Goal: Task Accomplishment & Management: Manage account settings

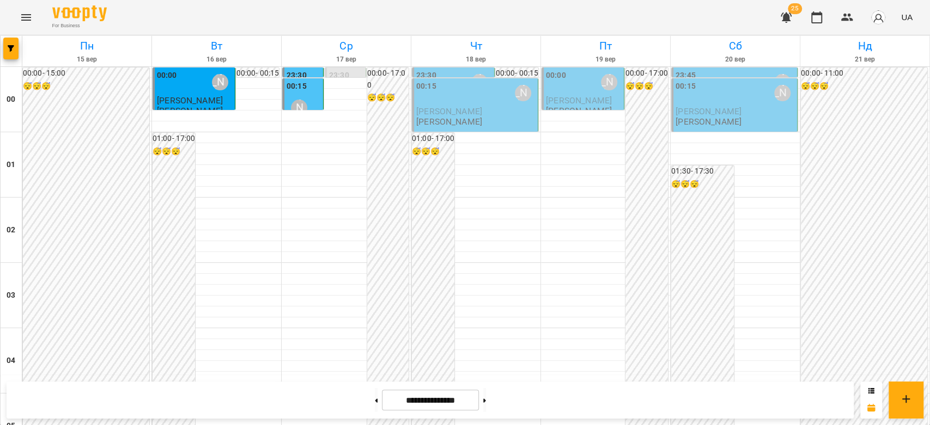
scroll to position [1259, 0]
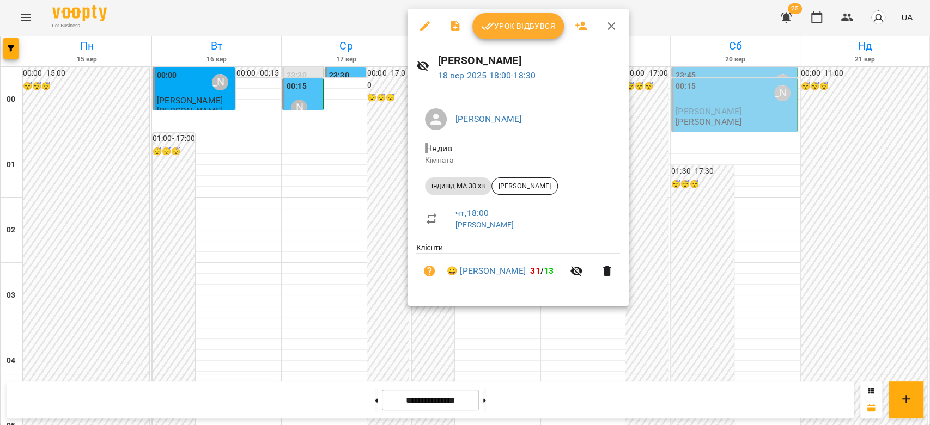
click at [307, 250] on div at bounding box center [465, 212] width 930 height 425
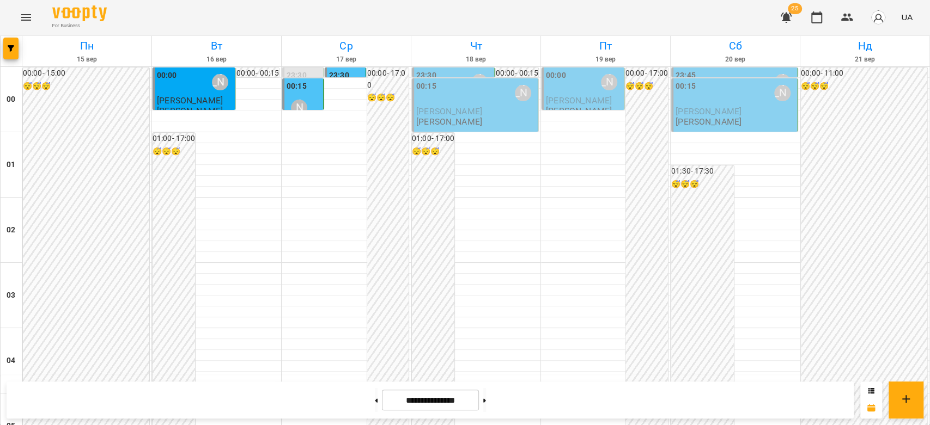
scroll to position [896, 0]
click at [819, 399] on div "**********" at bounding box center [430, 400] width 847 height 37
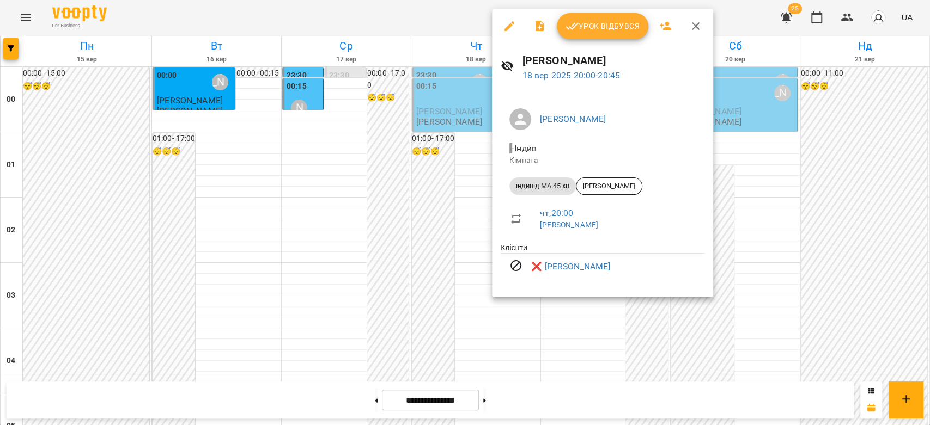
click at [407, 205] on div at bounding box center [465, 212] width 930 height 425
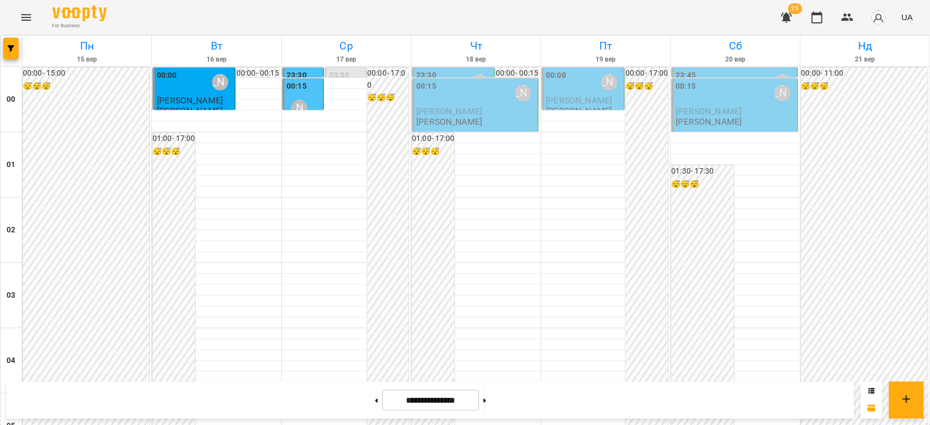
scroll to position [1259, 0]
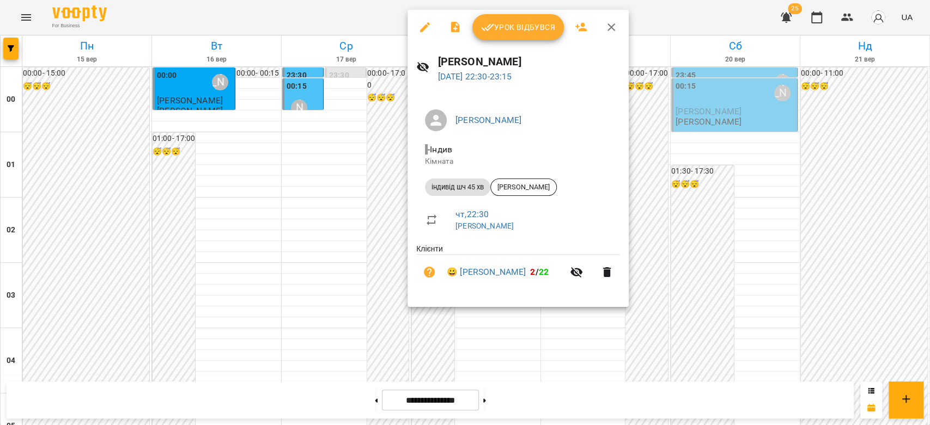
click at [388, 198] on div at bounding box center [465, 212] width 930 height 425
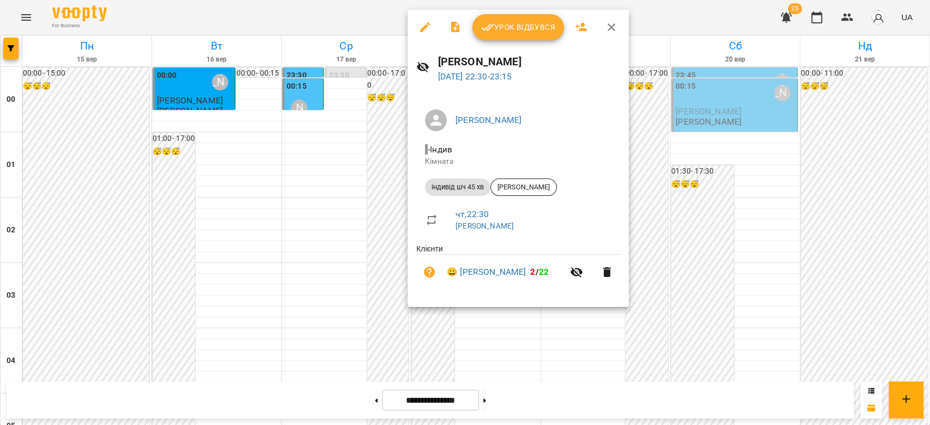
click at [307, 215] on div at bounding box center [465, 212] width 930 height 425
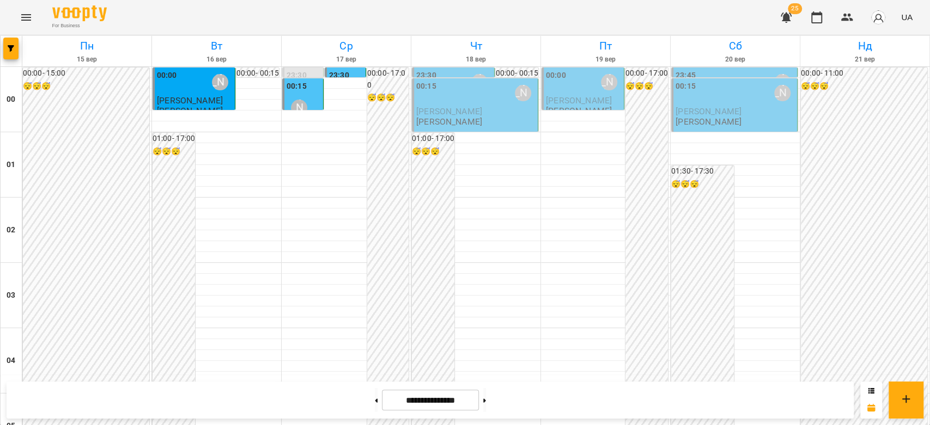
click at [584, 80] on div "00:00 Бондарєва Валерія" at bounding box center [584, 82] width 76 height 25
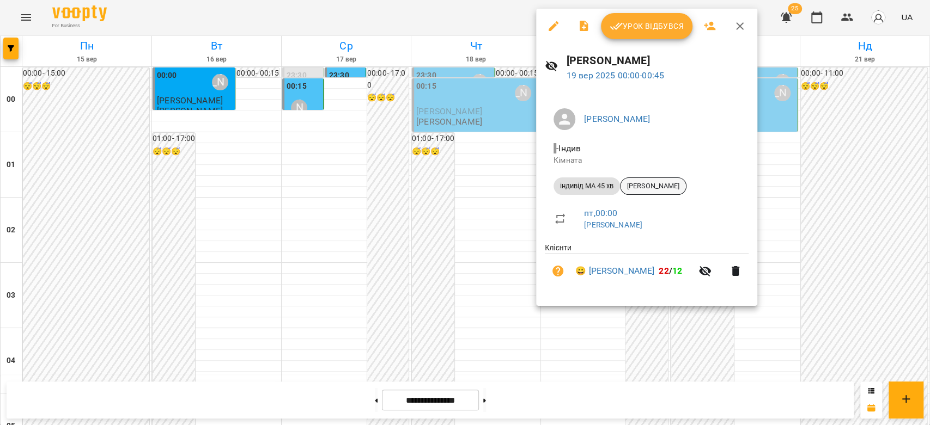
click at [643, 188] on span "[PERSON_NAME]" at bounding box center [652, 186] width 65 height 10
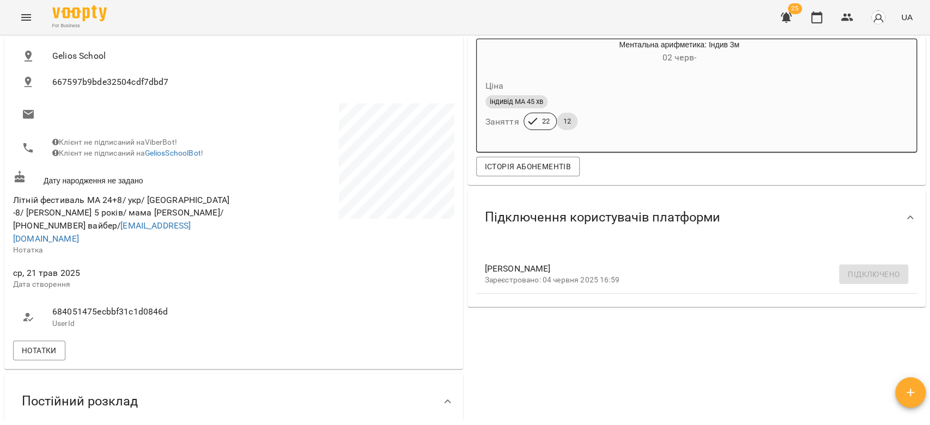
scroll to position [302, 0]
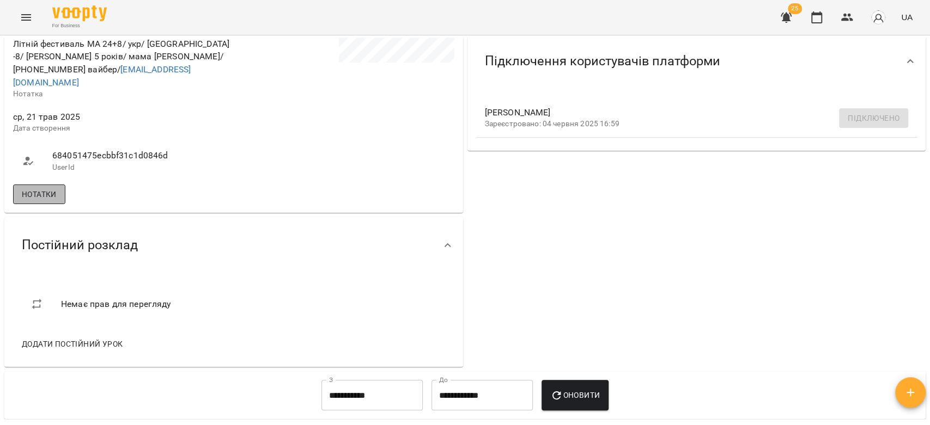
click at [63, 191] on button "Нотатки" at bounding box center [39, 195] width 52 height 20
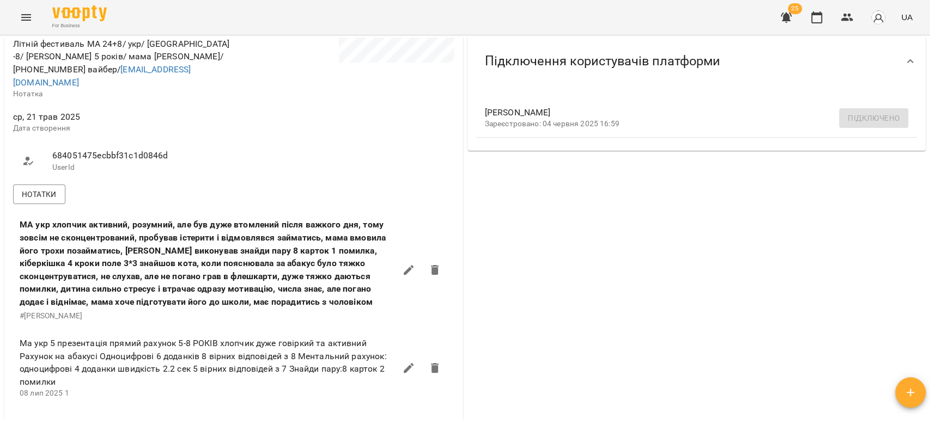
scroll to position [423, 0]
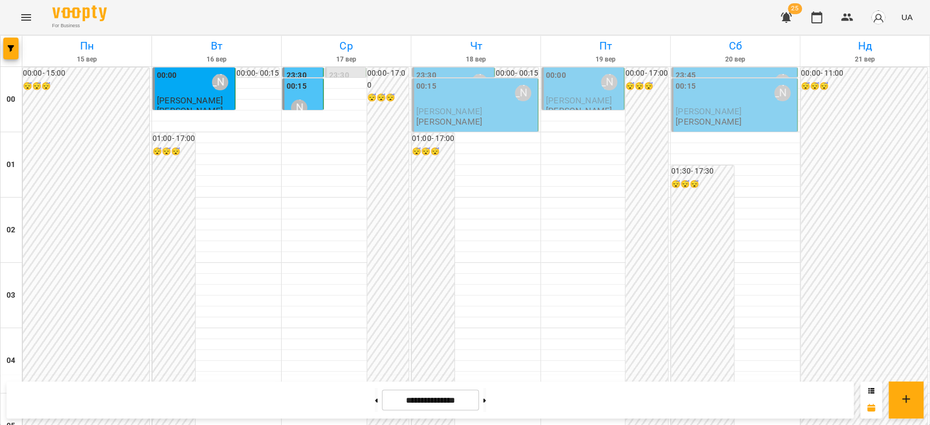
scroll to position [1259, 0]
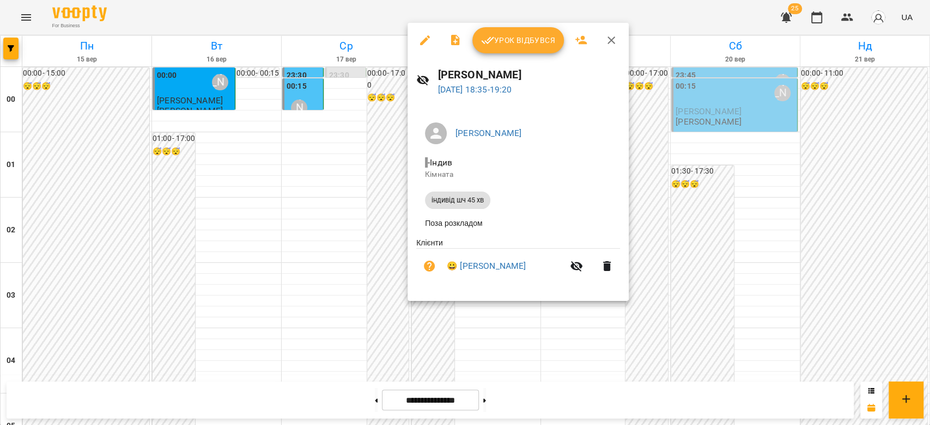
click at [284, 221] on div at bounding box center [465, 212] width 930 height 425
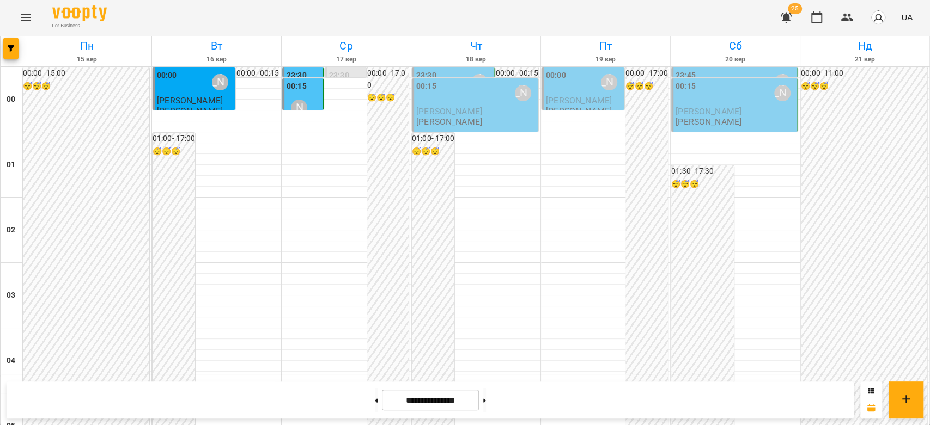
scroll to position [1259, 0]
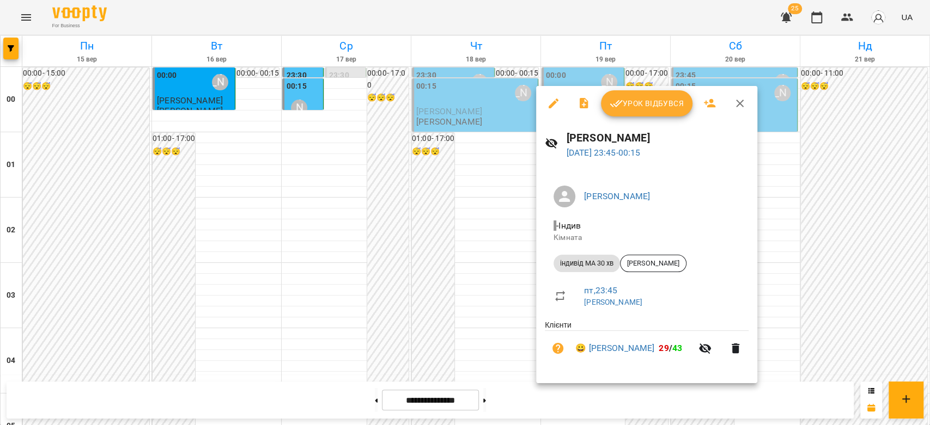
click at [484, 229] on div at bounding box center [465, 212] width 930 height 425
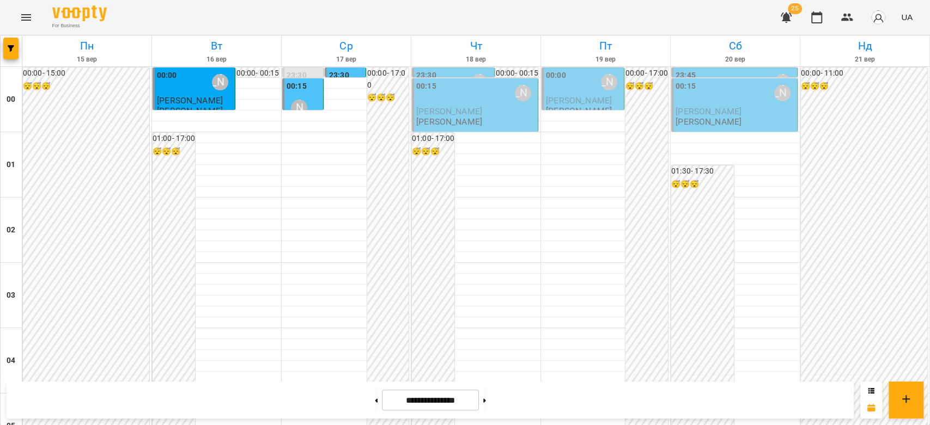
scroll to position [1259, 0]
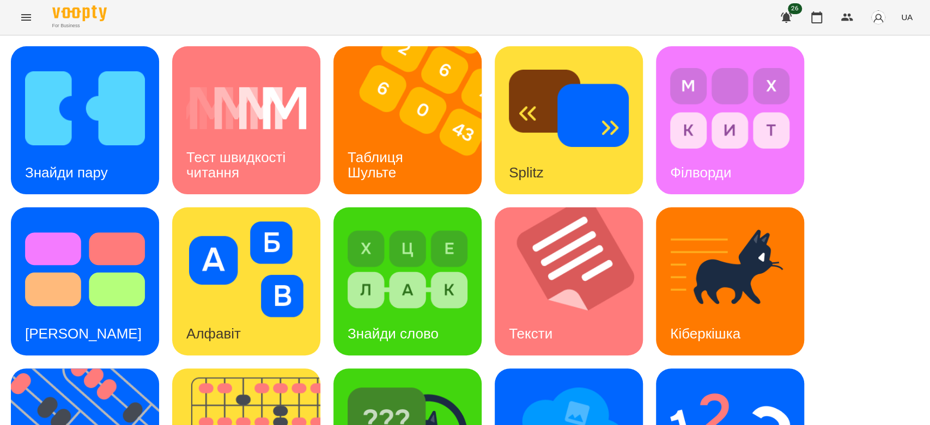
scroll to position [263, 0]
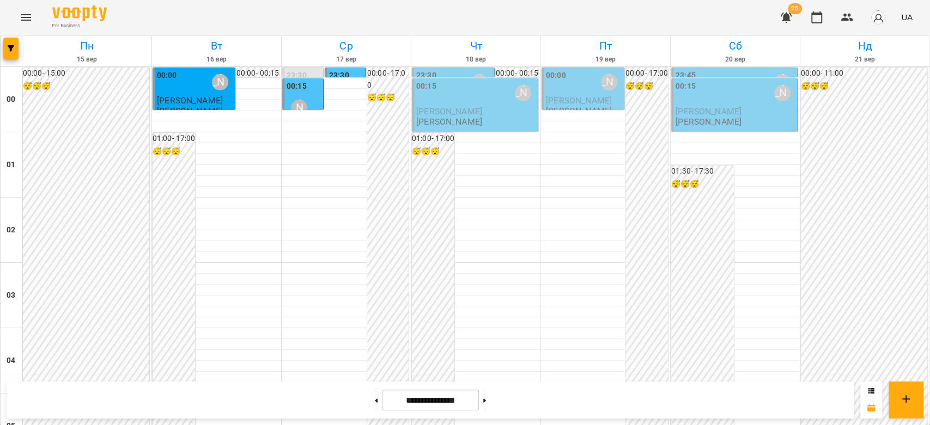
scroll to position [1150, 0]
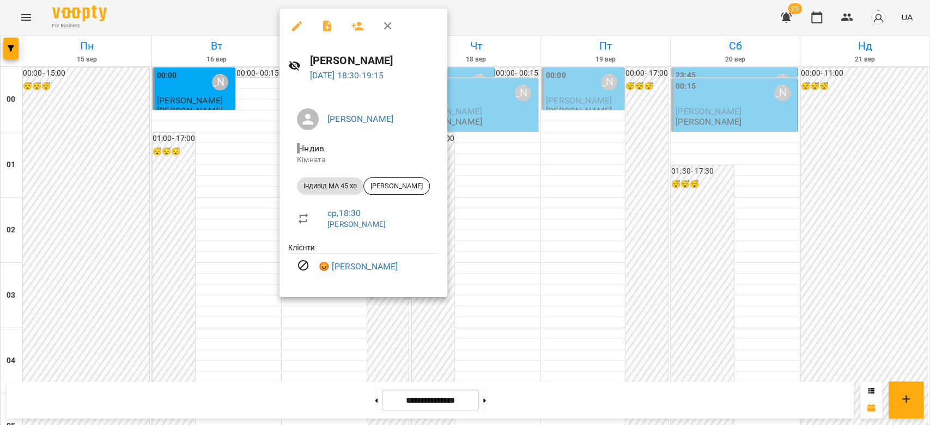
click at [587, 199] on div at bounding box center [465, 212] width 930 height 425
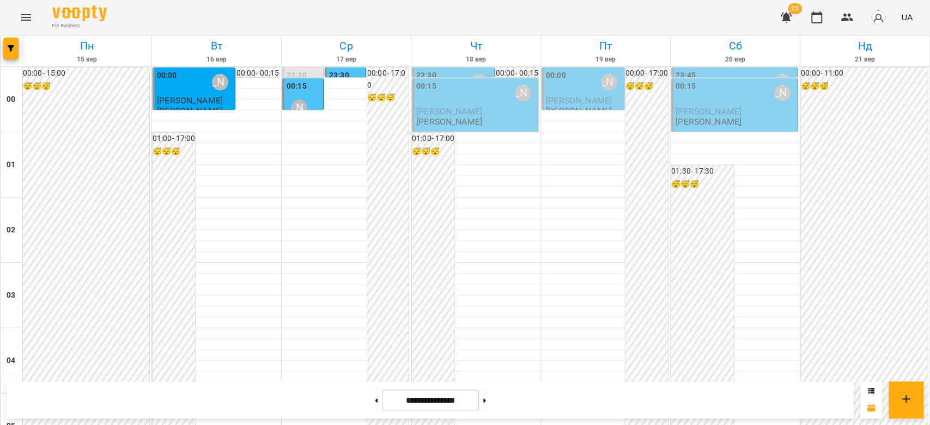
scroll to position [1077, 0]
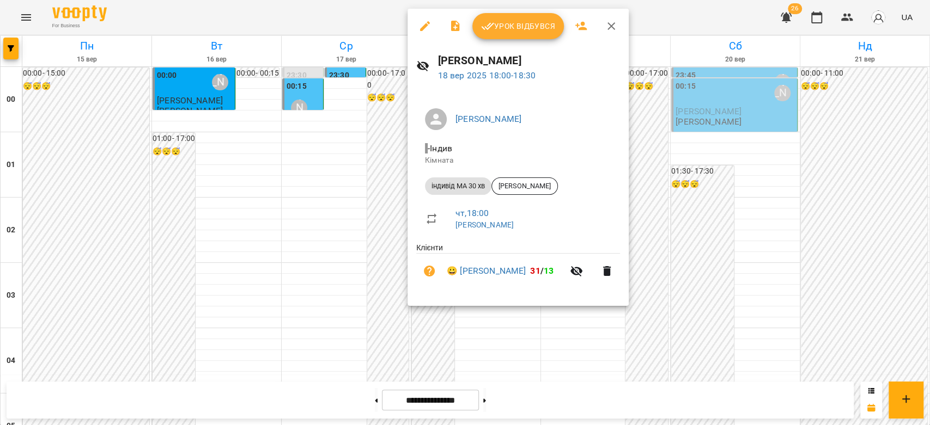
click at [741, 217] on div at bounding box center [465, 212] width 930 height 425
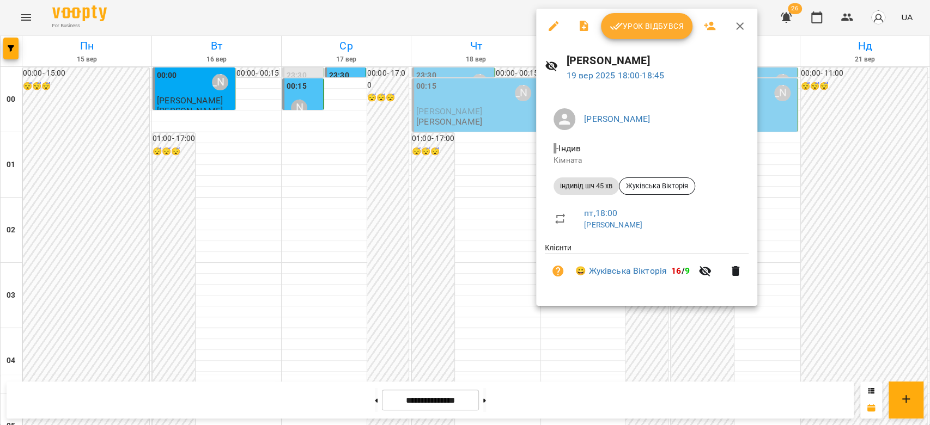
click at [517, 204] on div at bounding box center [465, 212] width 930 height 425
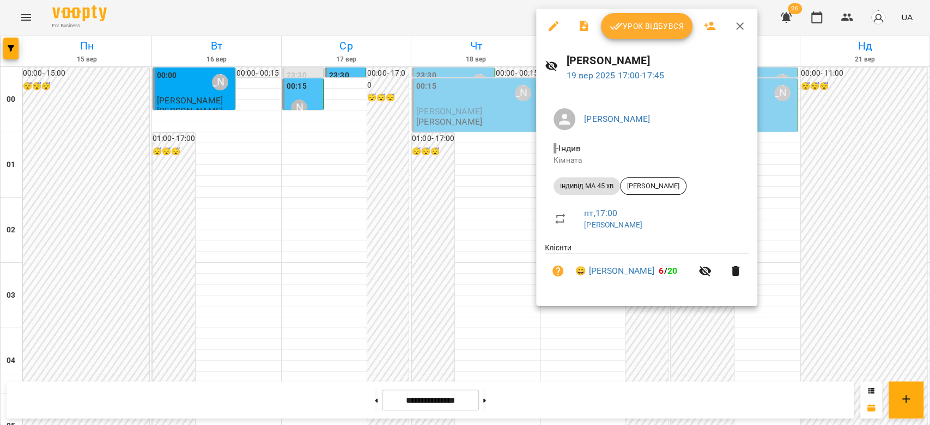
click at [524, 155] on div at bounding box center [465, 212] width 930 height 425
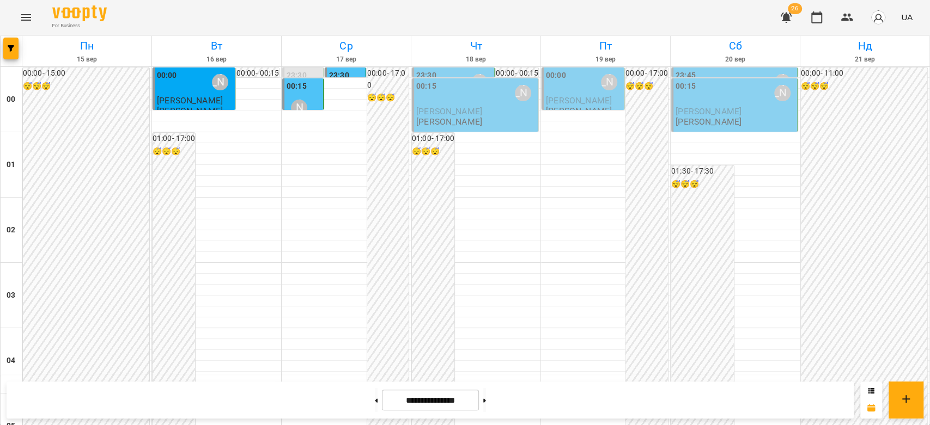
scroll to position [957, 0]
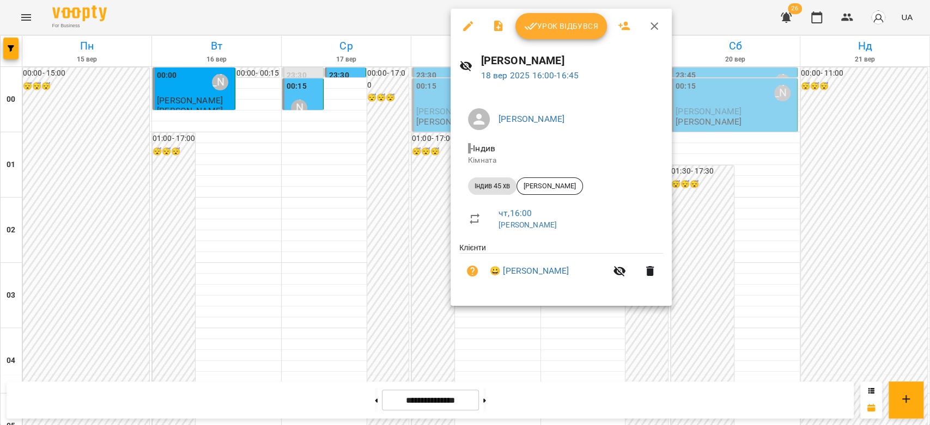
click at [421, 174] on div at bounding box center [465, 212] width 930 height 425
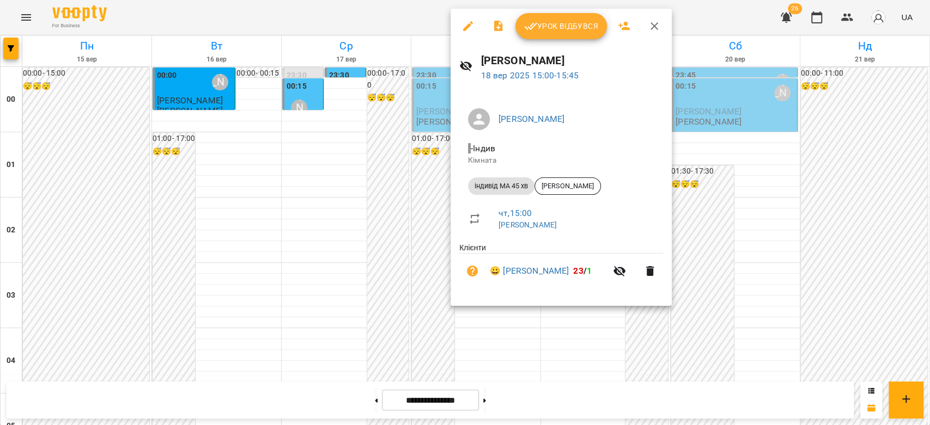
click at [400, 171] on div at bounding box center [465, 212] width 930 height 425
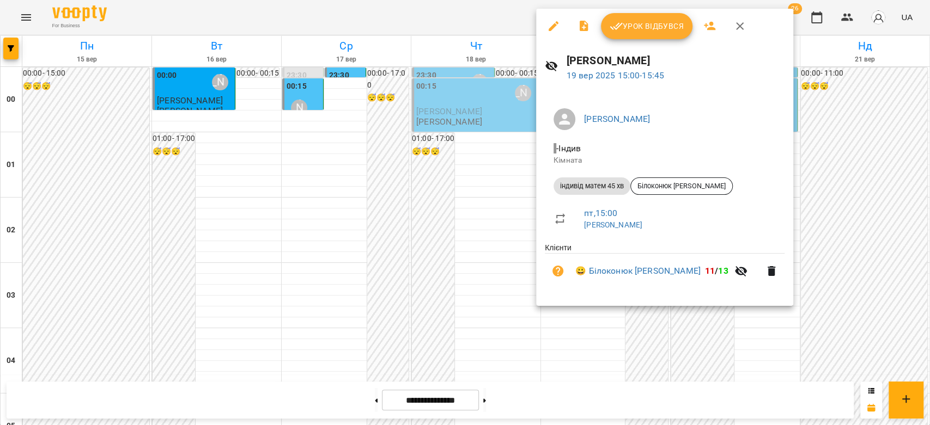
click at [436, 187] on div at bounding box center [465, 212] width 930 height 425
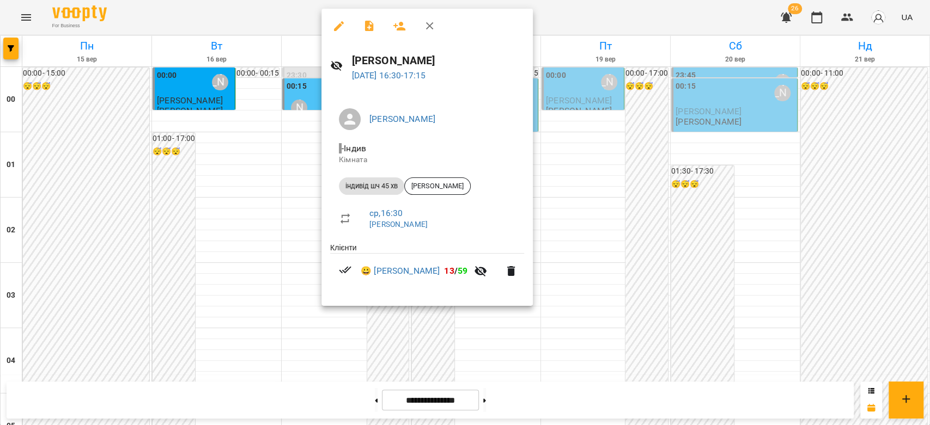
click at [276, 267] on div at bounding box center [465, 212] width 930 height 425
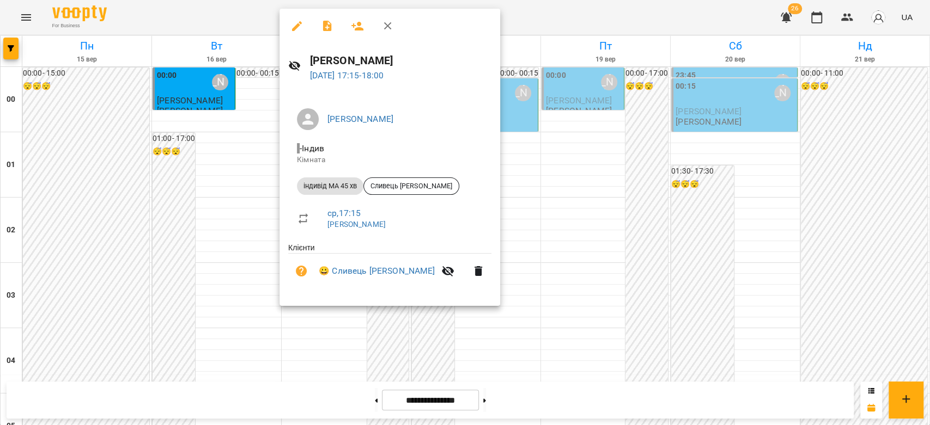
click at [270, 289] on div at bounding box center [465, 212] width 930 height 425
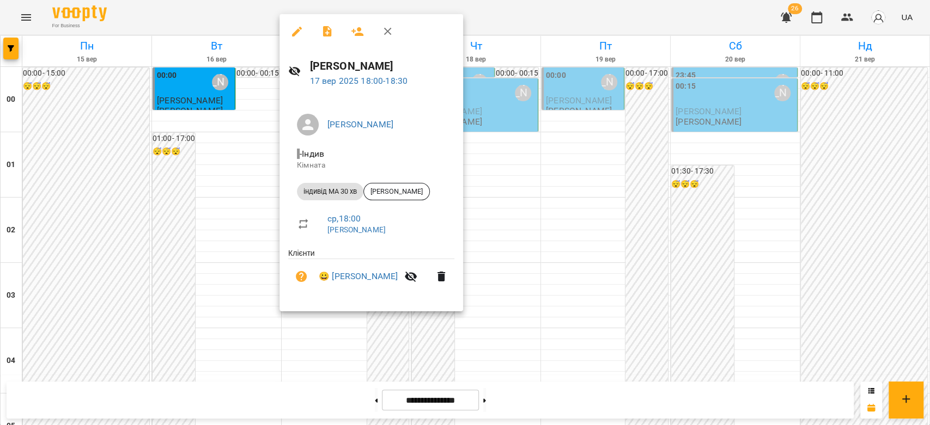
click at [244, 303] on div at bounding box center [465, 212] width 930 height 425
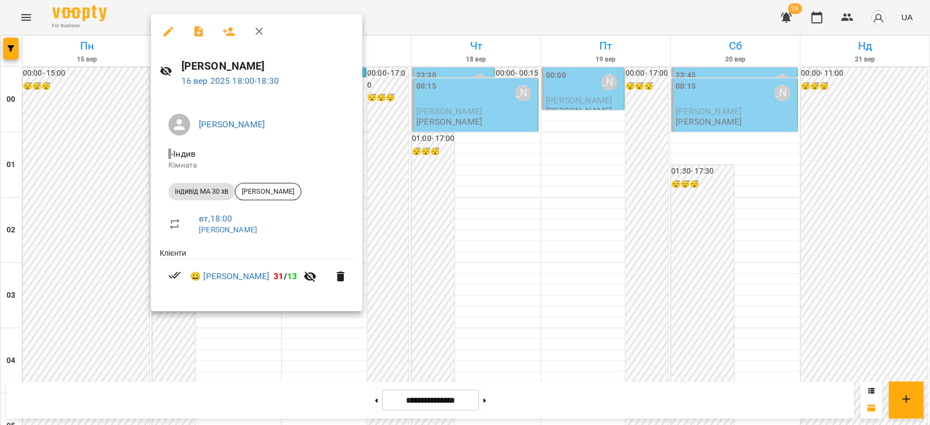
click at [458, 293] on div at bounding box center [465, 212] width 930 height 425
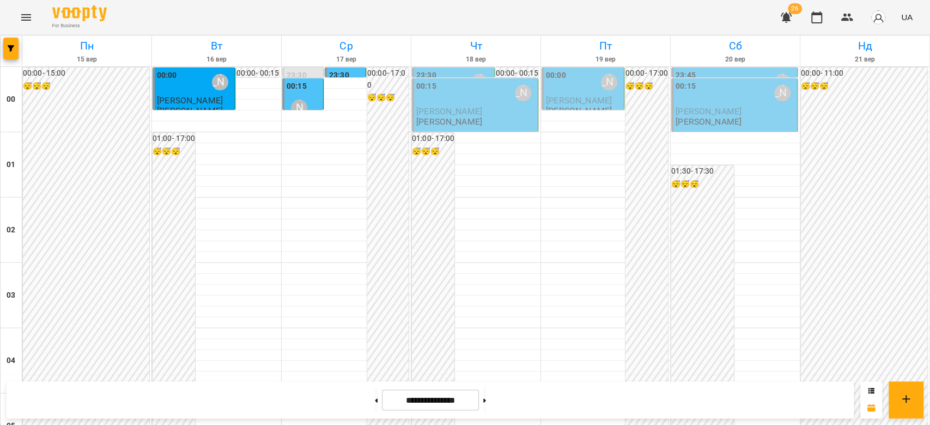
scroll to position [1138, 0]
click at [486, 400] on button at bounding box center [484, 400] width 3 height 24
type input "**********"
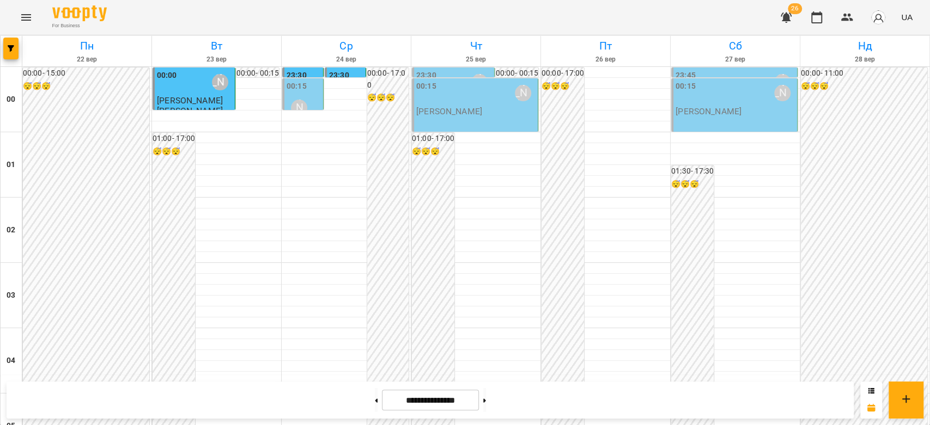
scroll to position [896, 0]
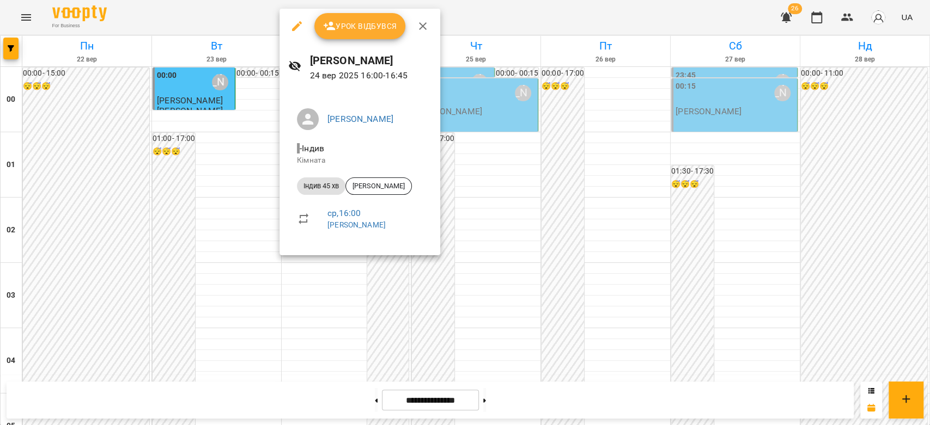
click at [517, 225] on div at bounding box center [465, 212] width 930 height 425
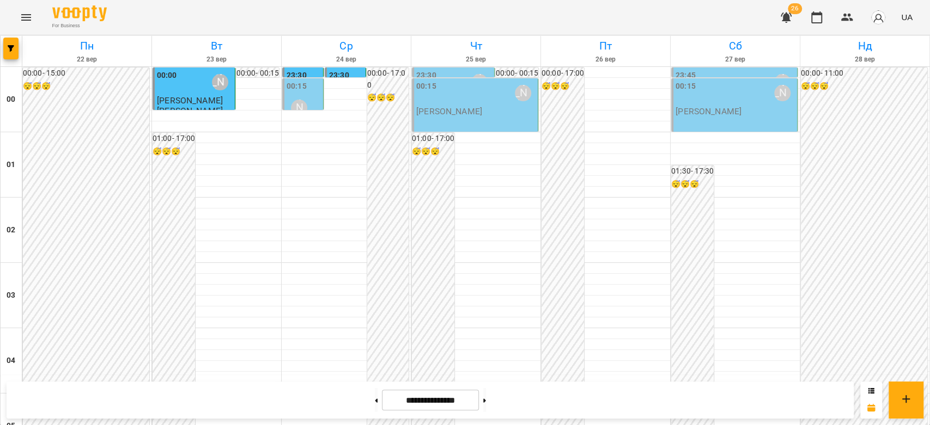
scroll to position [1077, 0]
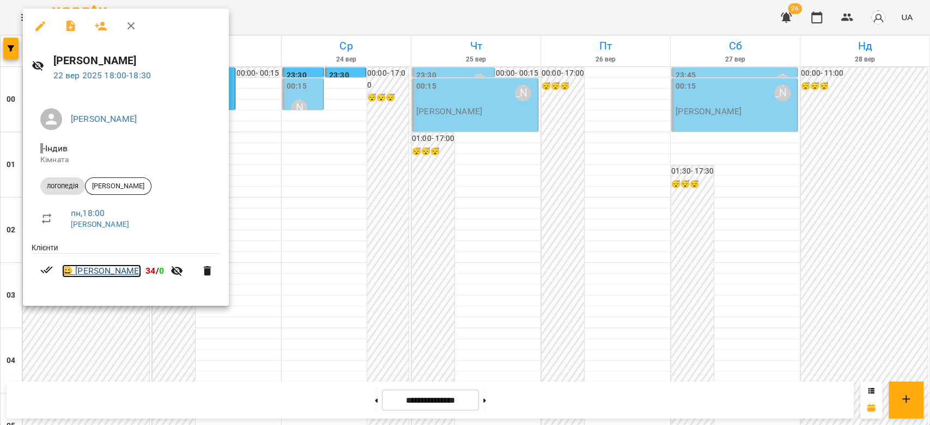
click at [88, 273] on link "😀 Богдан Вельган" at bounding box center [101, 271] width 79 height 13
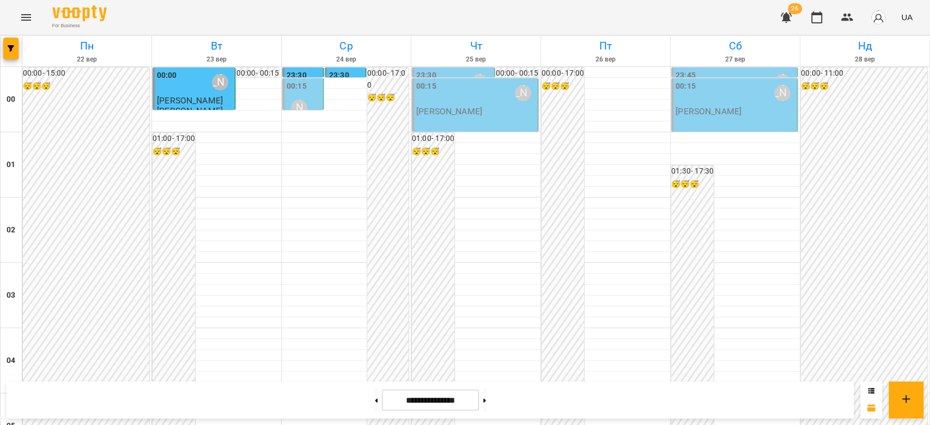
scroll to position [896, 0]
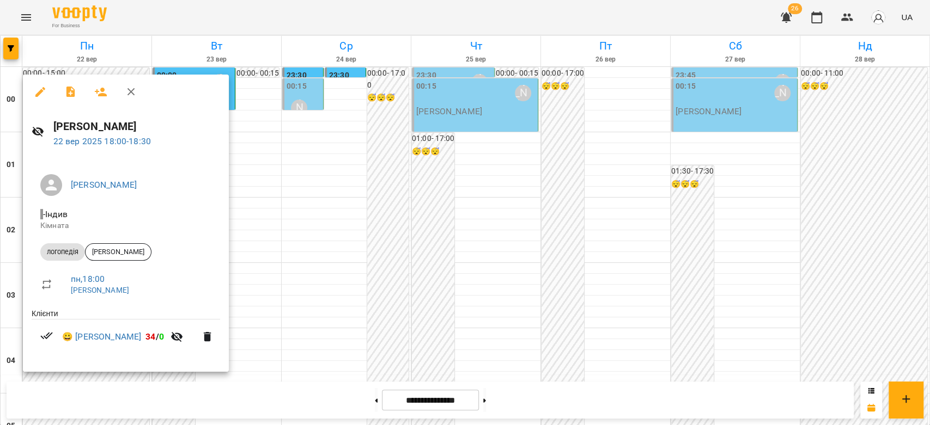
click at [306, 284] on div at bounding box center [465, 212] width 930 height 425
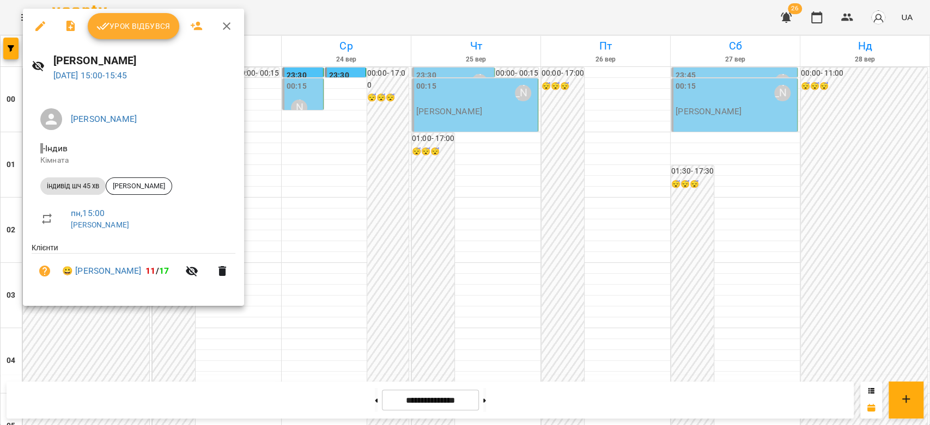
click at [370, 179] on div at bounding box center [465, 212] width 930 height 425
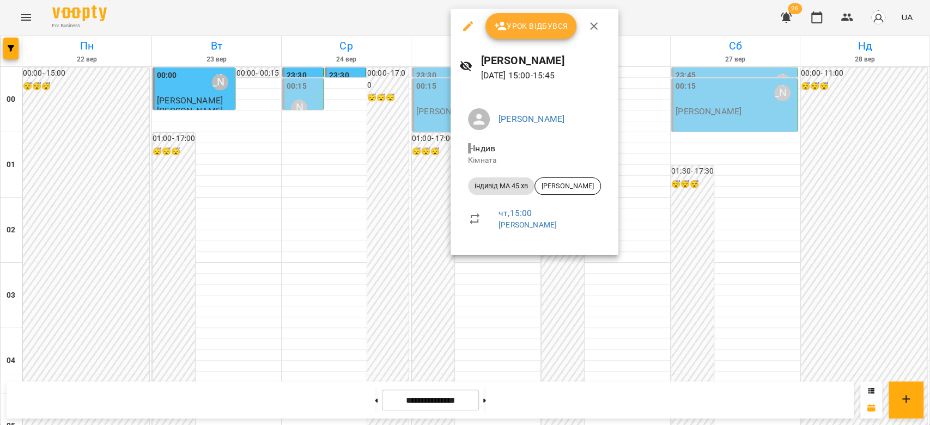
click at [423, 191] on div at bounding box center [465, 212] width 930 height 425
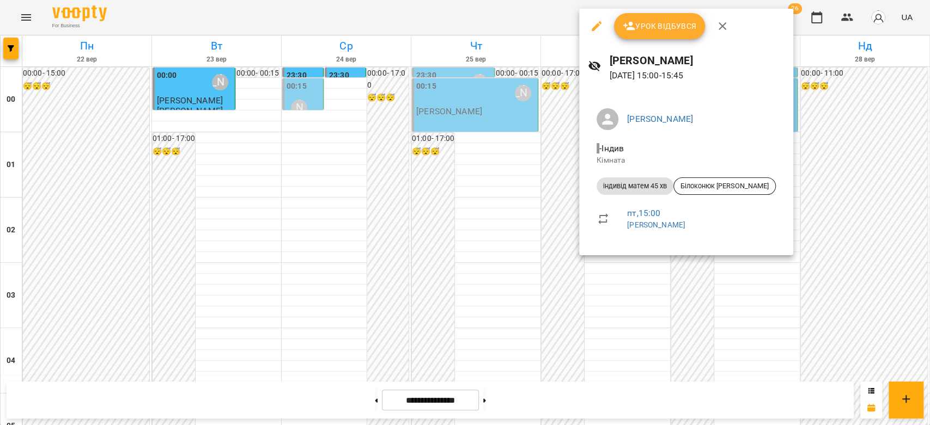
click at [577, 215] on div at bounding box center [465, 212] width 930 height 425
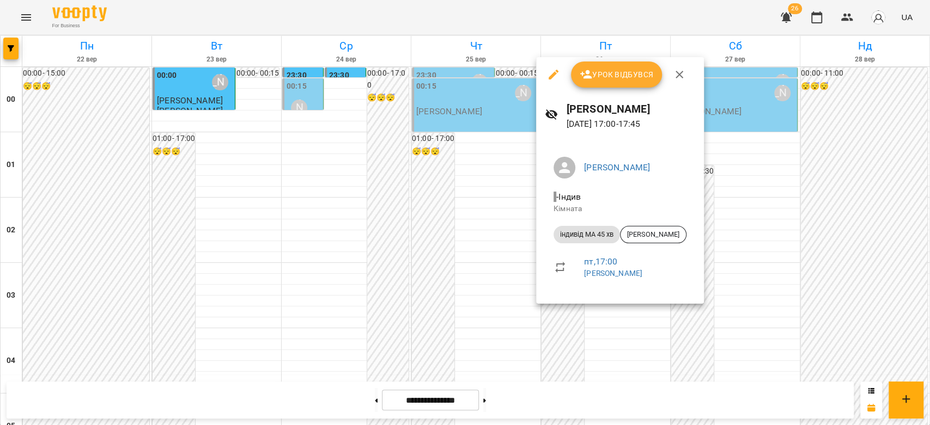
click at [497, 281] on div at bounding box center [465, 212] width 930 height 425
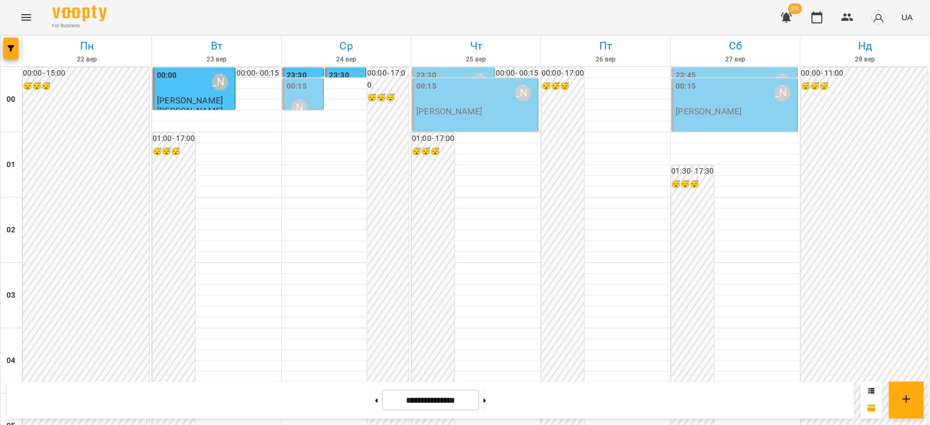
scroll to position [1077, 0]
click at [375, 404] on button at bounding box center [376, 400] width 3 height 24
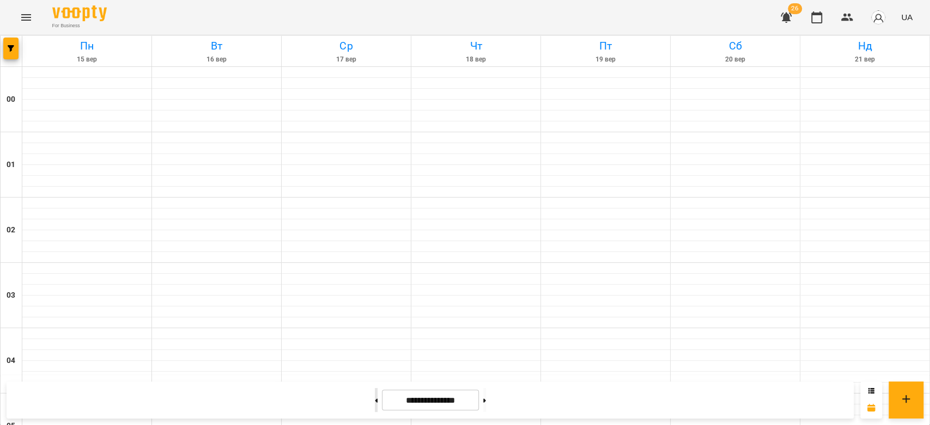
click at [375, 404] on button at bounding box center [376, 400] width 3 height 24
click at [486, 401] on icon at bounding box center [484, 401] width 3 height 4
type input "**********"
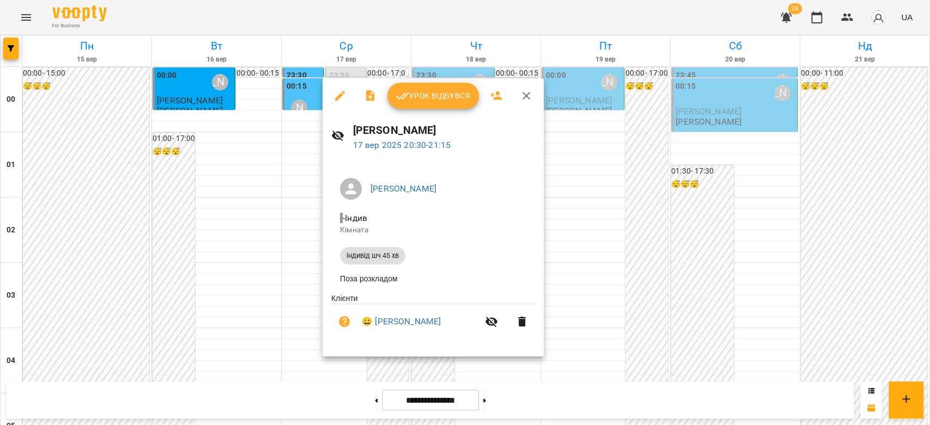
click at [310, 216] on div at bounding box center [465, 212] width 930 height 425
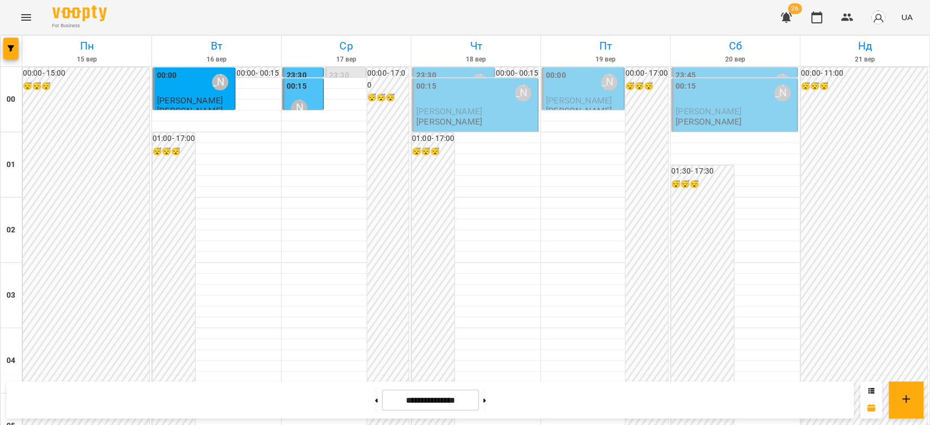
scroll to position [1259, 0]
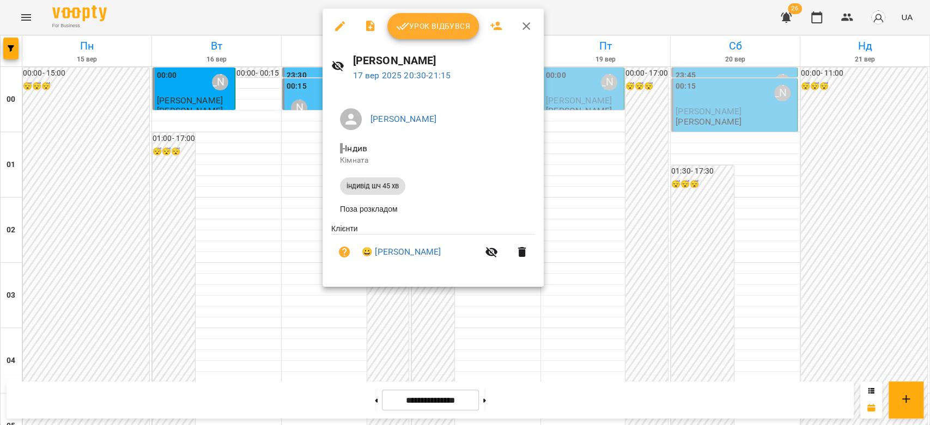
click at [414, 35] on button "Урок відбувся" at bounding box center [433, 26] width 92 height 26
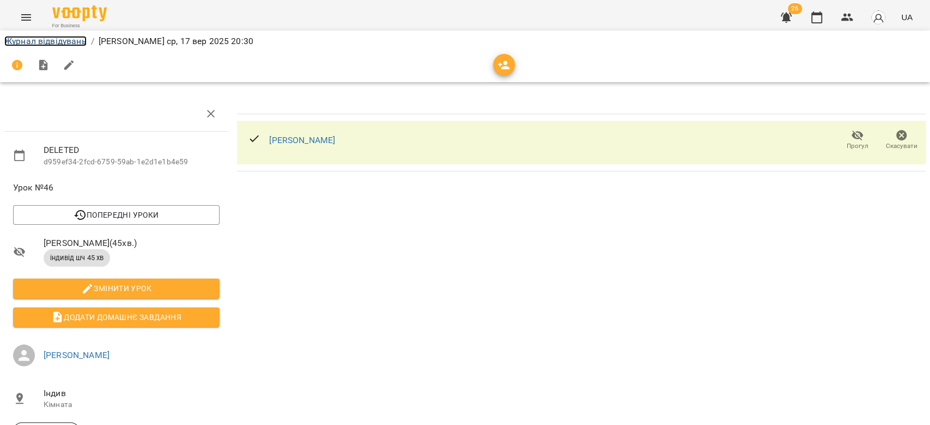
click at [41, 38] on link "Журнал відвідувань" at bounding box center [45, 41] width 82 height 10
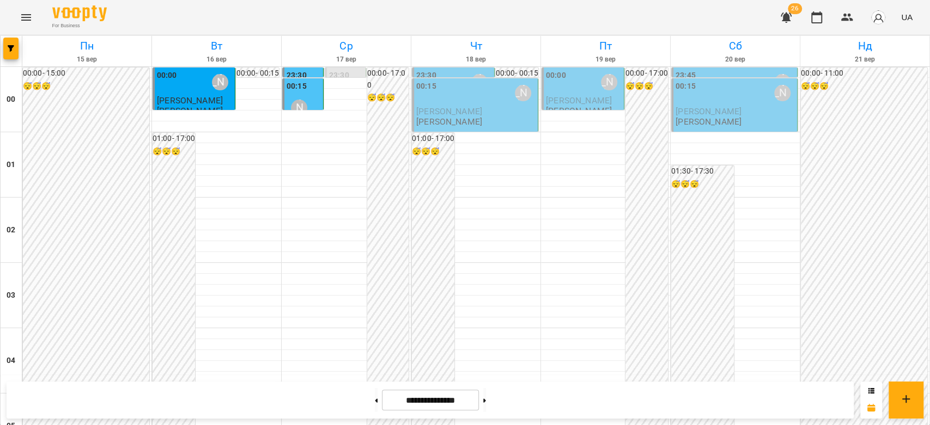
click at [460, 125] on p "[PERSON_NAME]" at bounding box center [449, 121] width 66 height 9
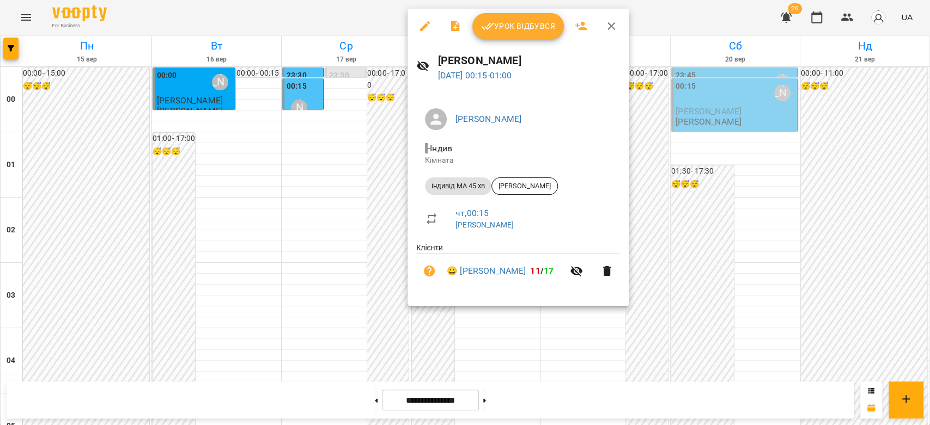
click at [340, 127] on div at bounding box center [465, 212] width 930 height 425
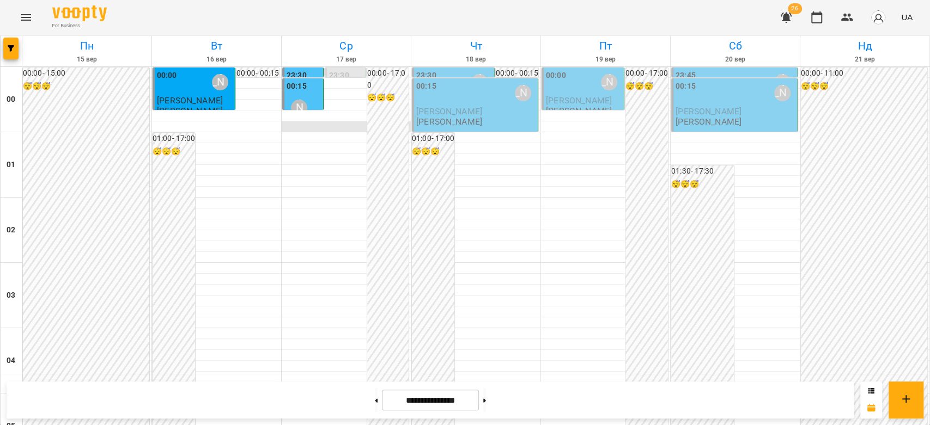
scroll to position [1259, 0]
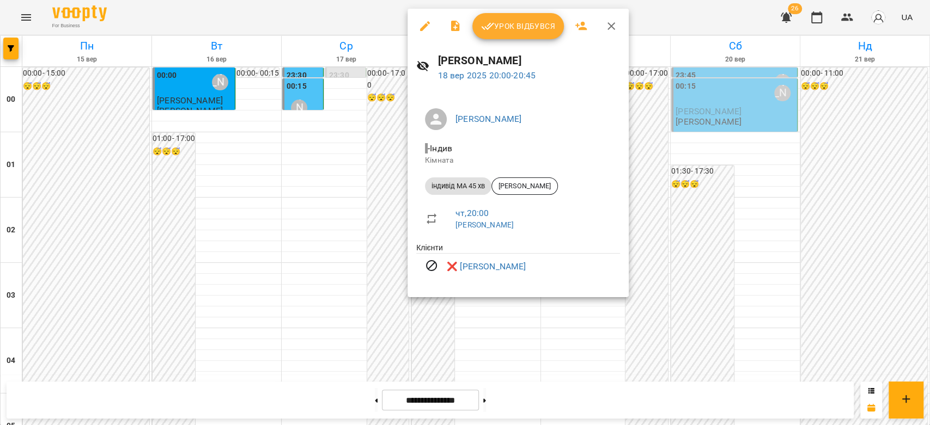
click at [397, 162] on div at bounding box center [465, 212] width 930 height 425
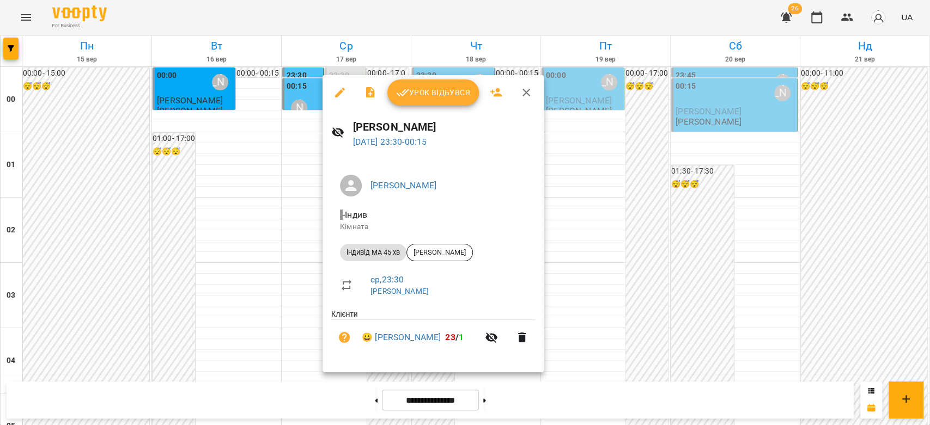
click at [286, 247] on div at bounding box center [465, 212] width 930 height 425
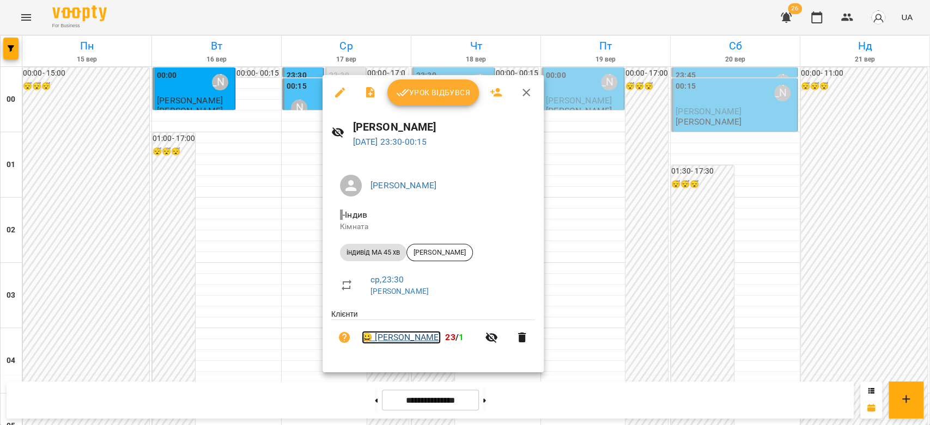
click at [418, 339] on link "😀 Мілана Бацула" at bounding box center [401, 337] width 79 height 13
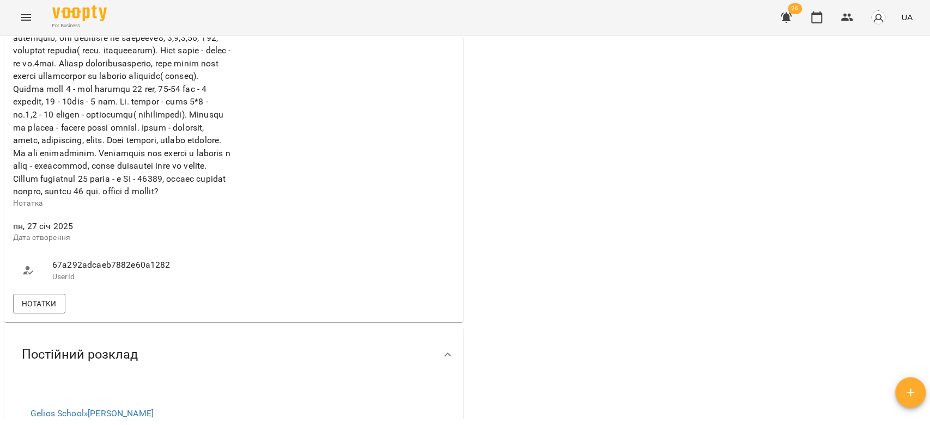
scroll to position [787, 0]
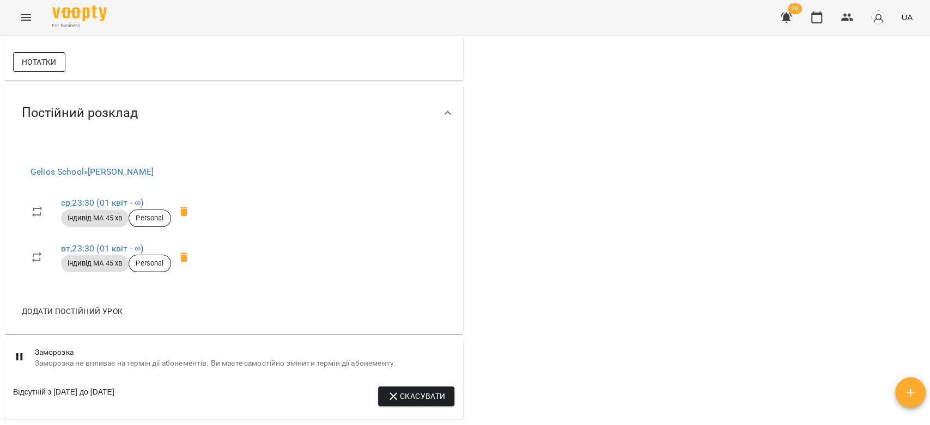
click at [44, 69] on span "Нотатки" at bounding box center [39, 62] width 35 height 13
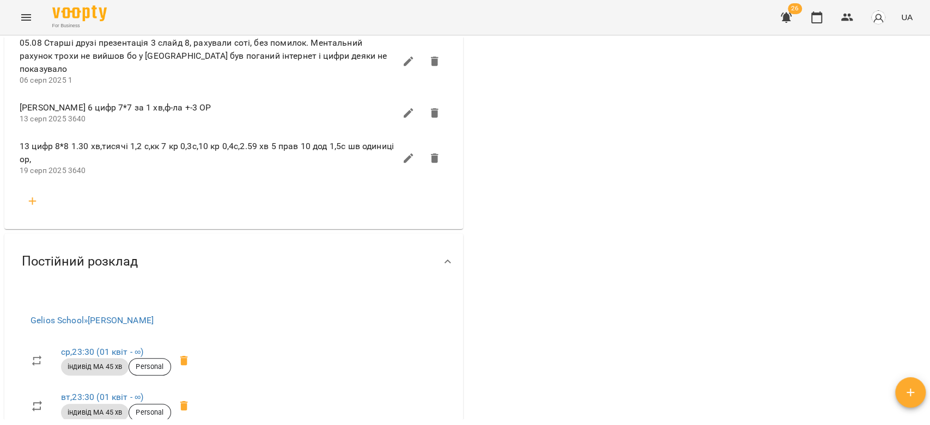
scroll to position [1816, 0]
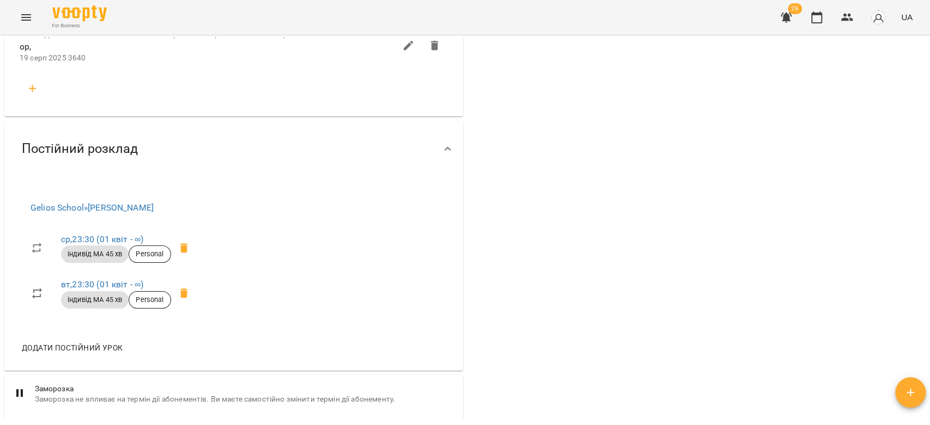
click at [29, 95] on icon "button" at bounding box center [32, 88] width 13 height 13
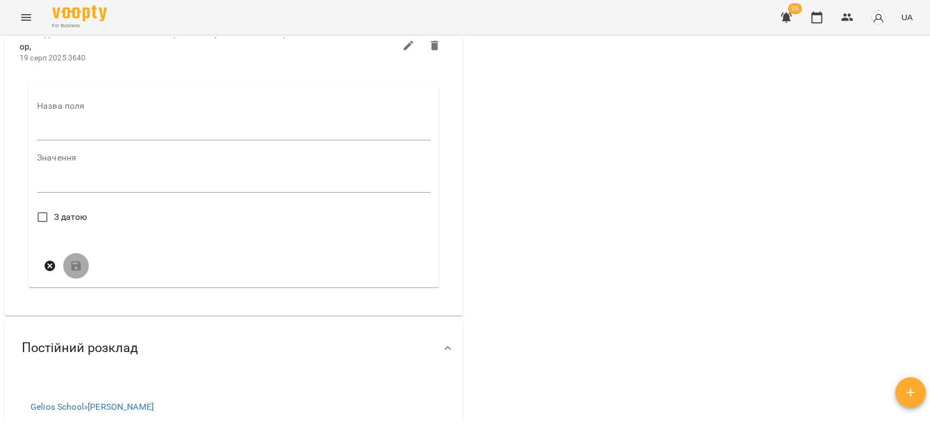
drag, startPoint x: 59, startPoint y: 192, endPoint x: 60, endPoint y: 202, distance: 9.8
click at [59, 141] on input "text" at bounding box center [233, 132] width 393 height 17
type input "****"
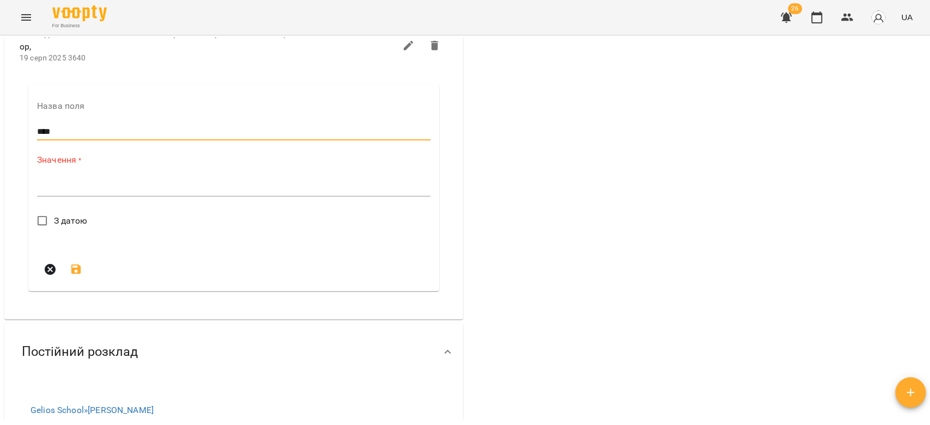
click at [114, 266] on form "Назва поля **** Значення * * З датою" at bounding box center [233, 192] width 393 height 181
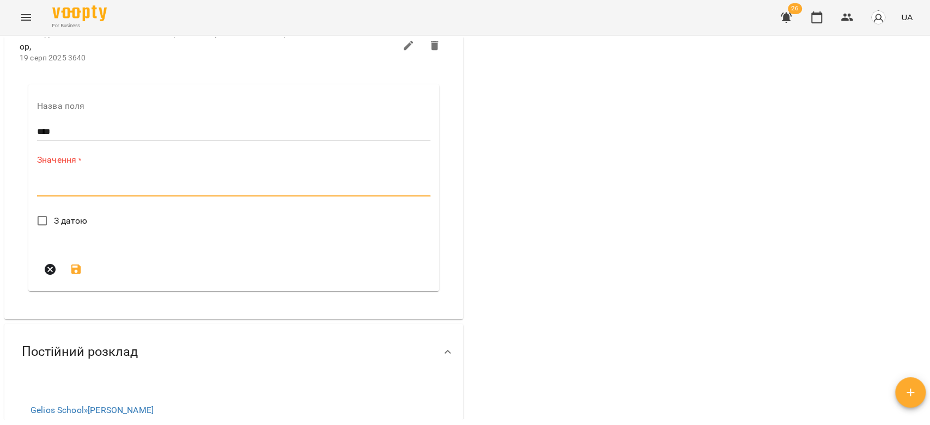
click at [120, 193] on textarea at bounding box center [233, 187] width 393 height 10
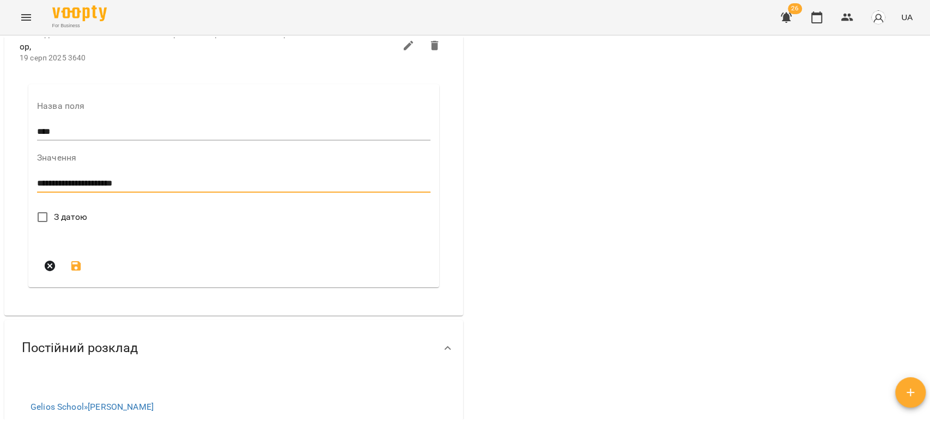
click at [166, 189] on textarea "**********" at bounding box center [231, 184] width 388 height 10
type textarea "**********"
click at [86, 224] on span "З датою" at bounding box center [71, 217] width 34 height 13
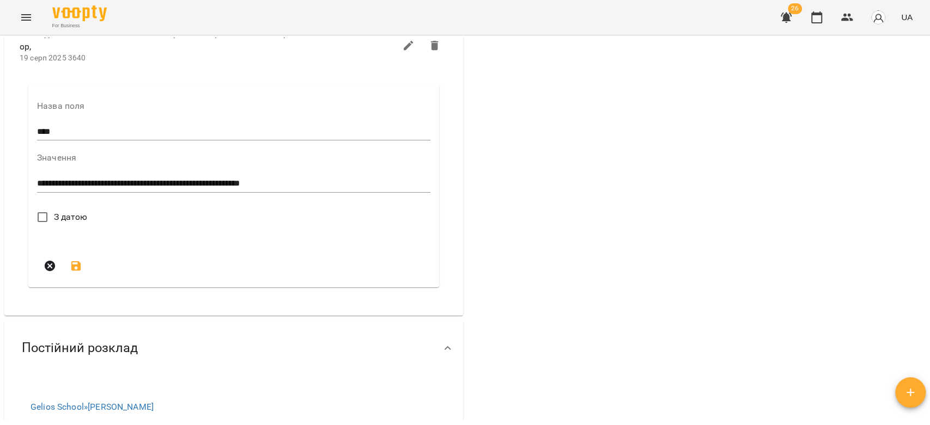
click at [62, 224] on span "З датою" at bounding box center [71, 217] width 34 height 13
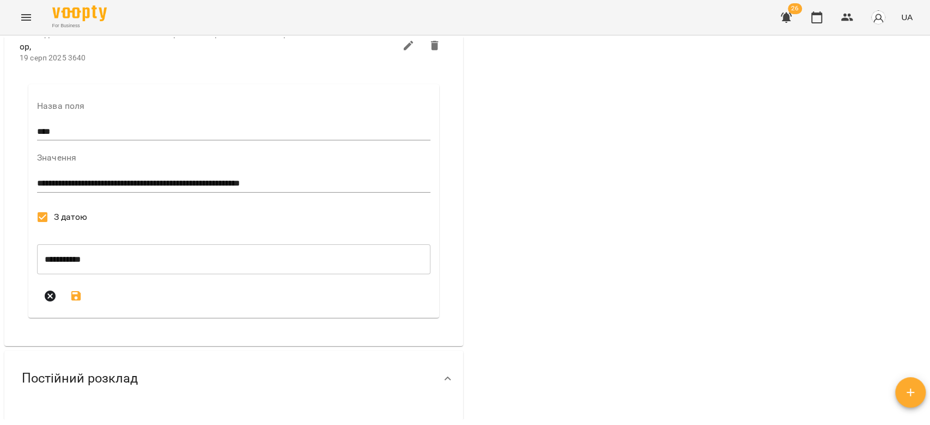
click at [82, 303] on icon "submit" at bounding box center [76, 296] width 13 height 13
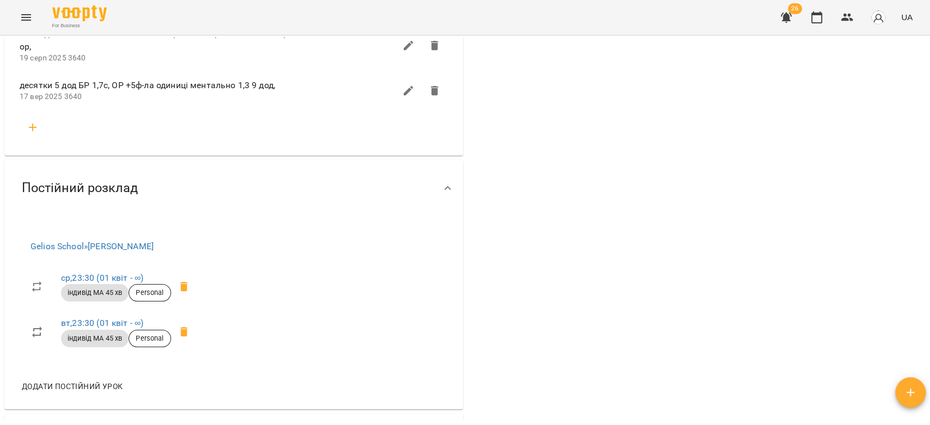
click at [27, 15] on icon "Menu" at bounding box center [26, 17] width 10 height 7
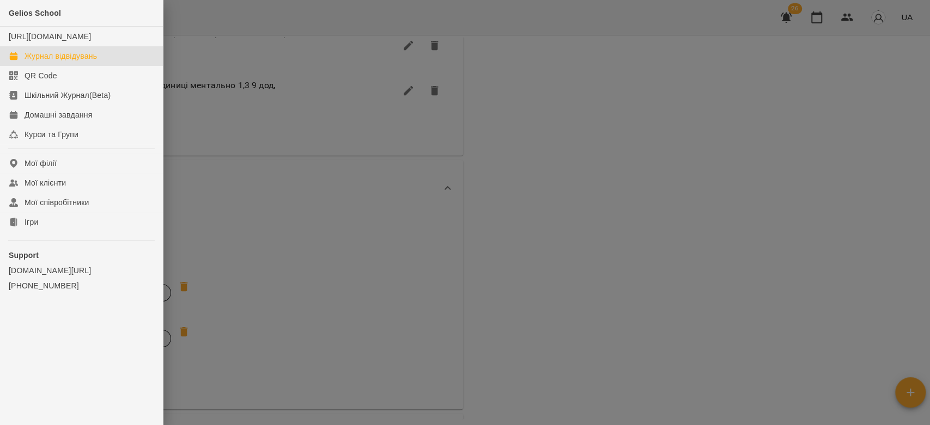
click at [63, 62] on div "Журнал відвідувань" at bounding box center [61, 56] width 72 height 11
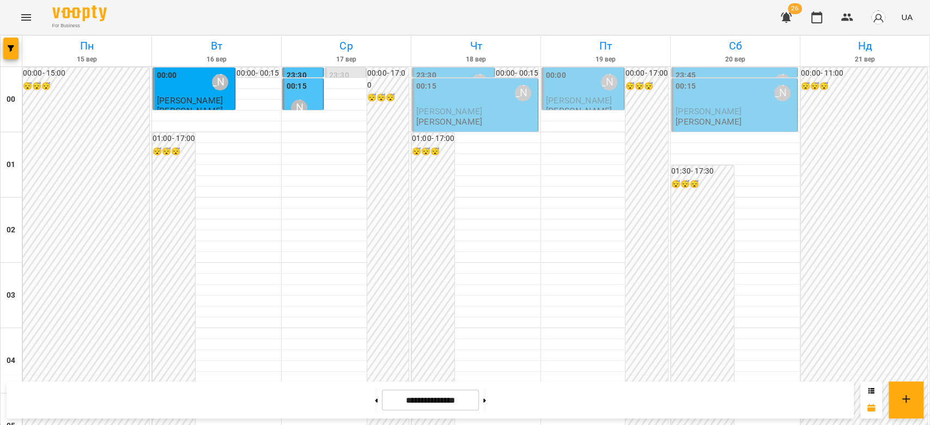
scroll to position [1259, 0]
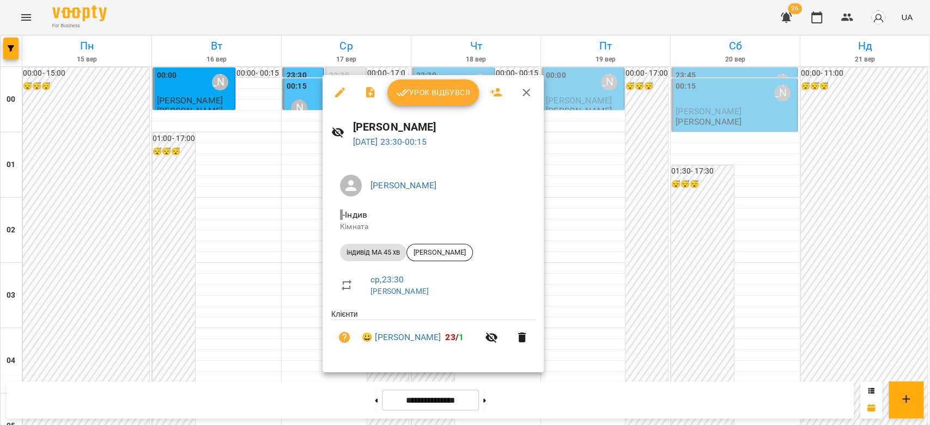
click at [429, 98] on span "Урок відбувся" at bounding box center [433, 92] width 74 height 13
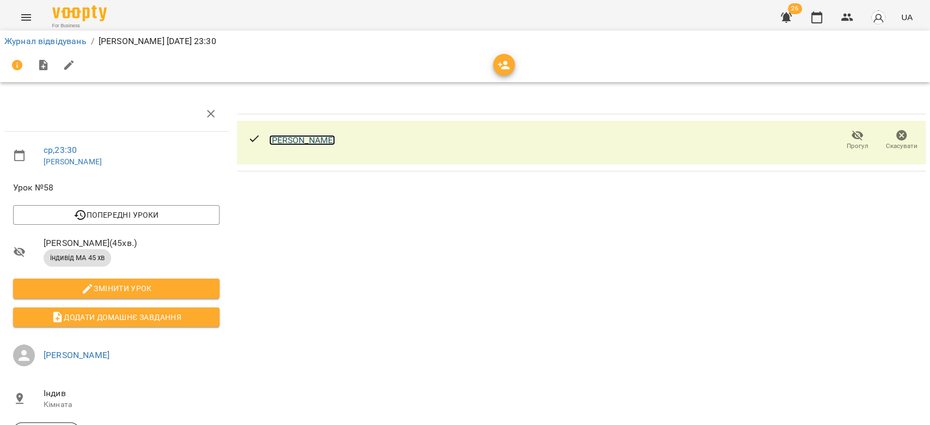
click at [294, 145] on link "[PERSON_NAME]" at bounding box center [302, 140] width 66 height 10
click at [29, 39] on link "Журнал відвідувань" at bounding box center [45, 41] width 82 height 10
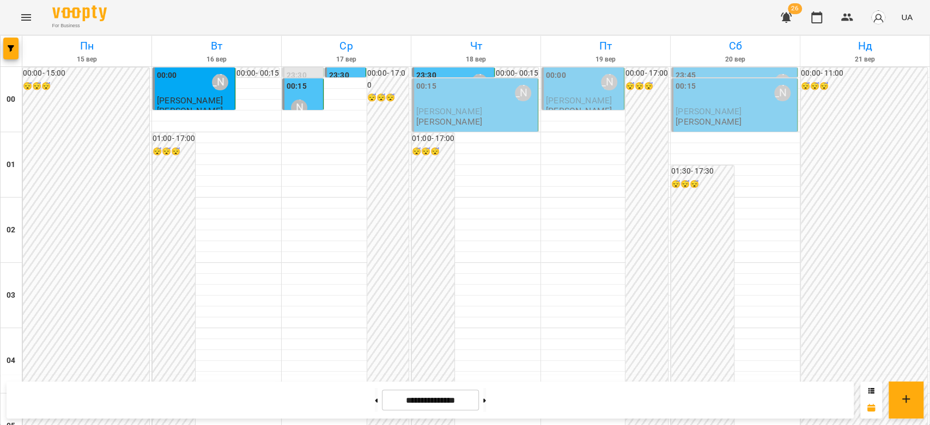
scroll to position [1259, 0]
click at [486, 405] on button at bounding box center [484, 400] width 3 height 24
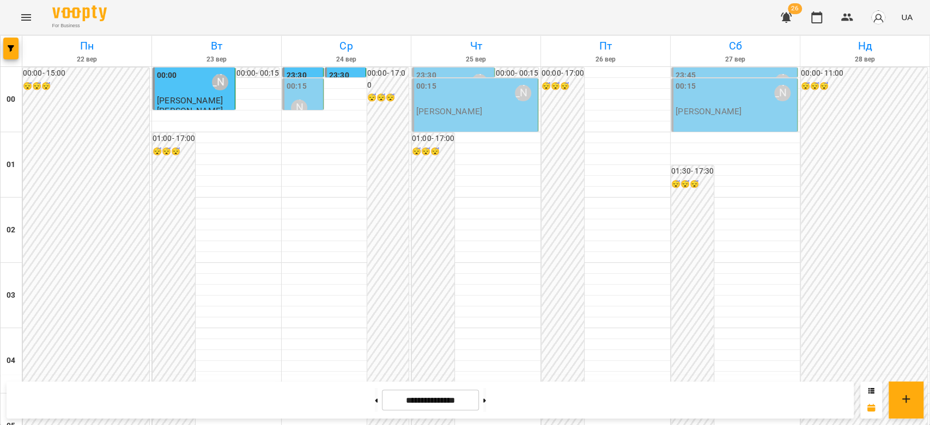
scroll to position [836, 0]
click at [375, 399] on button at bounding box center [376, 400] width 3 height 24
type input "**********"
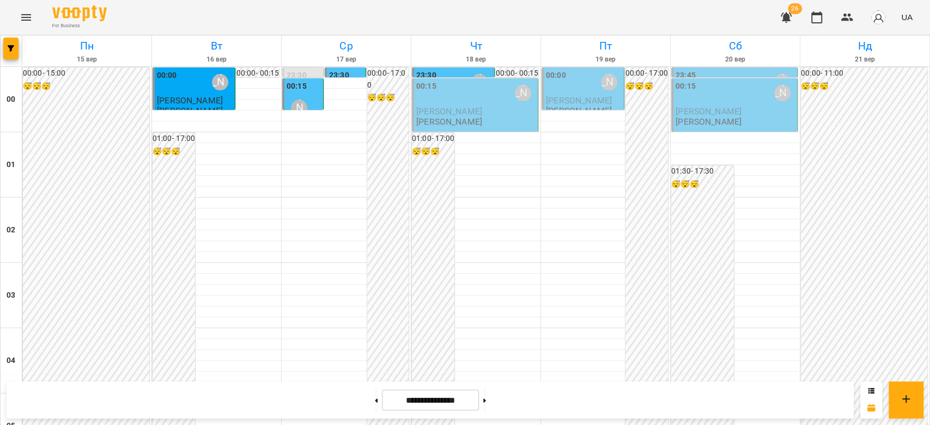
scroll to position [957, 0]
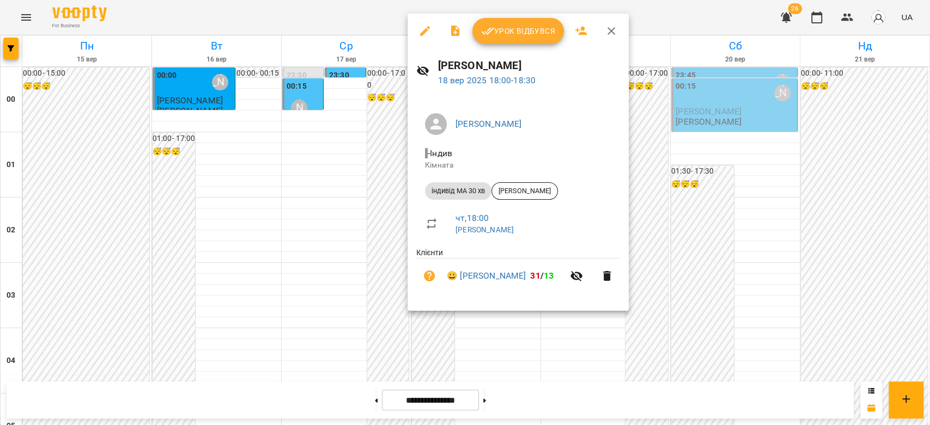
click at [376, 300] on div at bounding box center [465, 212] width 930 height 425
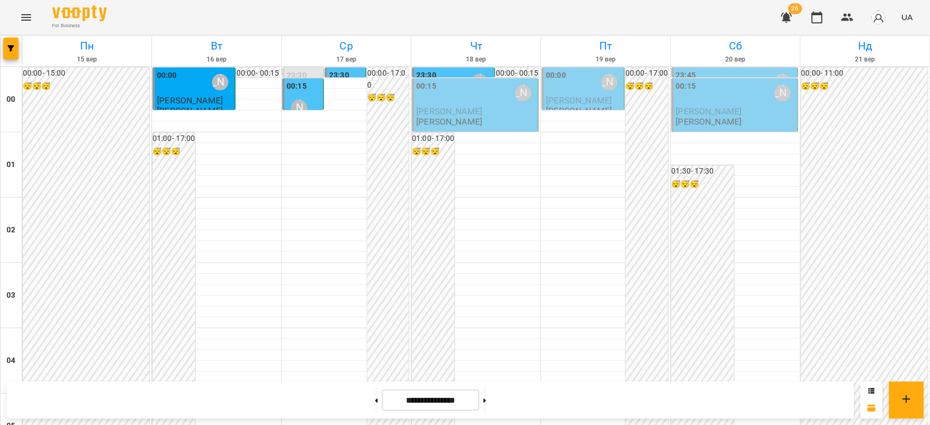
scroll to position [0, 0]
click at [438, 107] on span "[PERSON_NAME]" at bounding box center [449, 111] width 66 height 10
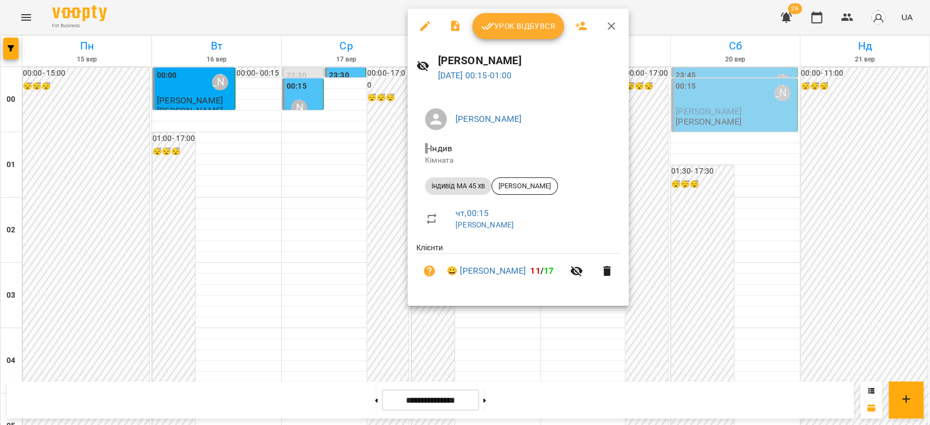
click at [500, 27] on span "Урок відбувся" at bounding box center [518, 26] width 74 height 13
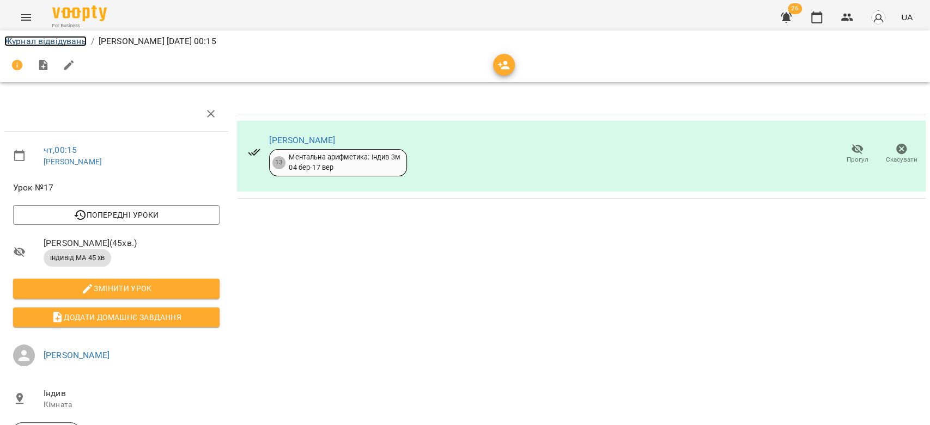
click at [51, 46] on link "Журнал відвідувань" at bounding box center [45, 41] width 82 height 10
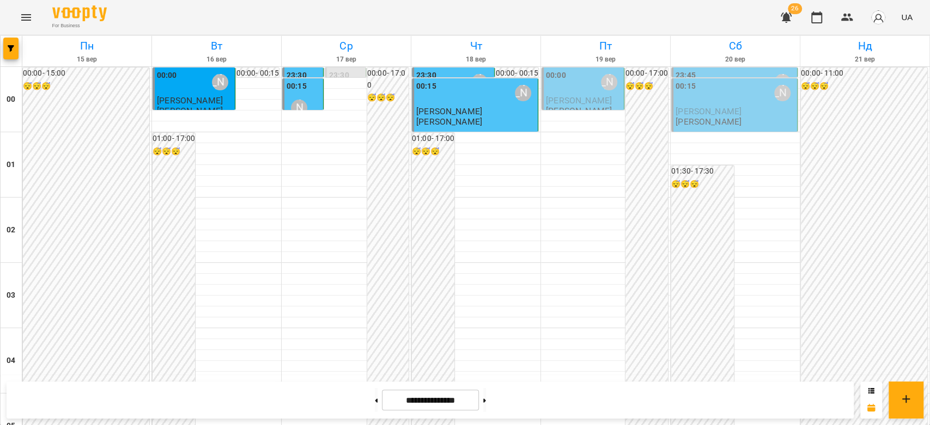
click at [568, 90] on div "00:00 Бондарєва Валерія" at bounding box center [584, 82] width 76 height 25
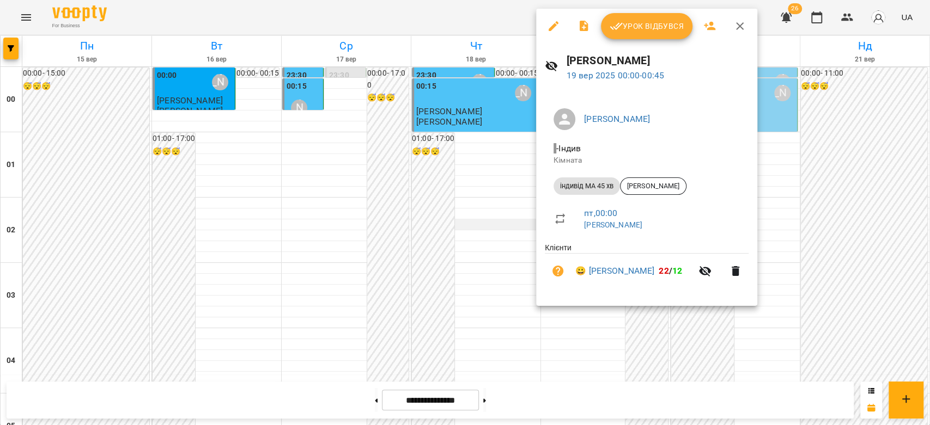
drag, startPoint x: 494, startPoint y: 186, endPoint x: 526, endPoint y: 226, distance: 51.1
click at [494, 187] on div at bounding box center [465, 212] width 930 height 425
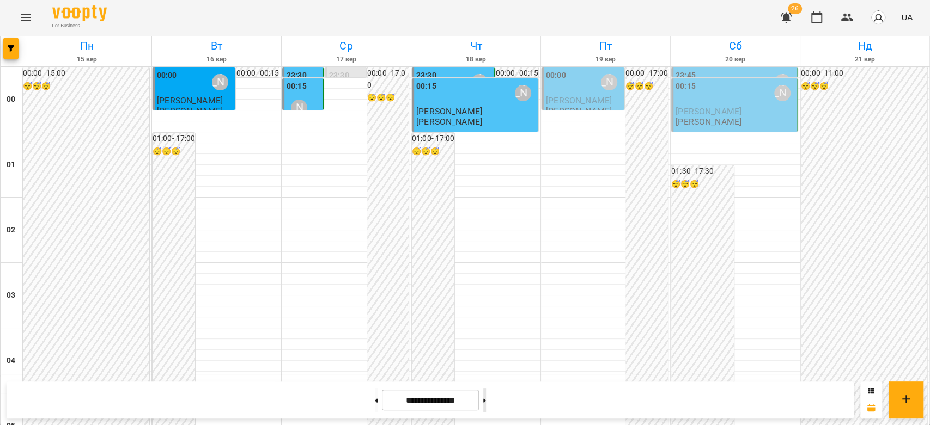
click at [486, 409] on button at bounding box center [484, 400] width 3 height 24
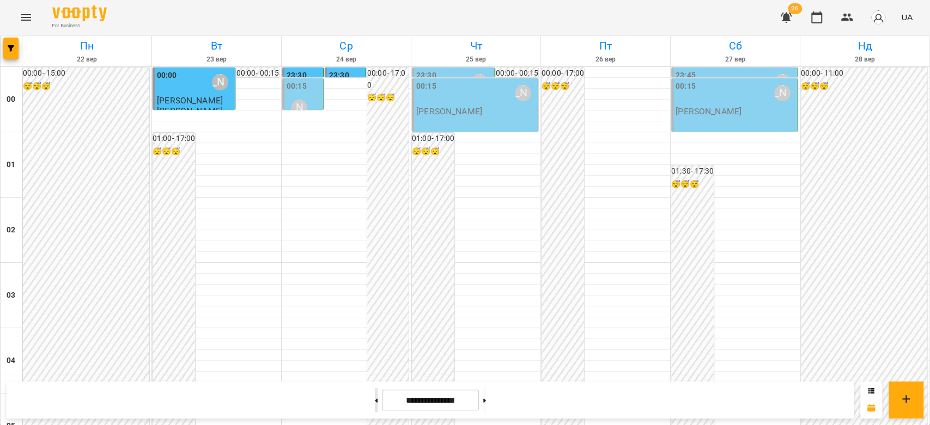
click at [375, 401] on button at bounding box center [376, 400] width 3 height 24
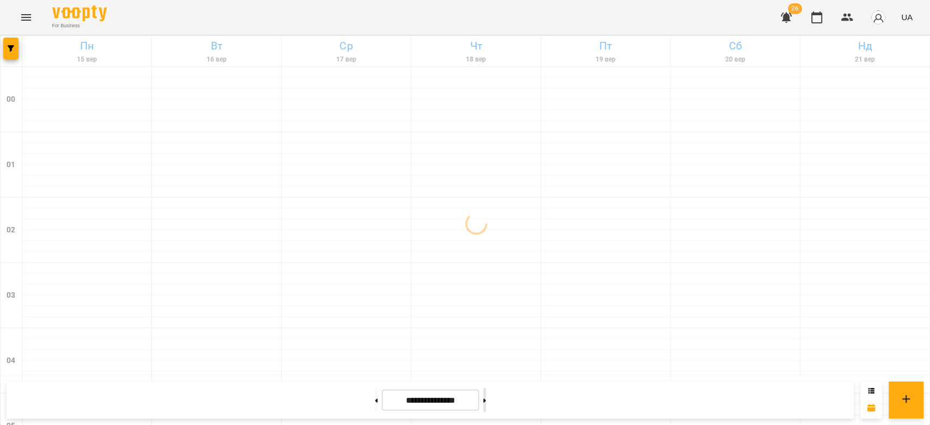
click at [486, 400] on button at bounding box center [484, 400] width 3 height 24
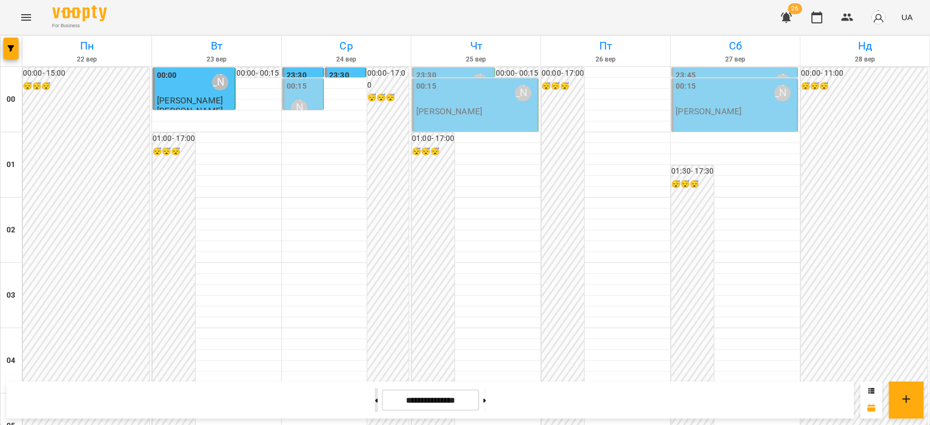
click at [375, 406] on button at bounding box center [376, 400] width 3 height 24
type input "**********"
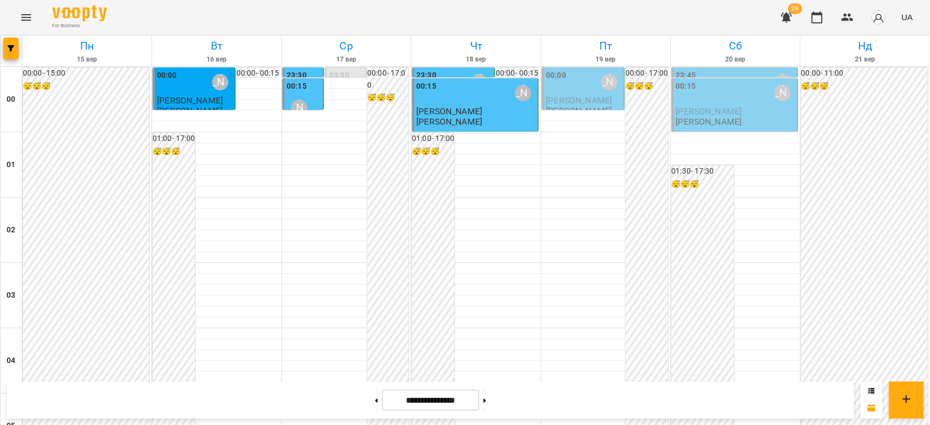
scroll to position [968, 0]
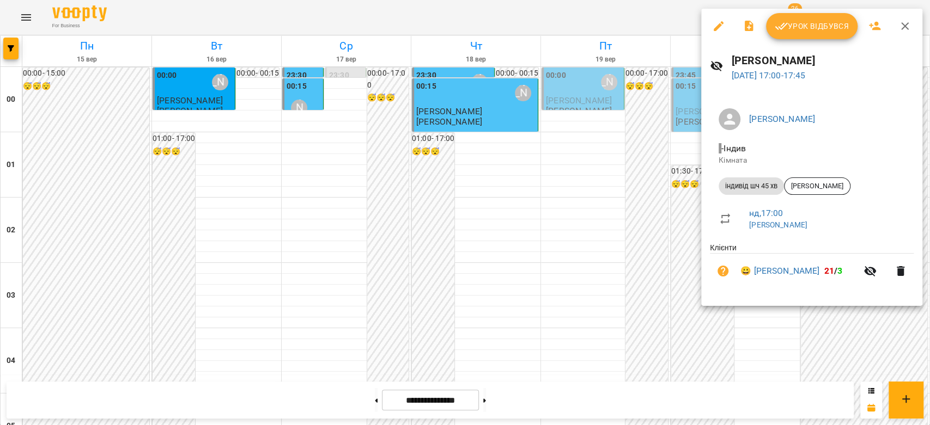
click at [550, 206] on div at bounding box center [465, 212] width 930 height 425
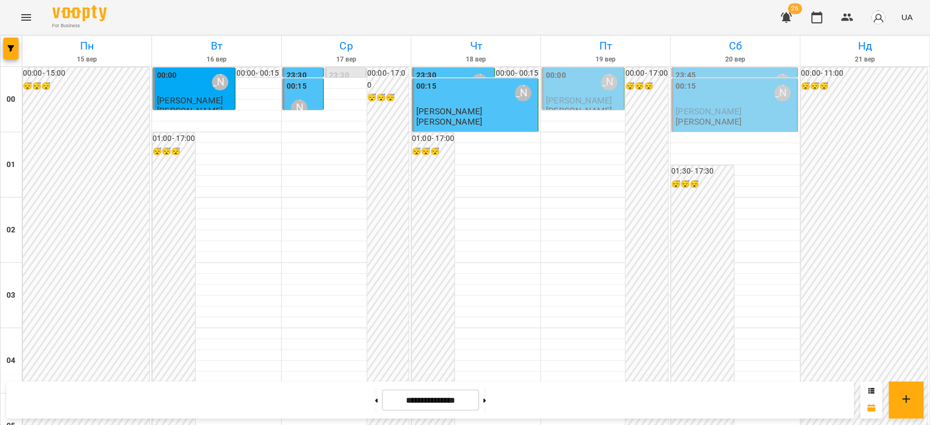
scroll to position [957, 0]
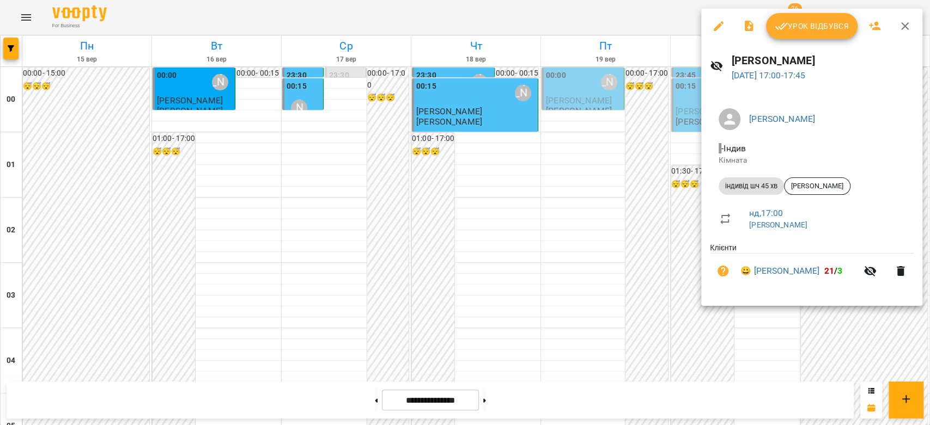
click at [657, 256] on div at bounding box center [465, 212] width 930 height 425
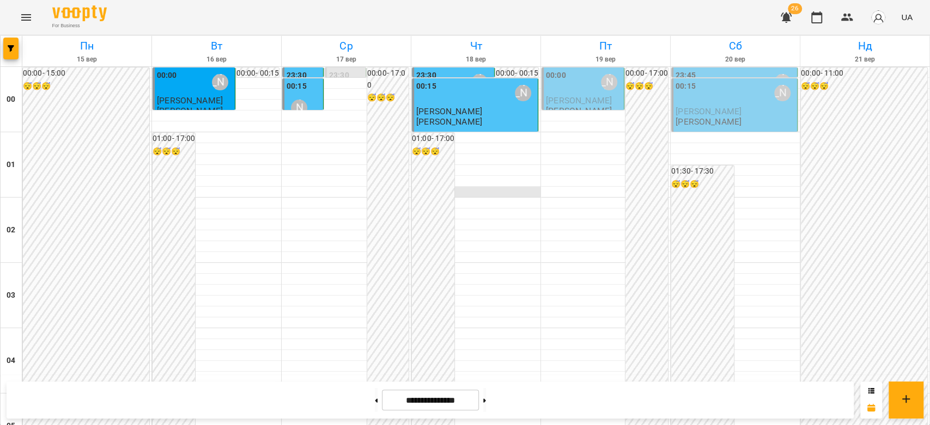
scroll to position [0, 0]
click at [447, 100] on div "00:15 Бондарєва Валерія" at bounding box center [475, 93] width 119 height 25
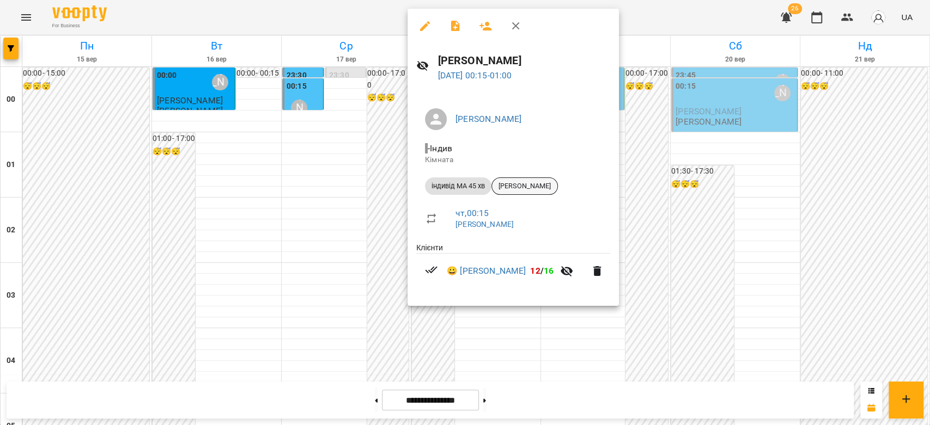
click at [508, 189] on span "Софія Кінер" at bounding box center [524, 186] width 65 height 10
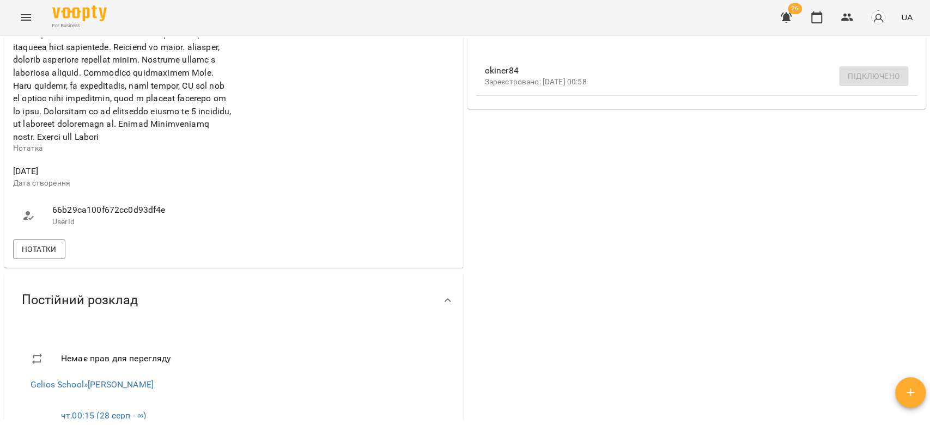
scroll to position [666, 0]
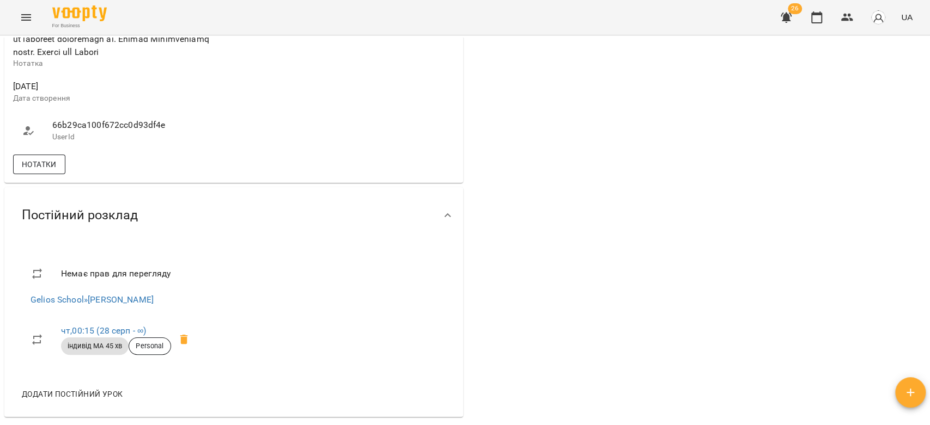
click at [28, 171] on span "Нотатки" at bounding box center [39, 164] width 35 height 13
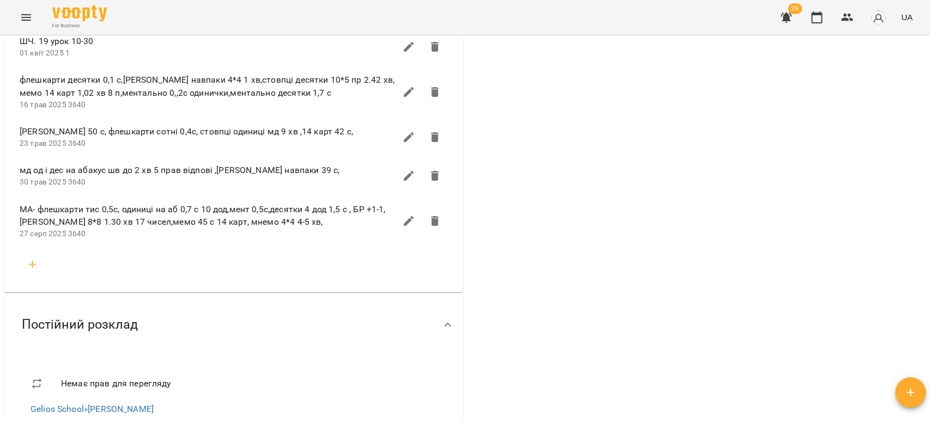
scroll to position [1513, 0]
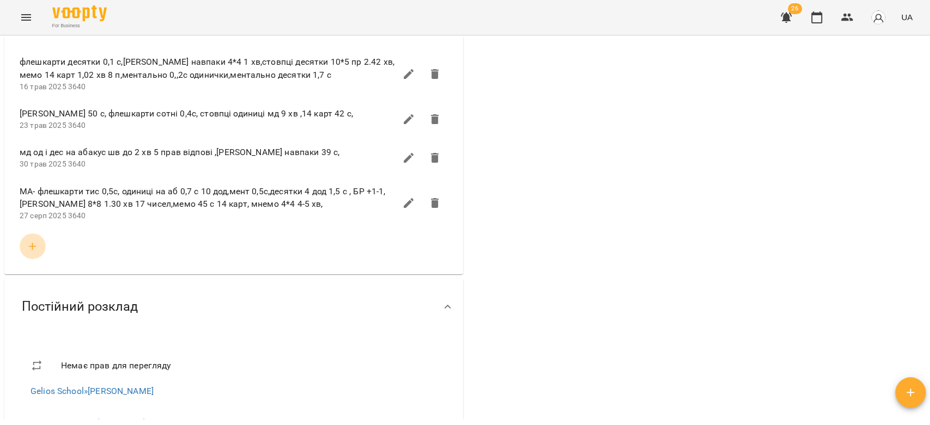
click at [34, 253] on icon "button" at bounding box center [32, 246] width 13 height 13
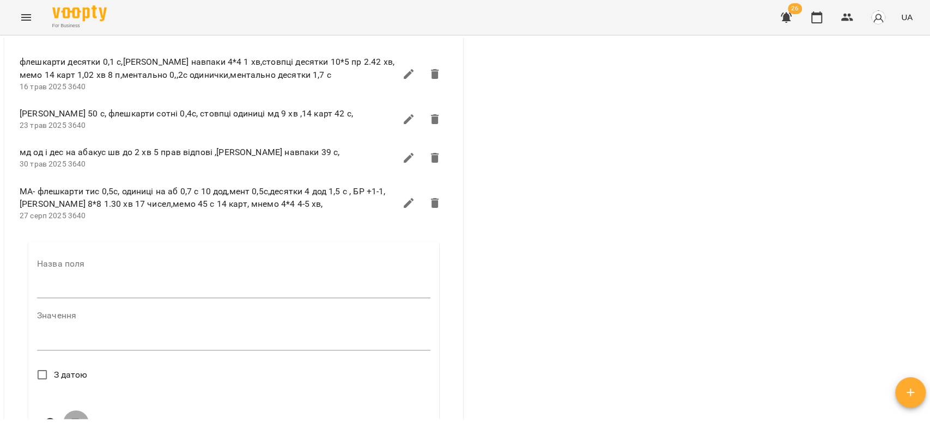
click at [109, 298] on input "text" at bounding box center [233, 289] width 393 height 17
type input "****"
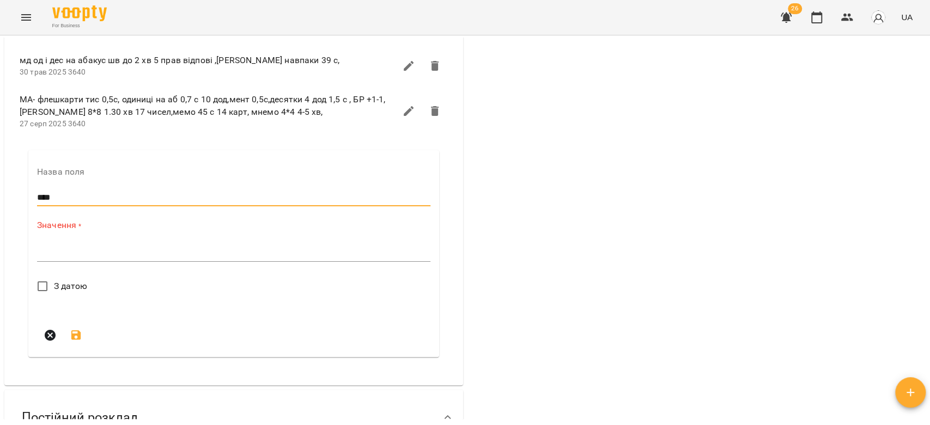
scroll to position [1634, 0]
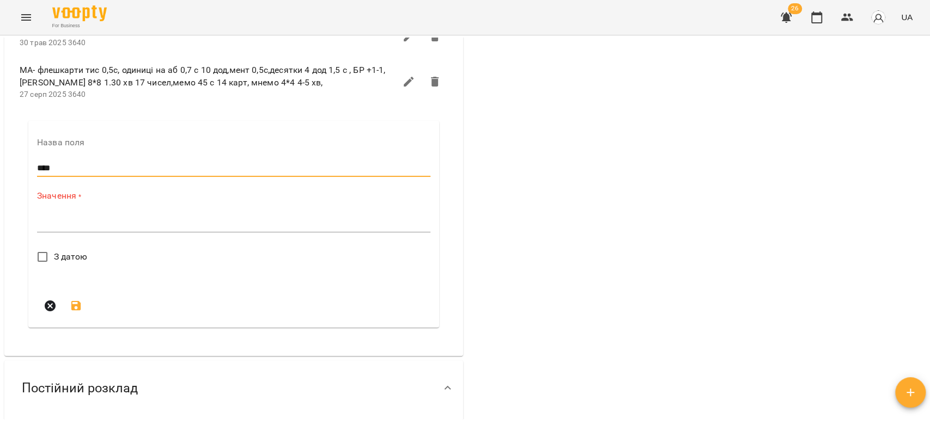
click at [73, 229] on textarea at bounding box center [233, 223] width 393 height 10
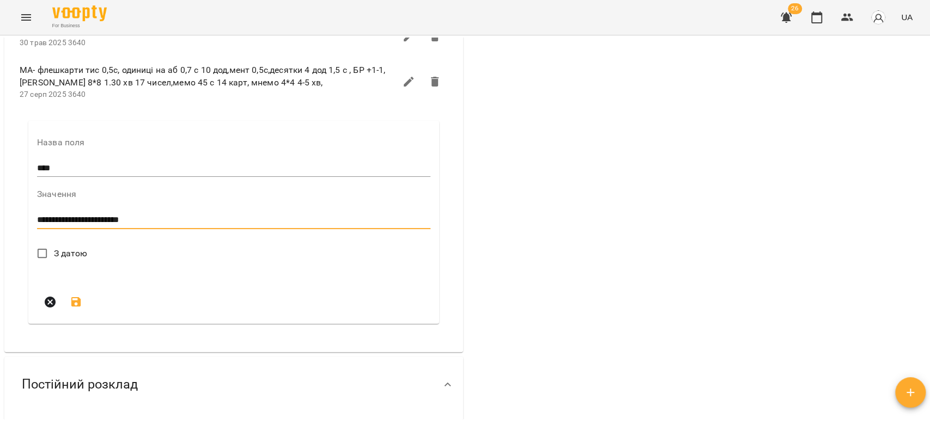
click at [226, 226] on textarea "**********" at bounding box center [231, 220] width 388 height 10
click at [215, 226] on textarea "**********" at bounding box center [231, 220] width 388 height 10
type textarea "**********"
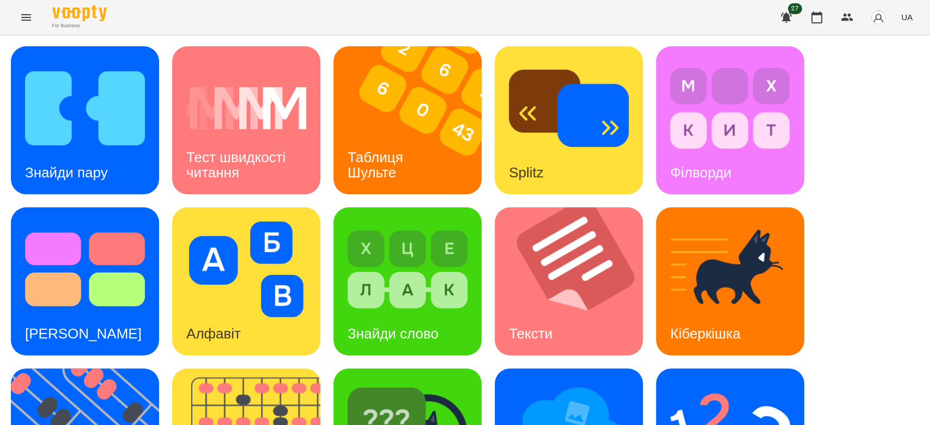
scroll to position [121, 0]
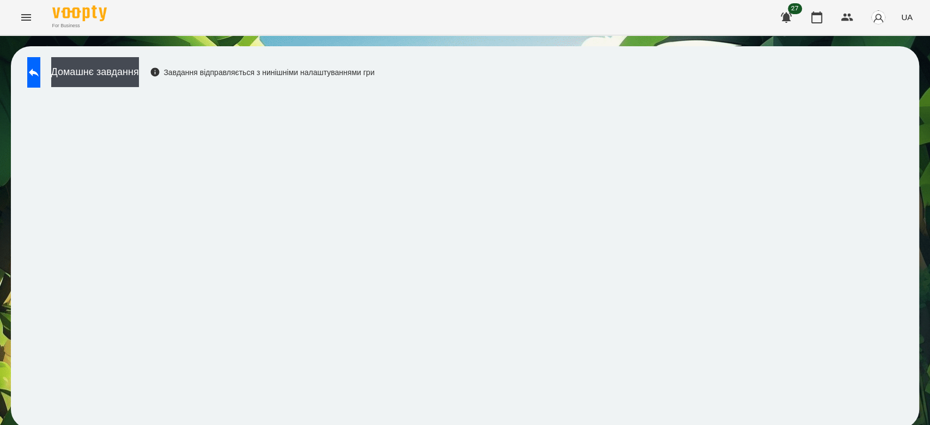
click at [70, 67] on div "Домашнє завдання Завдання відправляється з нинішніми налаштуваннями гри" at bounding box center [198, 75] width 352 height 36
click at [40, 70] on button at bounding box center [33, 72] width 13 height 31
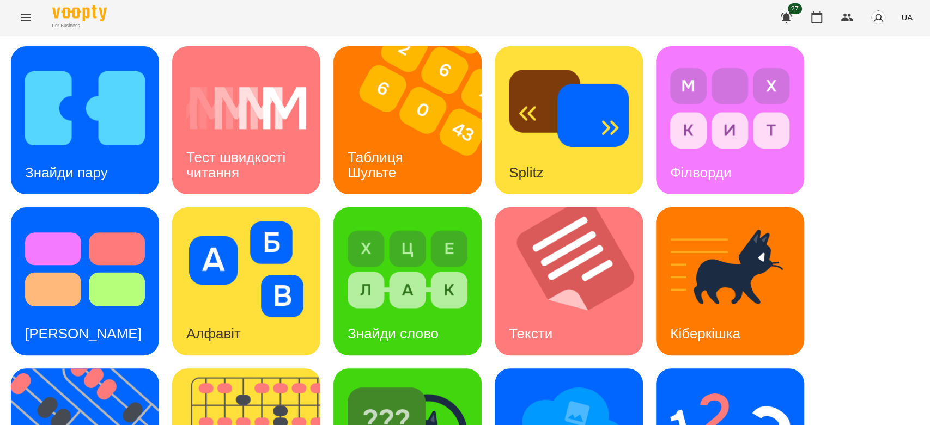
scroll to position [263, 0]
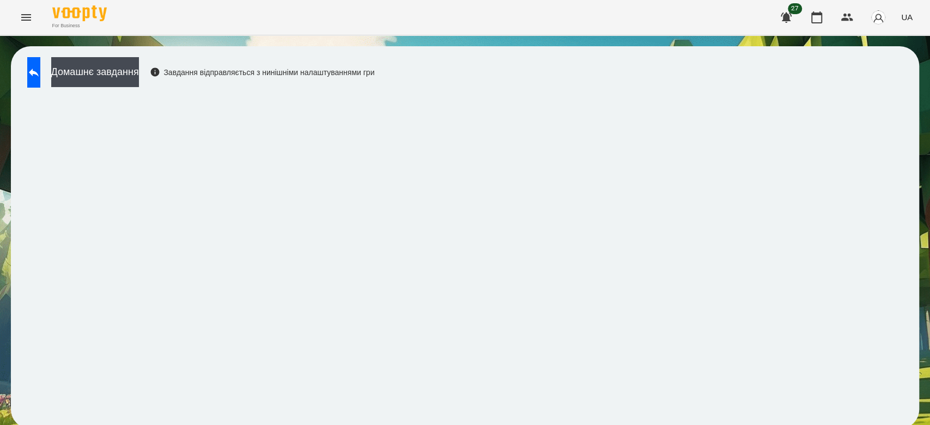
scroll to position [4, 0]
click at [35, 73] on button at bounding box center [33, 72] width 13 height 31
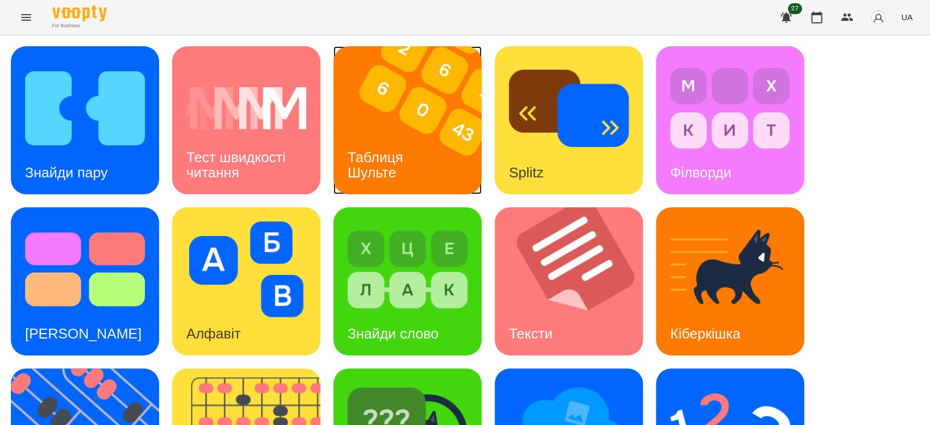
click at [464, 80] on img at bounding box center [414, 120] width 162 height 148
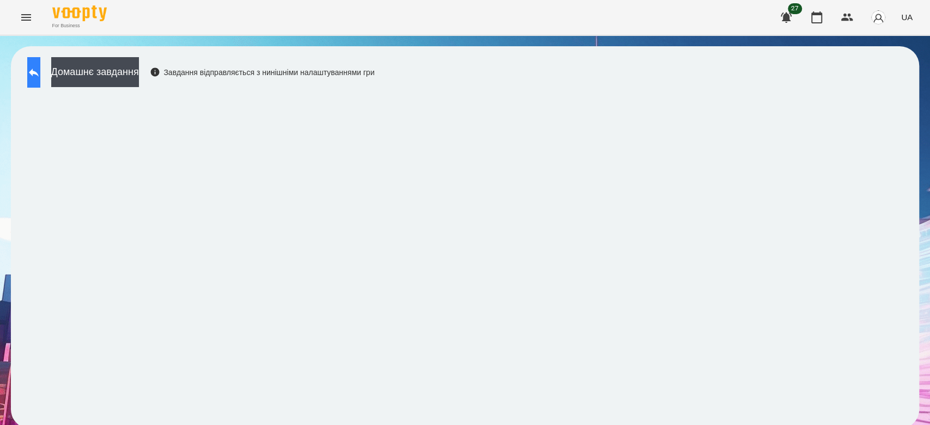
click at [40, 69] on icon at bounding box center [33, 72] width 13 height 13
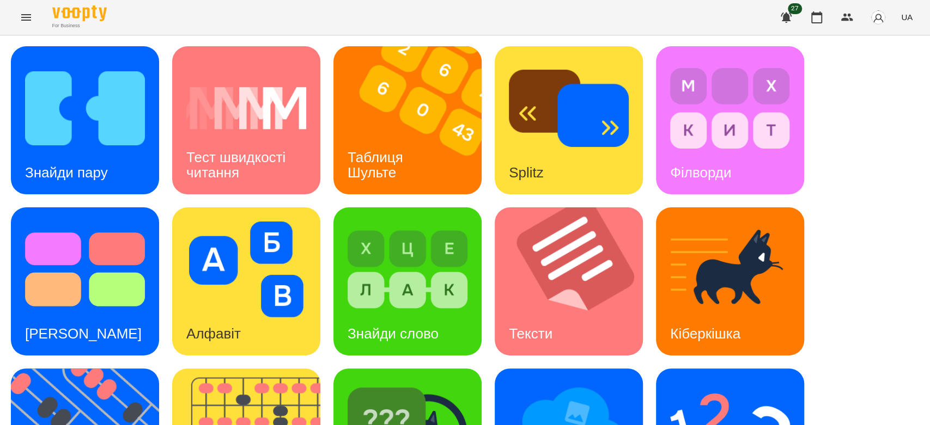
scroll to position [263, 0]
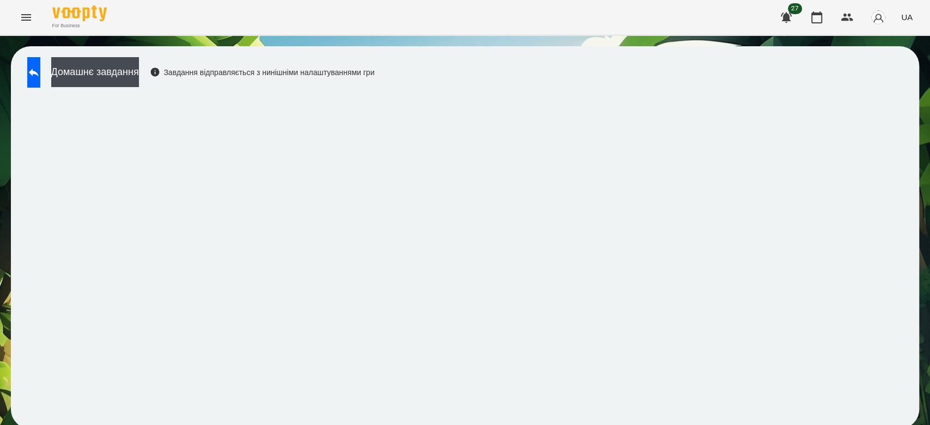
scroll to position [4, 0]
click at [40, 74] on icon at bounding box center [33, 72] width 13 height 13
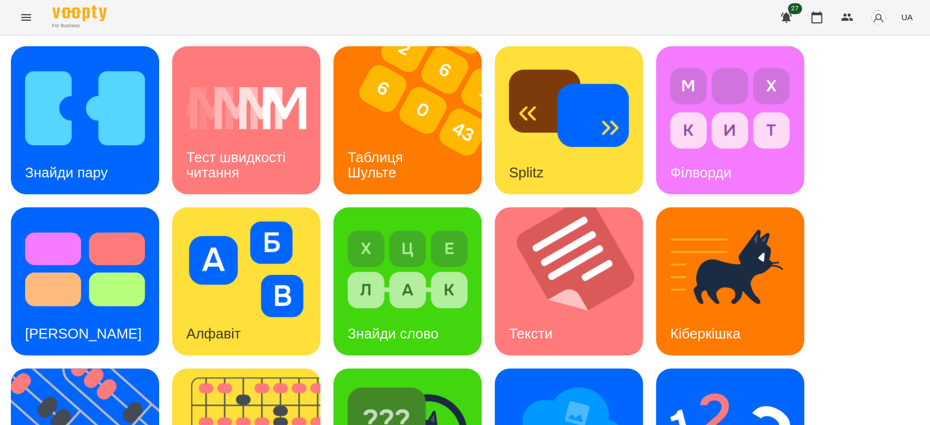
scroll to position [263, 0]
click at [318, 99] on div "Знайди пару Тест швидкості читання Таблиця Шульте Splitz Філворди Тест Струпа А…" at bounding box center [465, 362] width 908 height 632
click at [323, 179] on div "Знайди пару Тест швидкості читання Таблиця Шульте Splitz Філворди Тест Струпа А…" at bounding box center [465, 362] width 908 height 632
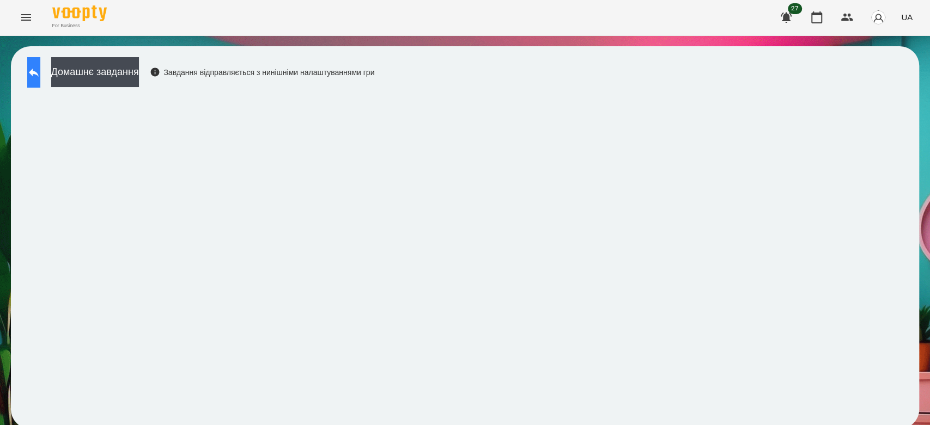
click at [40, 76] on button at bounding box center [33, 72] width 13 height 31
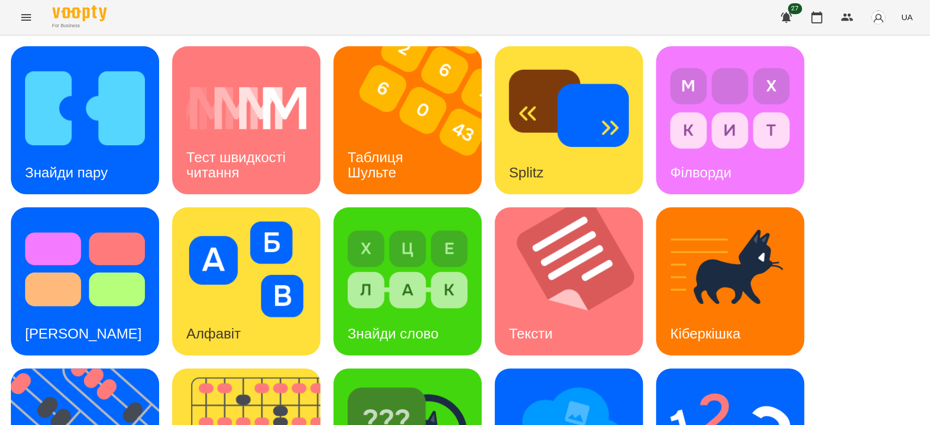
scroll to position [263, 0]
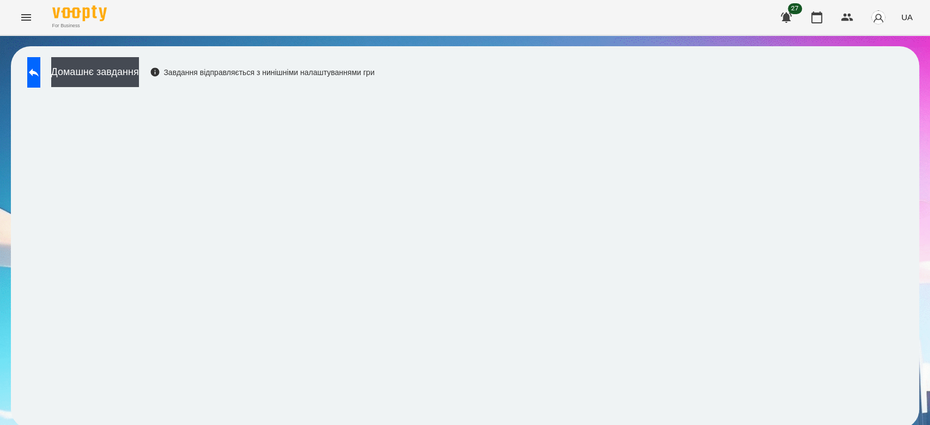
scroll to position [4, 0]
click at [40, 77] on button at bounding box center [33, 72] width 13 height 31
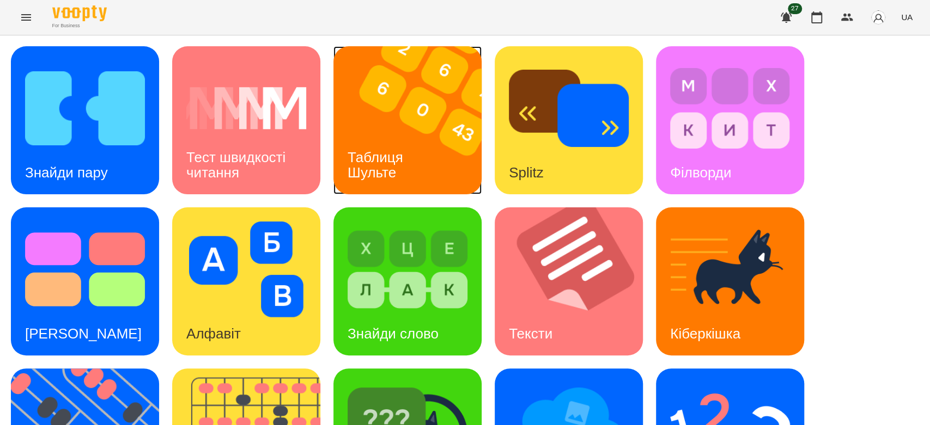
click at [393, 137] on div "Таблиця Шульте" at bounding box center [377, 165] width 88 height 58
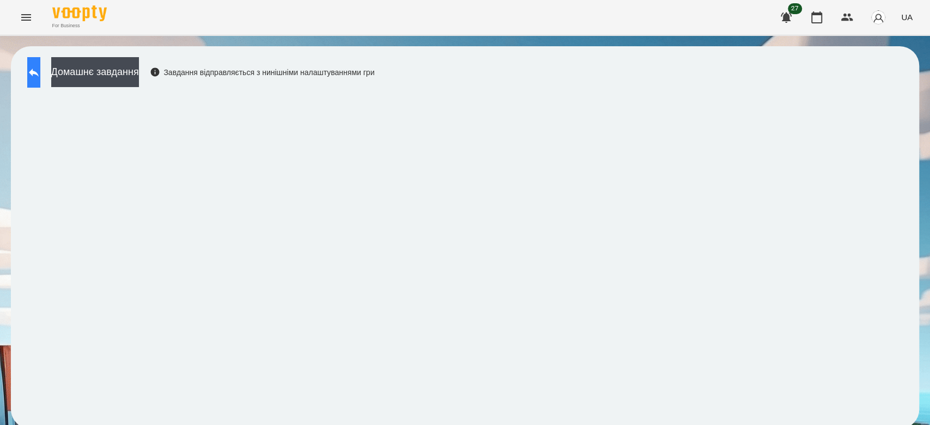
click at [39, 71] on icon at bounding box center [34, 73] width 10 height 8
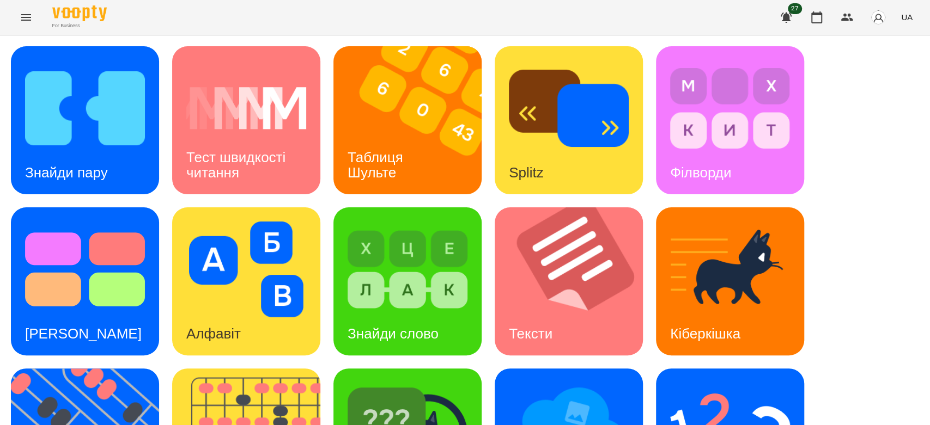
scroll to position [242, 0]
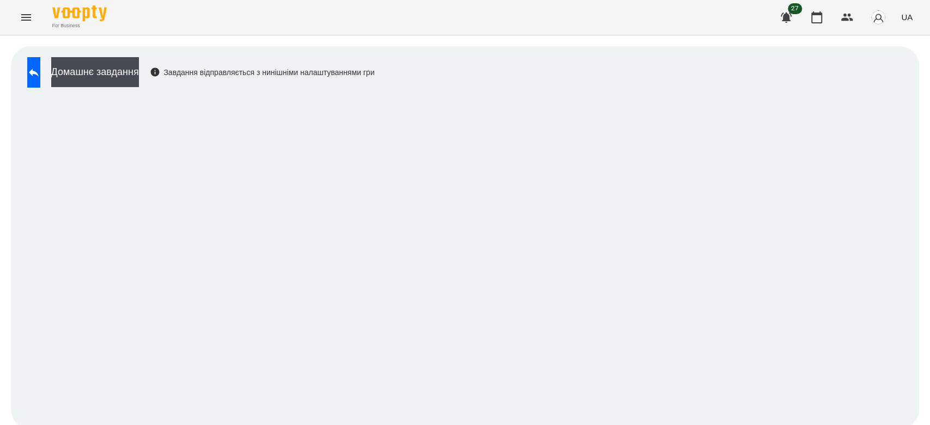
scroll to position [4, 0]
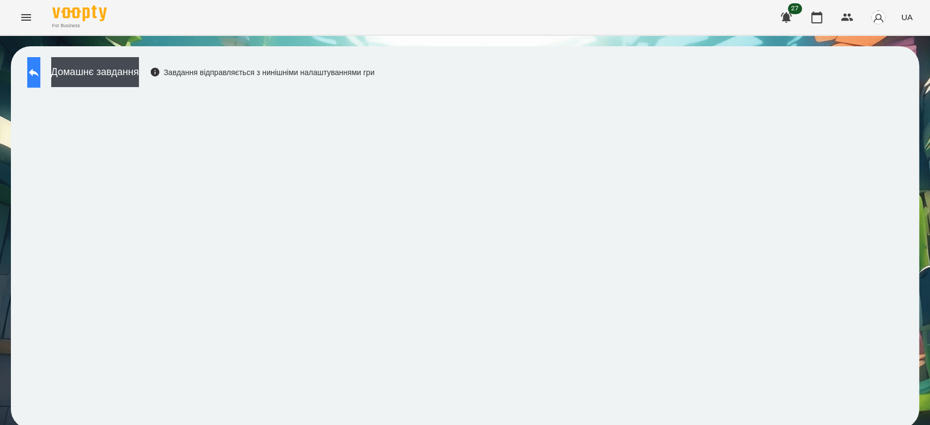
click at [40, 65] on button at bounding box center [33, 72] width 13 height 31
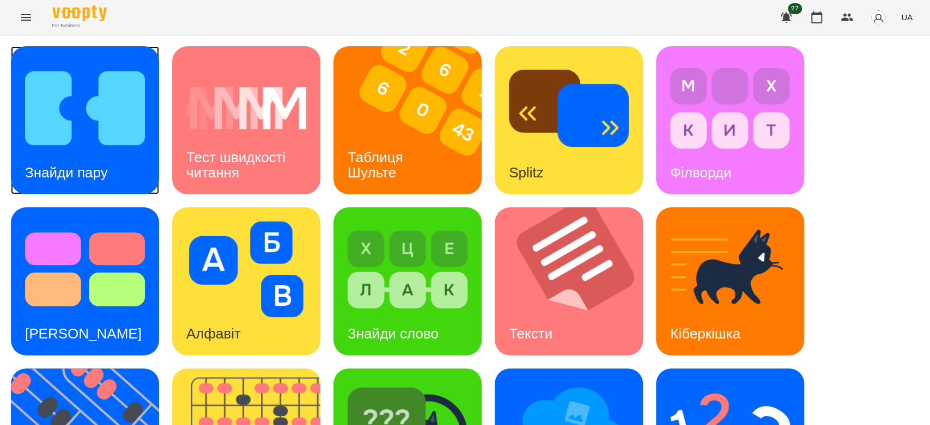
click at [133, 132] on img at bounding box center [85, 108] width 120 height 96
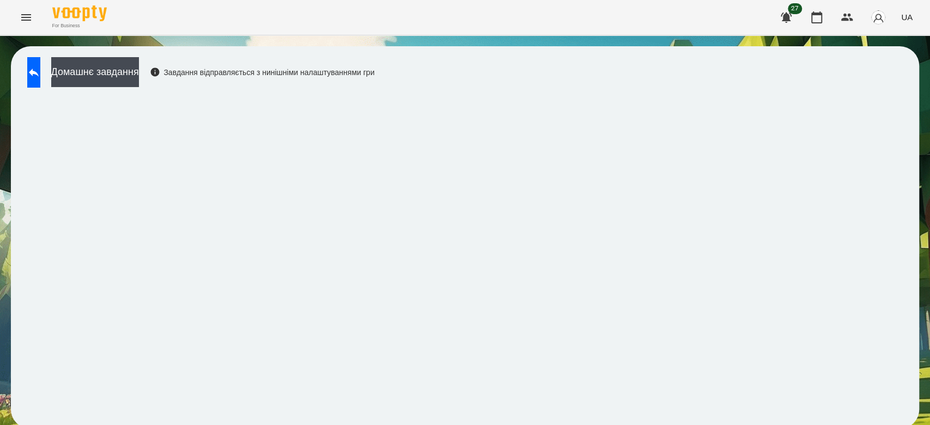
click at [166, 31] on div "For Business 27 UA" at bounding box center [465, 17] width 930 height 35
click at [33, 73] on button at bounding box center [33, 72] width 13 height 31
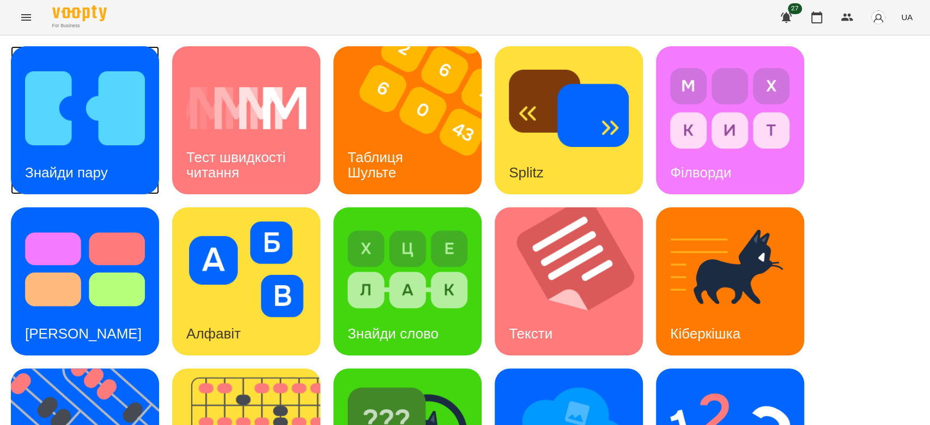
click at [13, 138] on div "Знайди пару" at bounding box center [85, 120] width 148 height 148
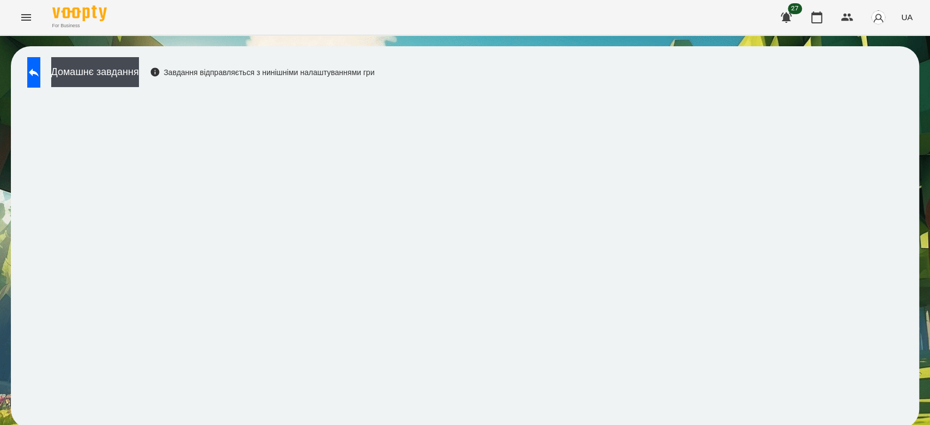
click at [599, 89] on div "Домашнє завдання Завдання відправляється з нинішніми налаштуваннями гри" at bounding box center [465, 237] width 908 height 383
click at [40, 76] on icon at bounding box center [33, 72] width 13 height 13
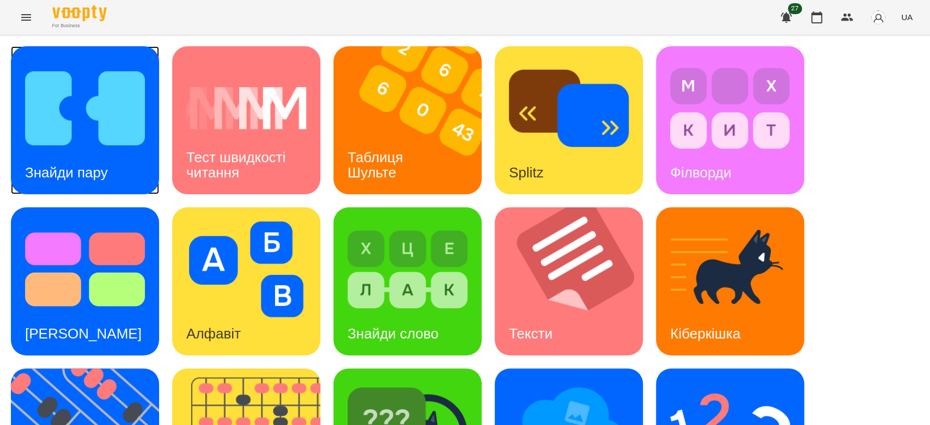
click at [11, 130] on div "Знайди пару" at bounding box center [85, 120] width 148 height 148
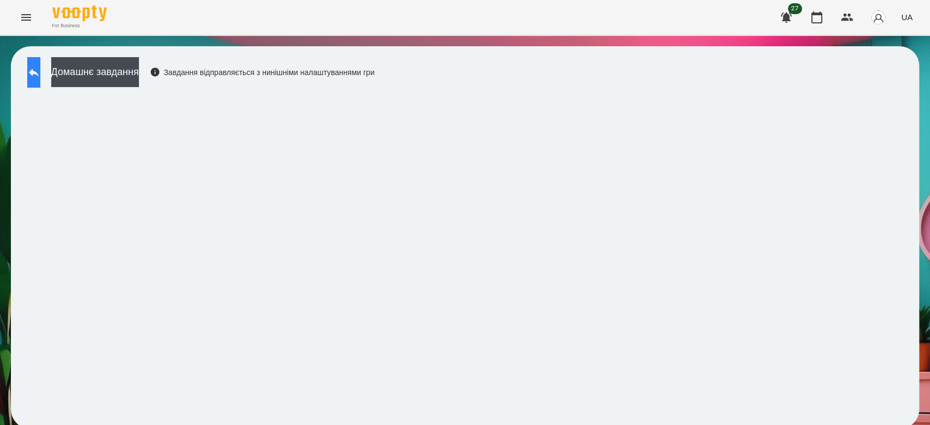
click at [40, 72] on icon at bounding box center [33, 72] width 13 height 13
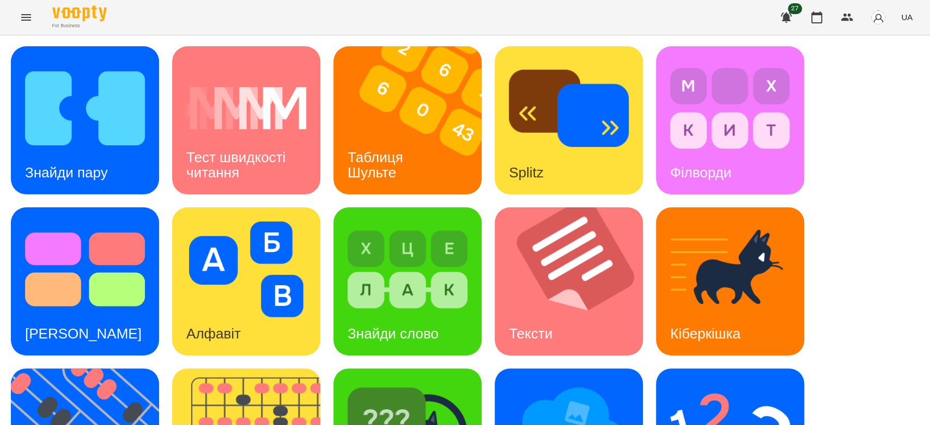
scroll to position [263, 0]
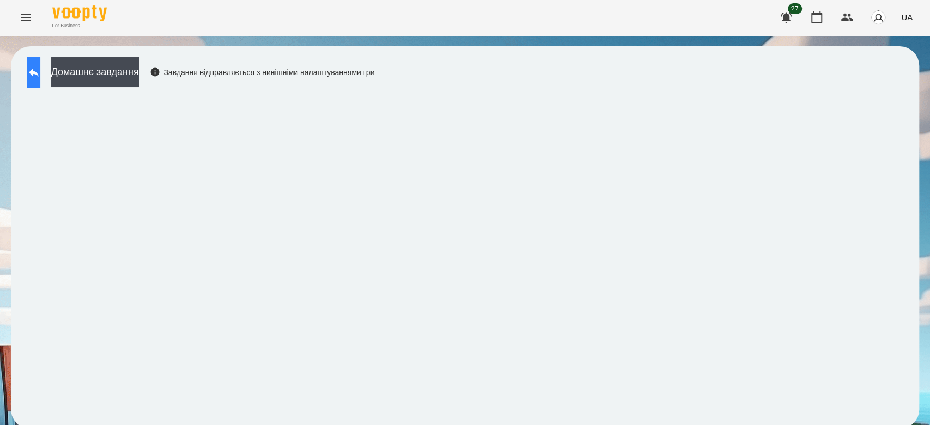
click at [40, 75] on icon at bounding box center [33, 72] width 13 height 13
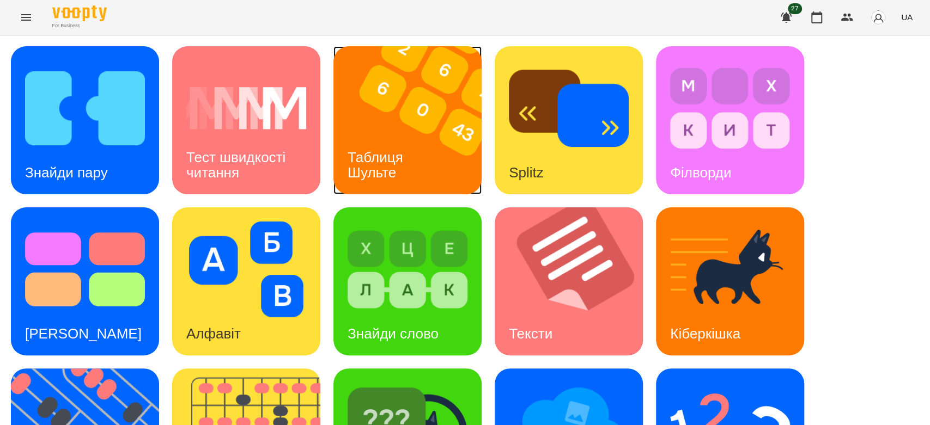
click at [363, 112] on img at bounding box center [414, 120] width 162 height 148
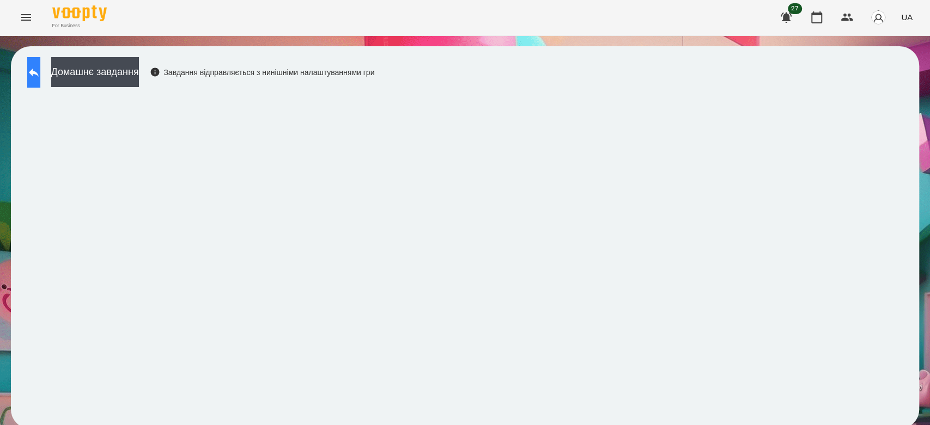
click at [29, 75] on button at bounding box center [33, 72] width 13 height 31
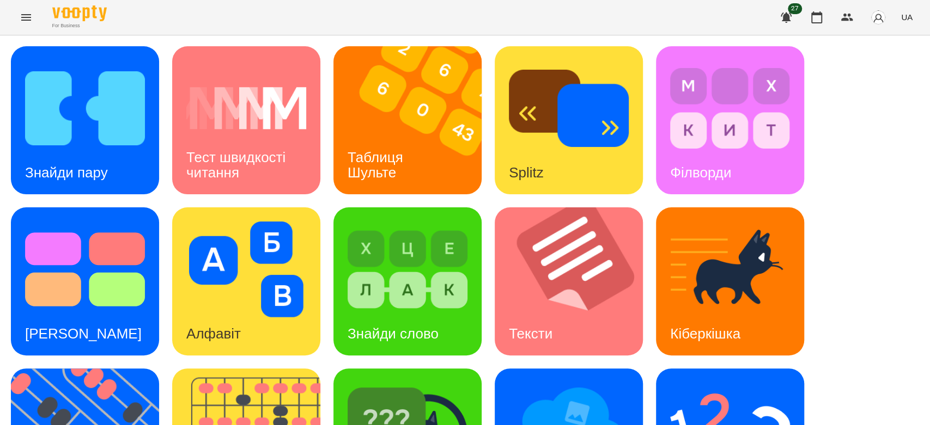
scroll to position [263, 0]
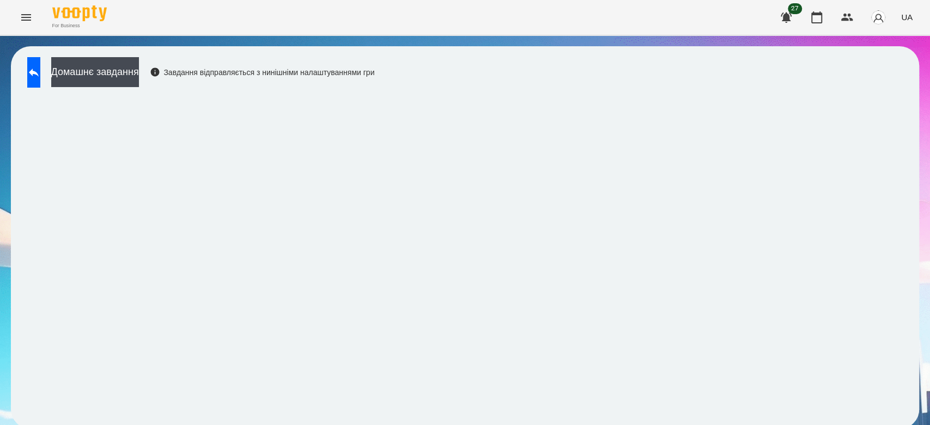
scroll to position [4, 0]
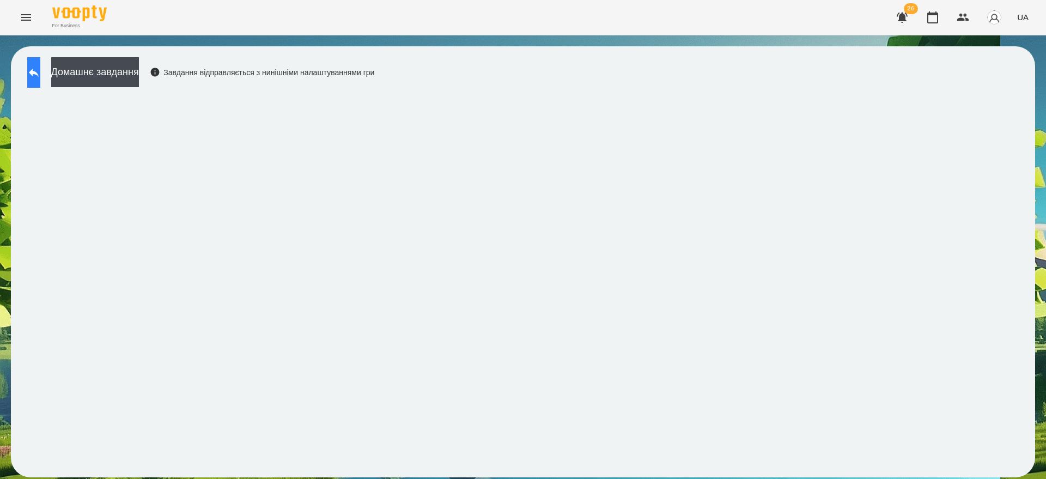
click at [40, 75] on button at bounding box center [33, 72] width 13 height 31
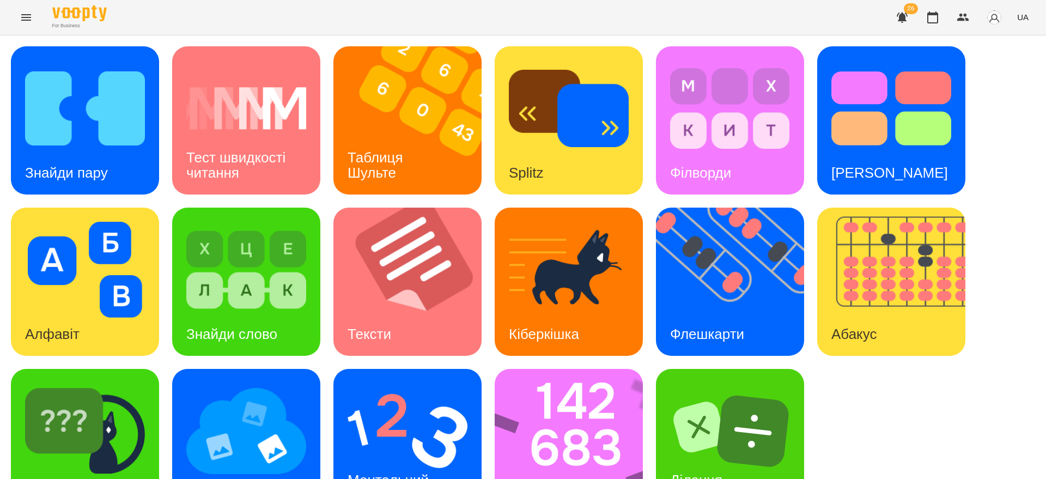
scroll to position [49, 0]
click at [252, 383] on img at bounding box center [246, 431] width 120 height 96
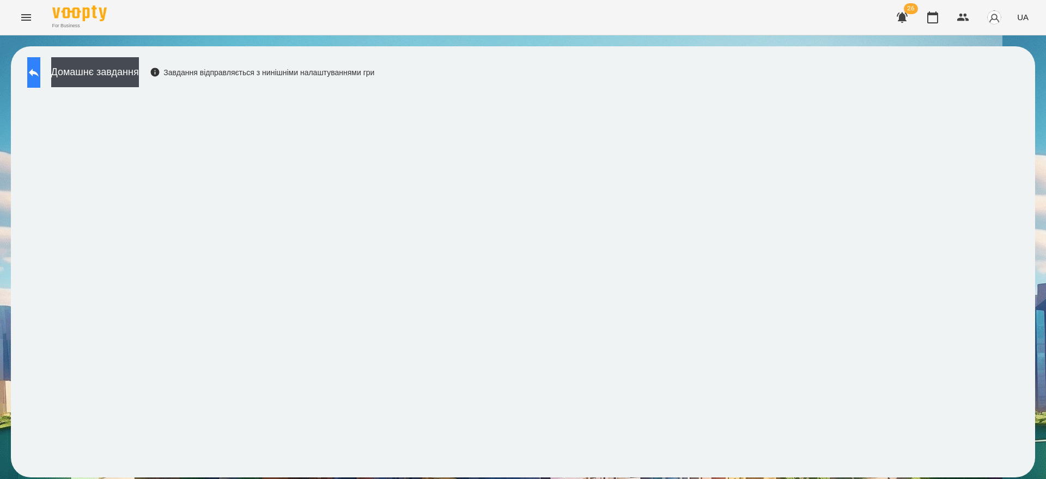
click at [40, 70] on icon at bounding box center [33, 72] width 13 height 13
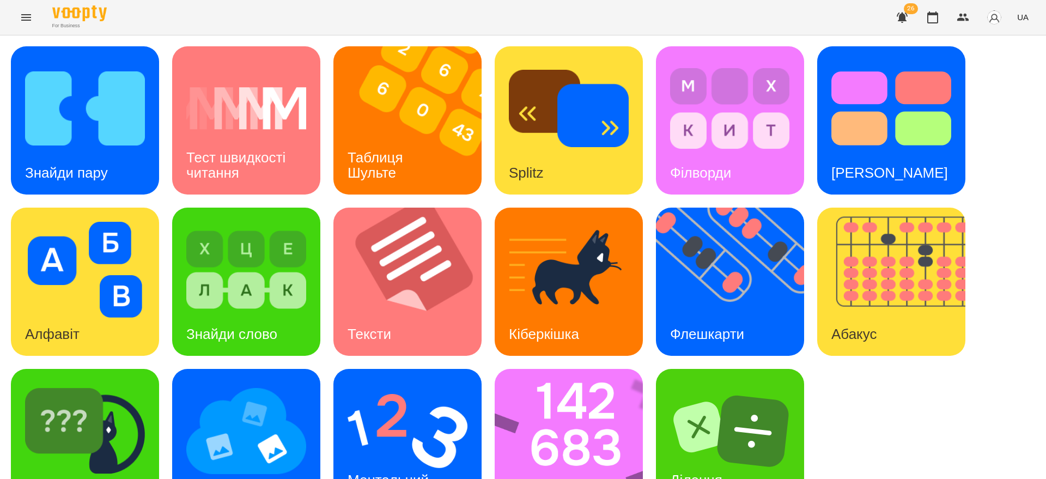
scroll to position [49, 0]
click at [449, 383] on img at bounding box center [408, 431] width 120 height 96
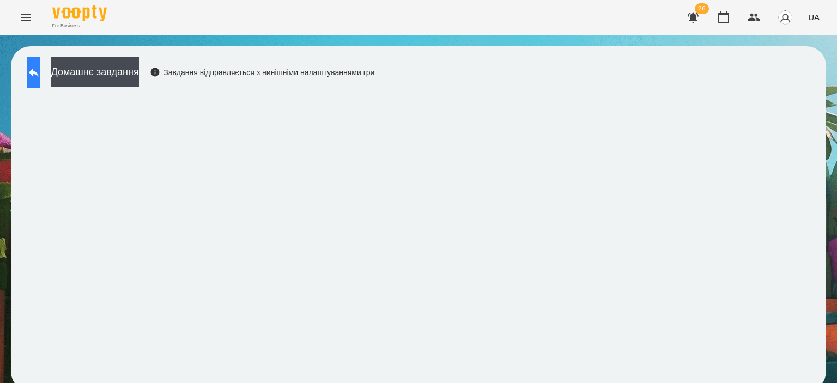
click at [40, 79] on button at bounding box center [33, 72] width 13 height 31
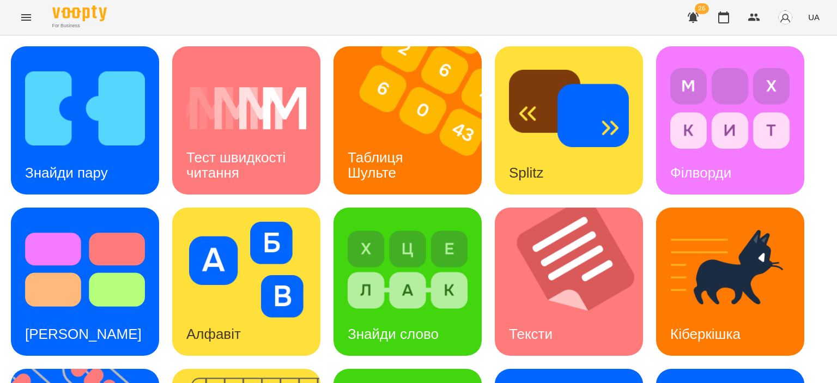
scroll to position [218, 0]
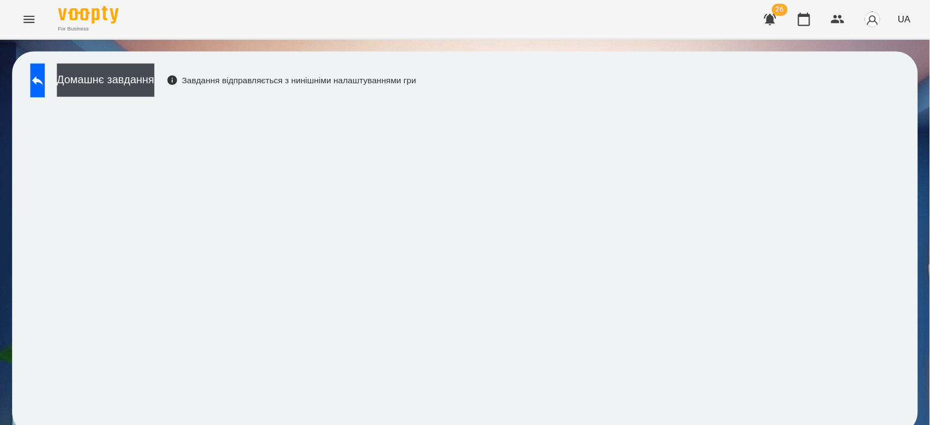
scroll to position [4, 0]
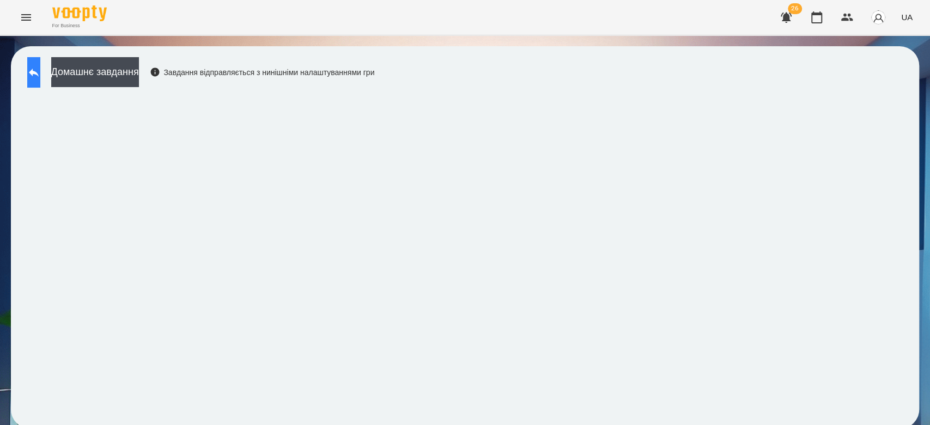
click at [40, 61] on button at bounding box center [33, 72] width 13 height 31
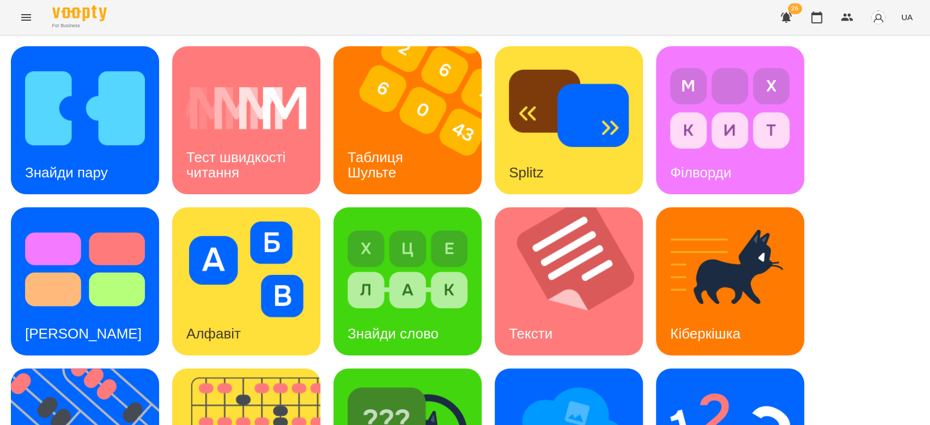
scroll to position [263, 0]
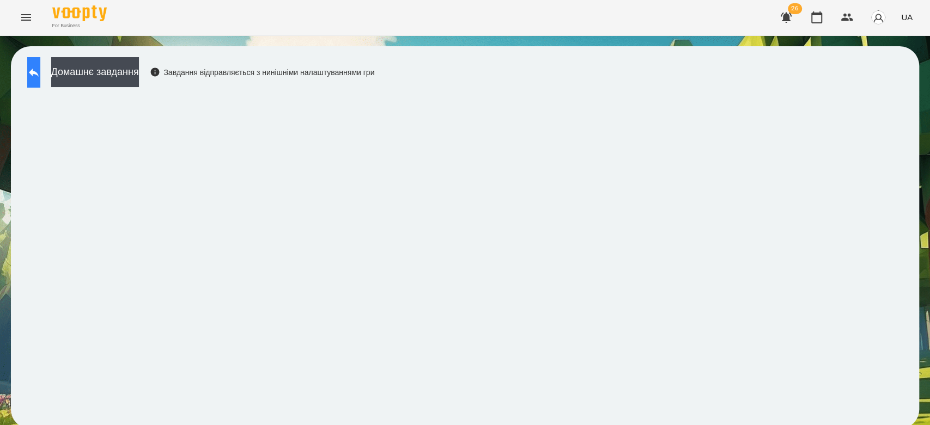
click at [38, 78] on icon at bounding box center [33, 72] width 13 height 13
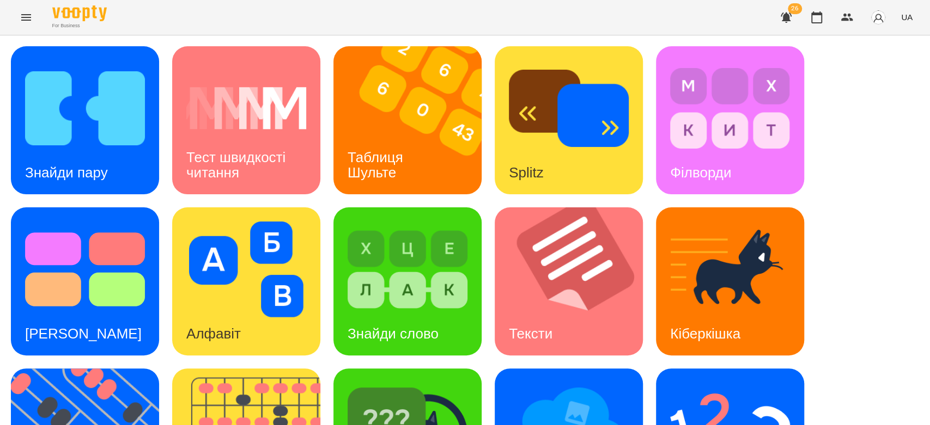
scroll to position [263, 0]
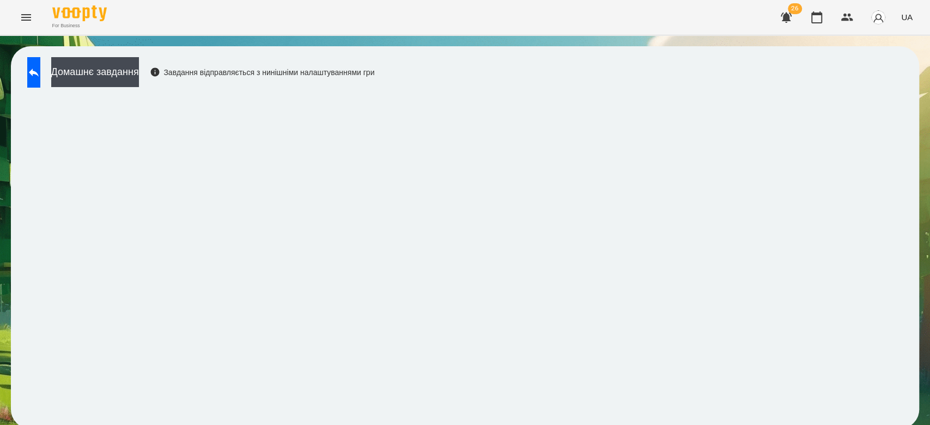
click at [63, 76] on div "Домашнє завдання Завдання відправляється з нинішніми налаштуваннями гри" at bounding box center [198, 75] width 352 height 36
click at [40, 80] on button at bounding box center [33, 72] width 13 height 31
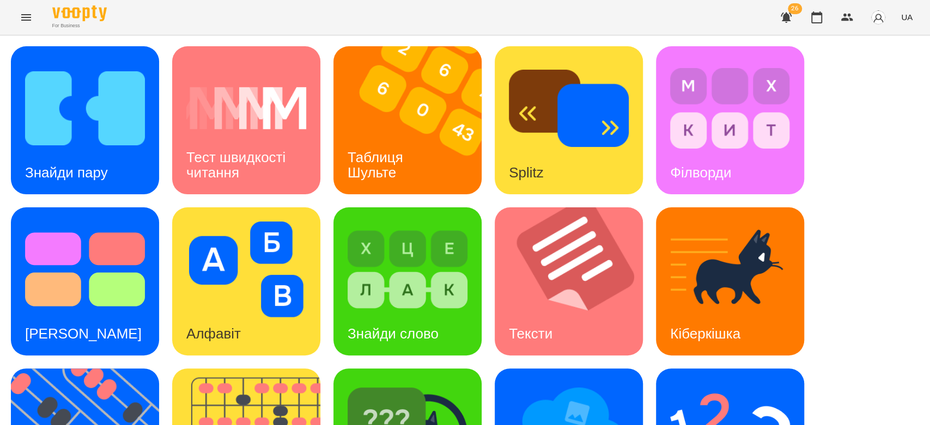
scroll to position [263, 0]
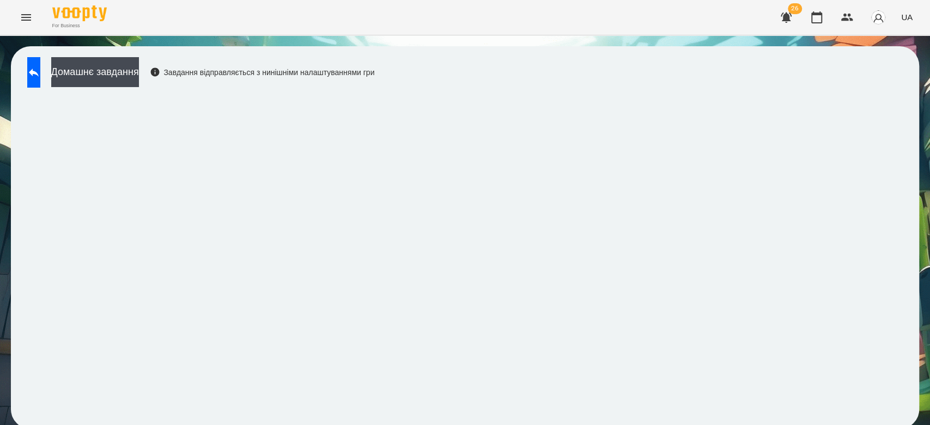
scroll to position [4, 0]
click at [38, 66] on icon at bounding box center [33, 72] width 13 height 13
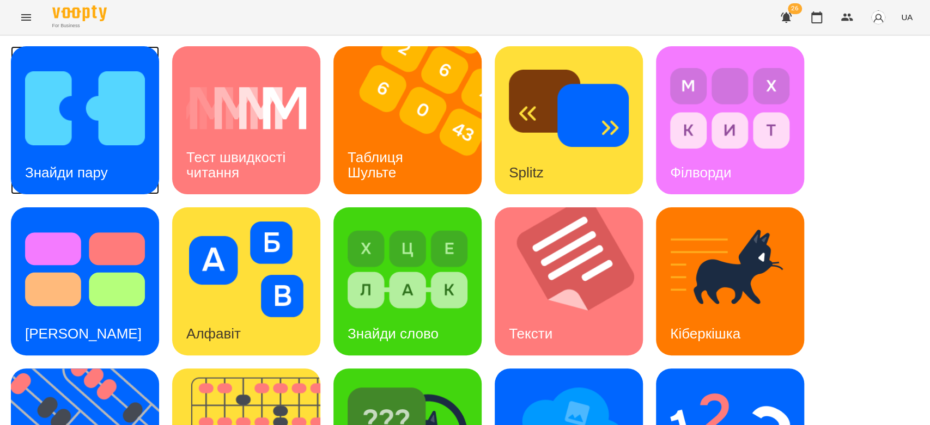
click at [111, 97] on img at bounding box center [85, 108] width 120 height 96
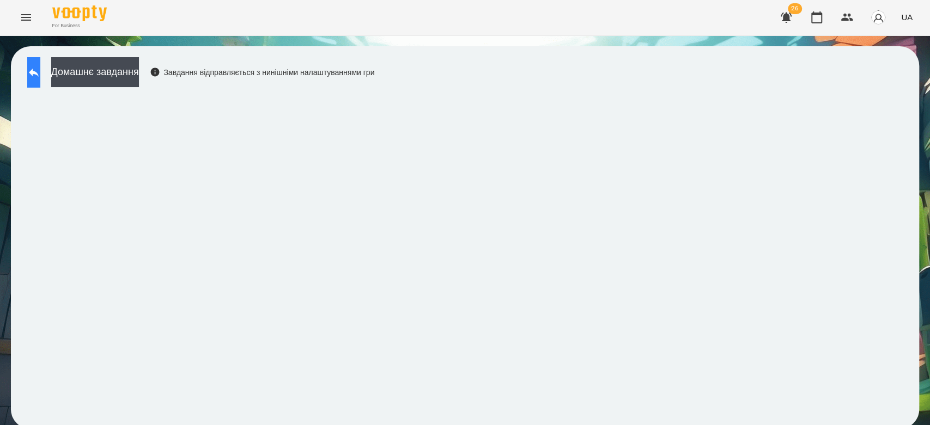
click at [40, 74] on icon at bounding box center [33, 72] width 13 height 13
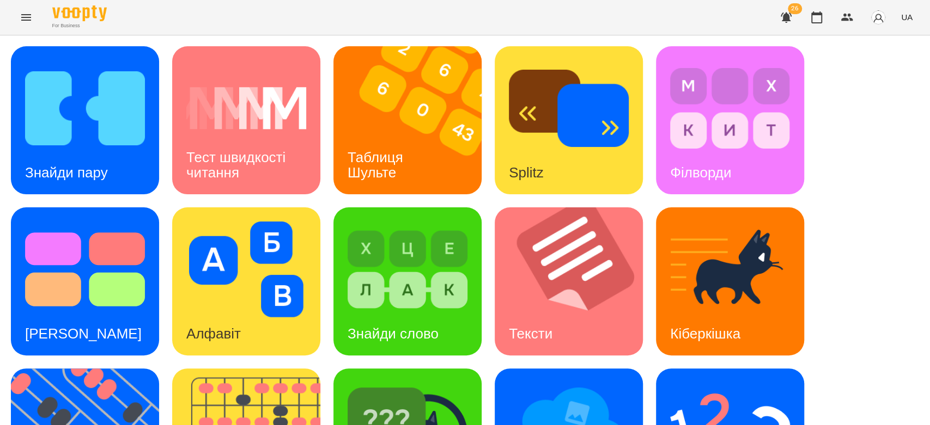
scroll to position [263, 0]
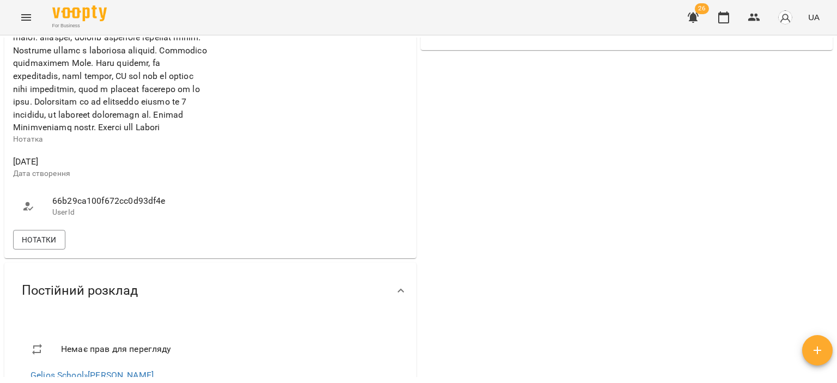
scroll to position [708, 0]
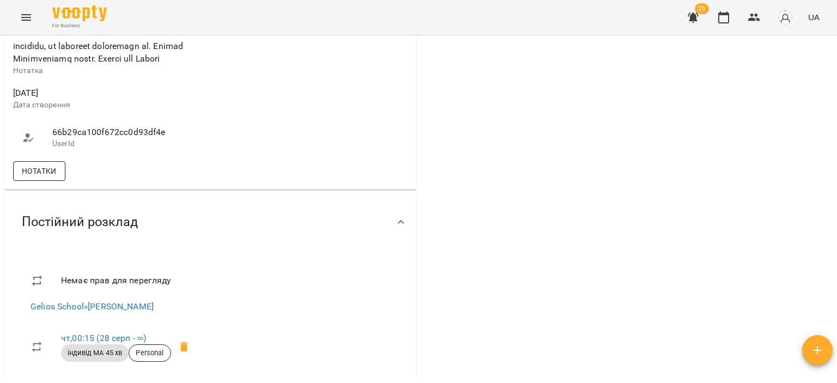
click at [32, 178] on span "Нотатки" at bounding box center [39, 171] width 35 height 13
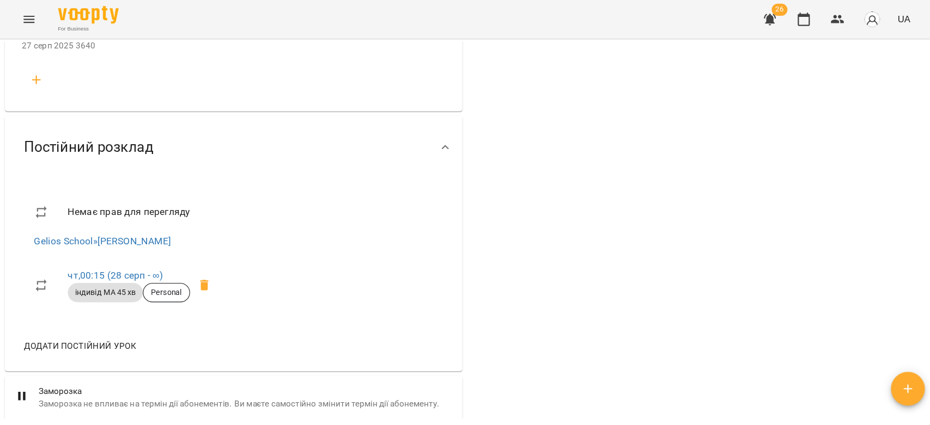
scroll to position [1798, 0]
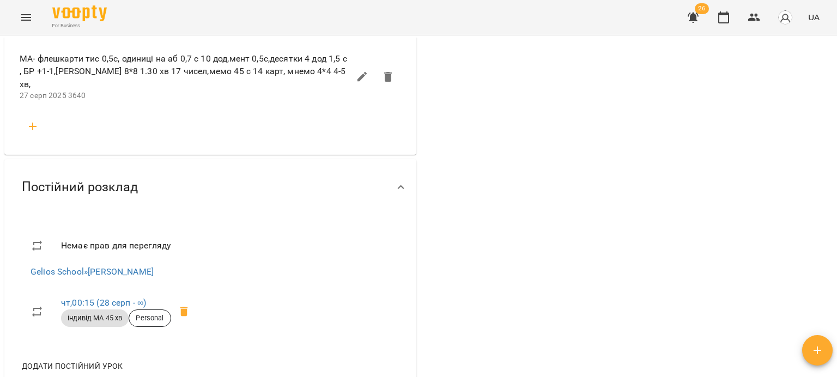
click at [34, 130] on icon "button" at bounding box center [33, 127] width 8 height 8
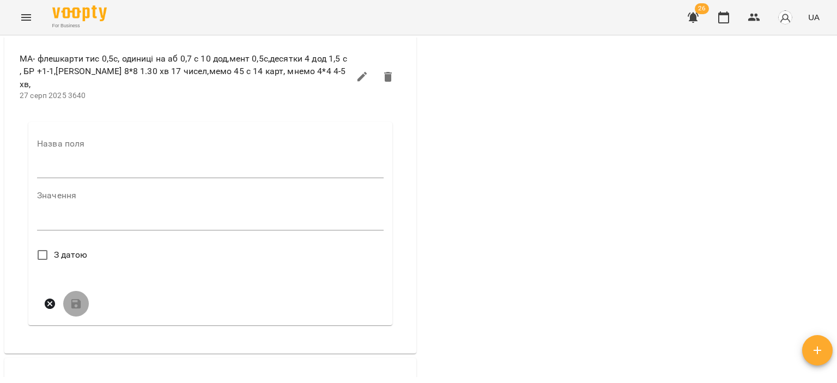
drag, startPoint x: 58, startPoint y: 205, endPoint x: 86, endPoint y: 228, distance: 36.0
click at [58, 179] on input "text" at bounding box center [210, 169] width 346 height 17
type input "****"
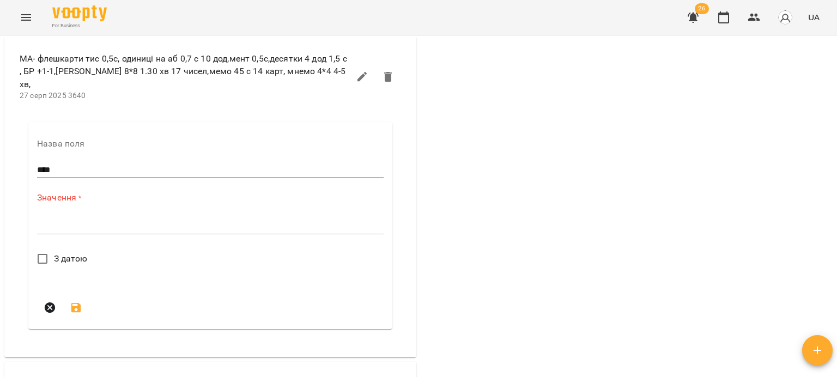
click at [114, 234] on div "*" at bounding box center [210, 225] width 346 height 17
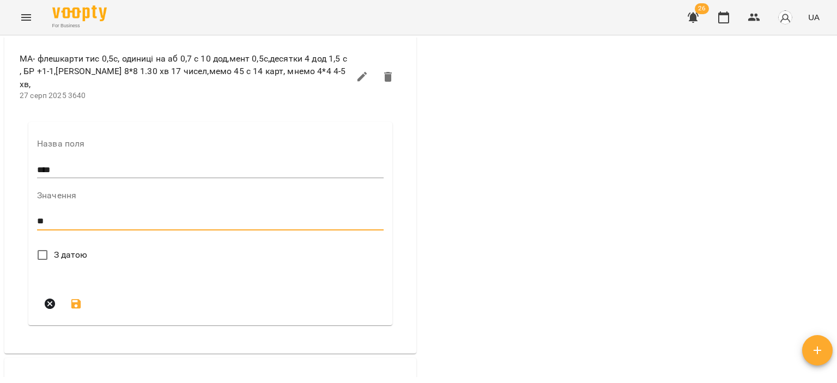
type textarea "*"
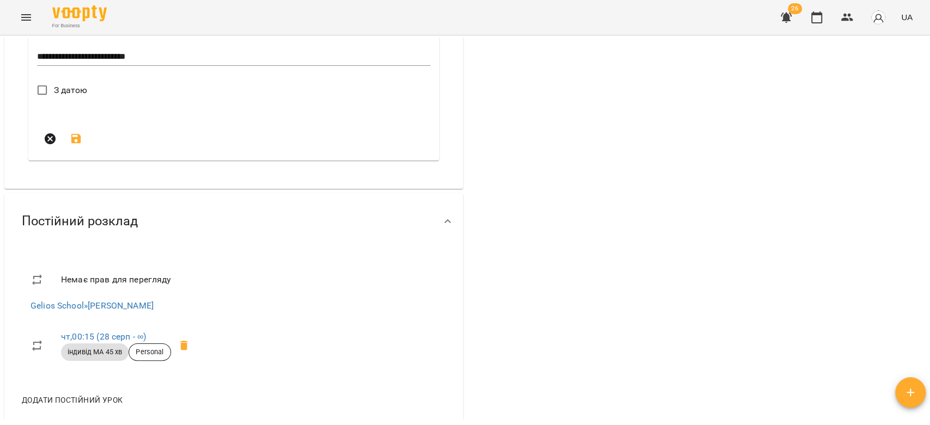
click at [285, 66] on div "**********" at bounding box center [233, 56] width 393 height 17
click at [252, 66] on div "**********" at bounding box center [233, 56] width 393 height 17
type textarea "**********"
click at [93, 152] on form "**********" at bounding box center [233, 63] width 393 height 177
click at [77, 97] on span "З датою" at bounding box center [71, 90] width 34 height 13
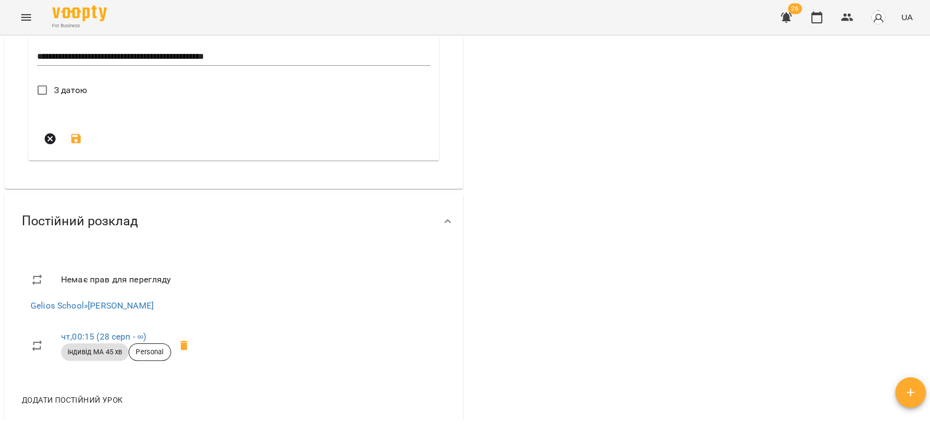
drag, startPoint x: 59, startPoint y: 170, endPoint x: 59, endPoint y: 162, distance: 7.6
click at [59, 102] on label "З датою" at bounding box center [59, 90] width 57 height 23
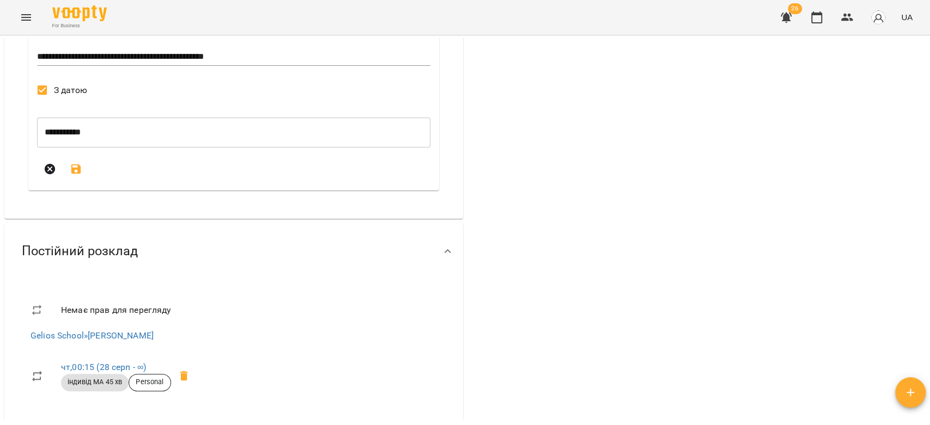
click at [70, 176] on icon "submit" at bounding box center [76, 169] width 13 height 13
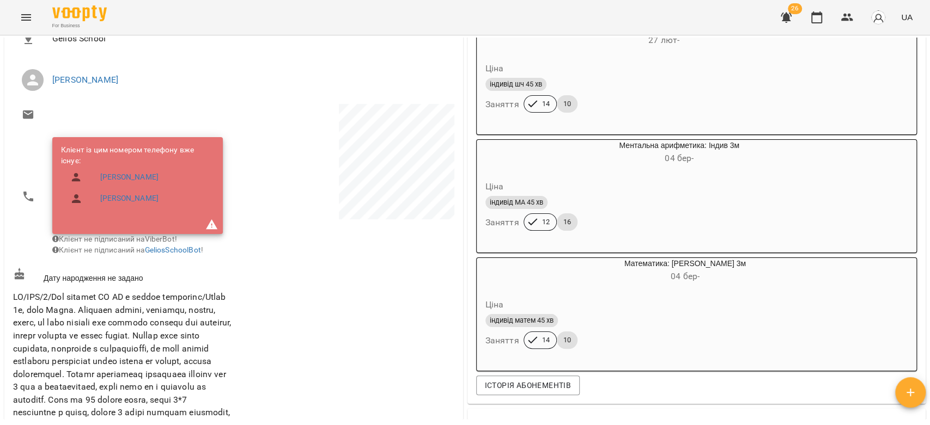
scroll to position [0, 0]
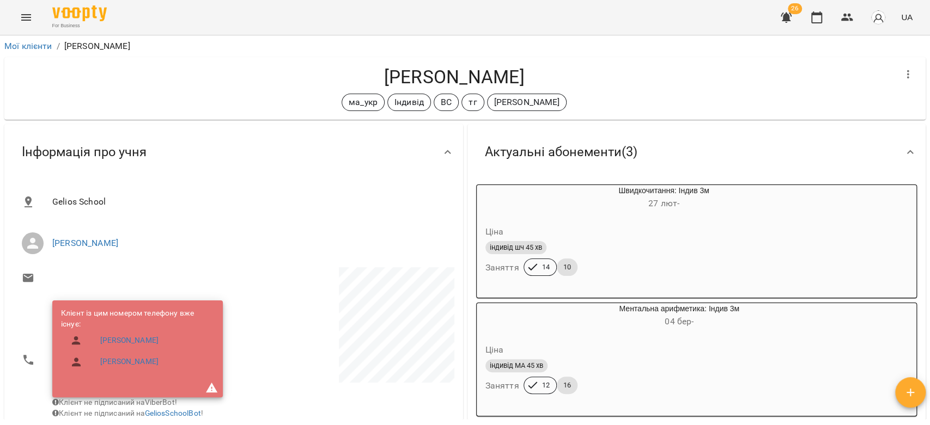
click at [31, 11] on icon "Menu" at bounding box center [26, 17] width 13 height 13
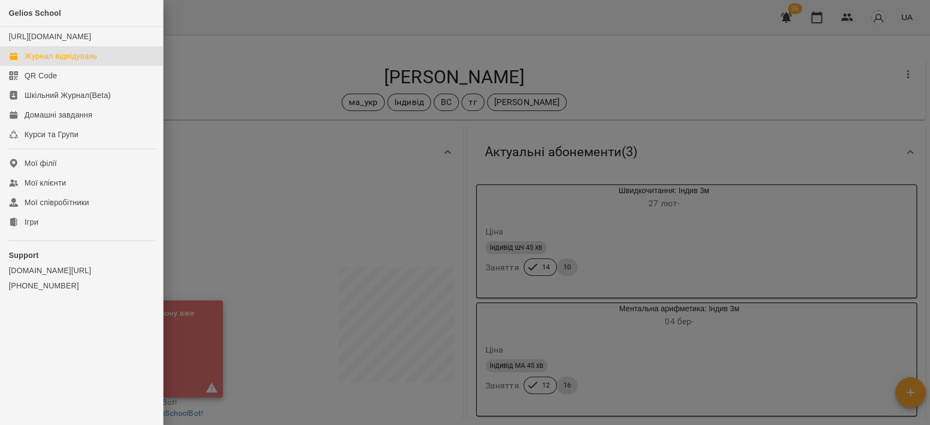
click at [65, 62] on div "Журнал відвідувань" at bounding box center [61, 56] width 72 height 11
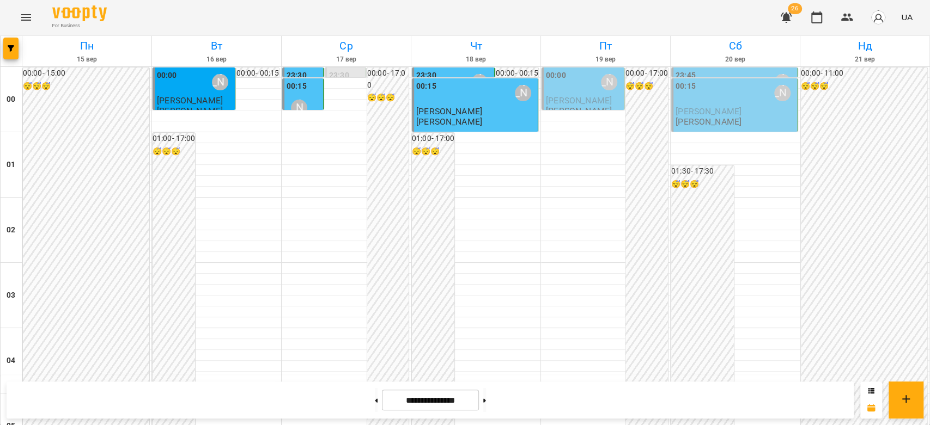
scroll to position [423, 0]
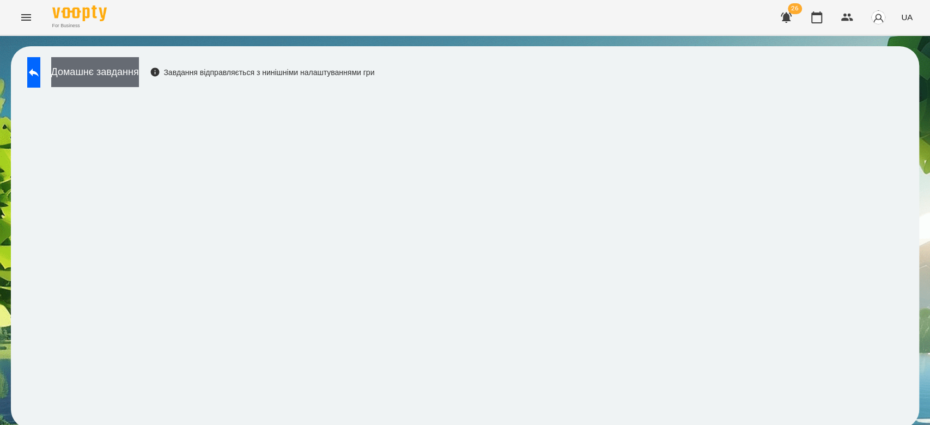
click at [103, 77] on button "Домашнє завдання" at bounding box center [95, 72] width 88 height 30
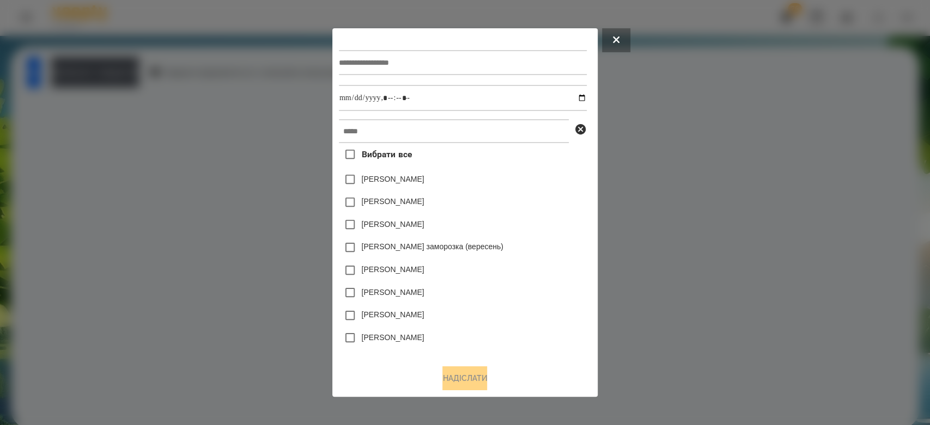
click at [376, 83] on div at bounding box center [463, 62] width 248 height 45
click at [385, 62] on input "text" at bounding box center [463, 62] width 248 height 25
type input "**********"
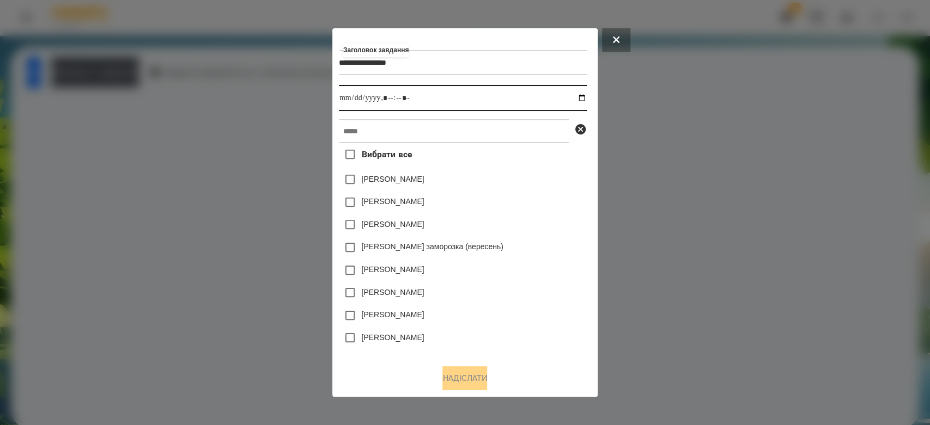
click at [582, 99] on input "datetime-local" at bounding box center [463, 98] width 248 height 26
type input "**********"
drag, startPoint x: 511, startPoint y: 204, endPoint x: 553, endPoint y: 178, distance: 49.4
click at [553, 178] on div "Коля Главач" at bounding box center [463, 179] width 248 height 23
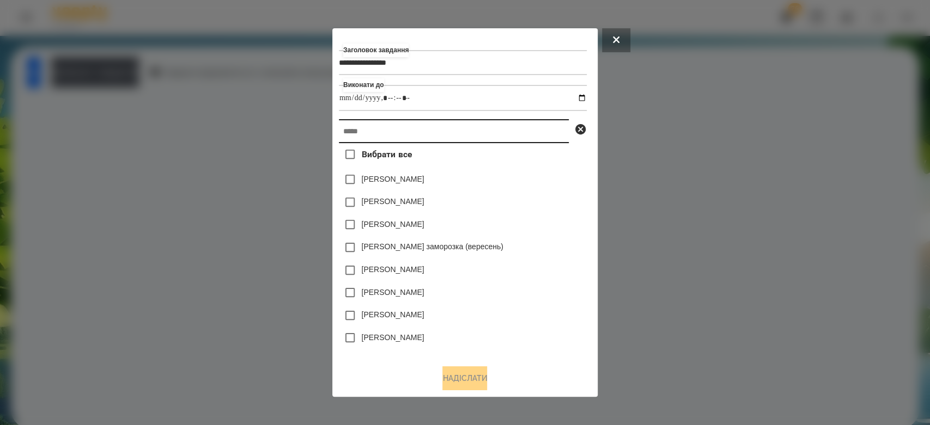
click at [532, 126] on input "text" at bounding box center [454, 131] width 230 height 24
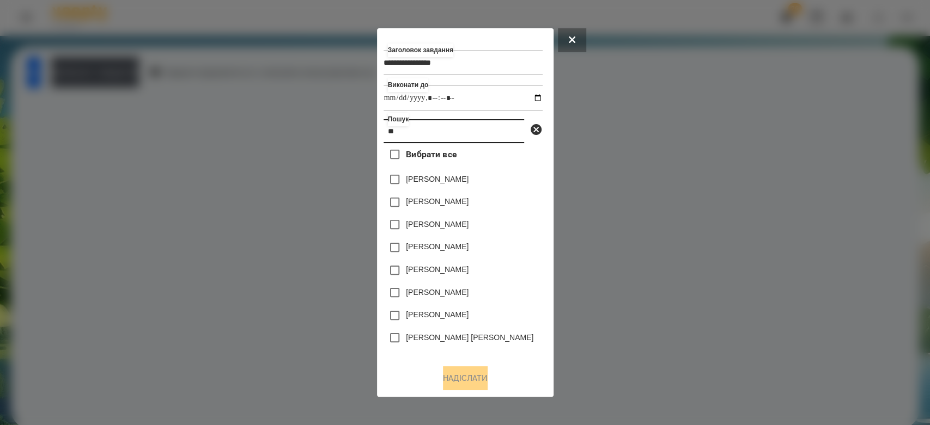
type input "*"
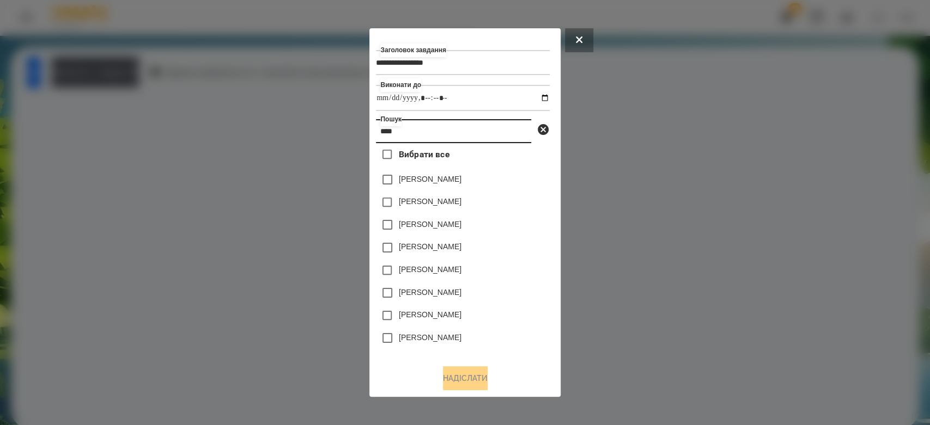
drag, startPoint x: 448, startPoint y: 130, endPoint x: 349, endPoint y: 130, distance: 99.7
click at [349, 130] on div "**********" at bounding box center [465, 212] width 930 height 425
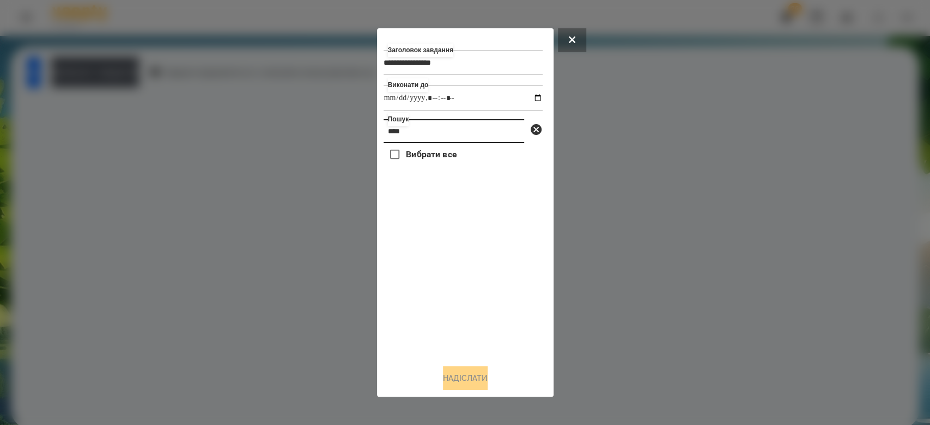
drag, startPoint x: 495, startPoint y: 134, endPoint x: 324, endPoint y: 134, distance: 170.5
click at [324, 134] on div "**********" at bounding box center [465, 212] width 930 height 425
type input "****"
click at [575, 39] on button at bounding box center [572, 40] width 28 height 24
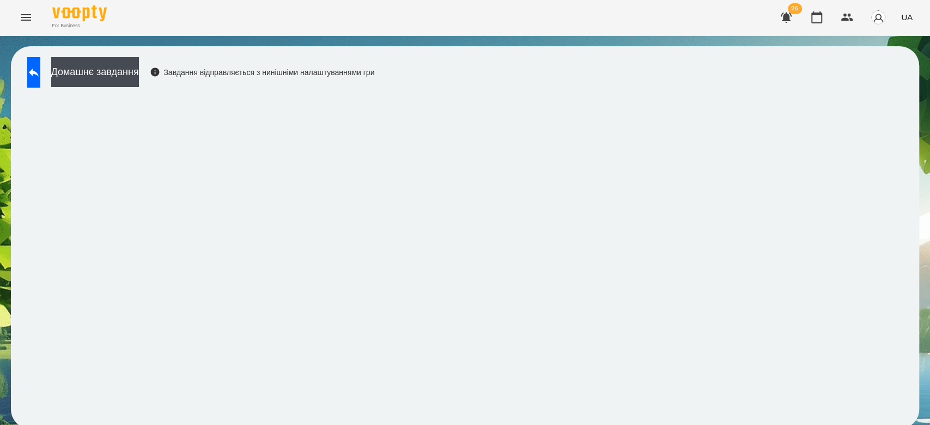
click at [200, 90] on div "Домашнє завдання Завдання відправляється з нинішніми налаштуваннями гри" at bounding box center [198, 75] width 352 height 36
click at [139, 74] on button "Домашнє завдання" at bounding box center [95, 72] width 88 height 30
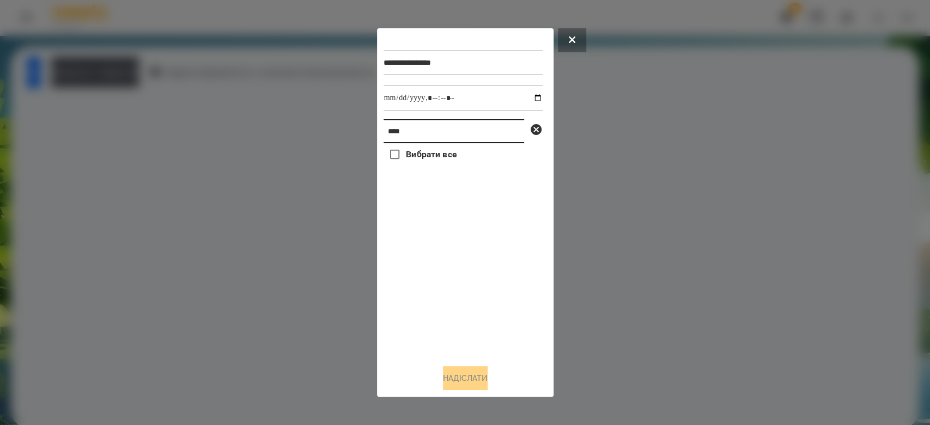
drag, startPoint x: 467, startPoint y: 135, endPoint x: 302, endPoint y: 130, distance: 165.1
click at [302, 130] on div "**********" at bounding box center [465, 212] width 930 height 425
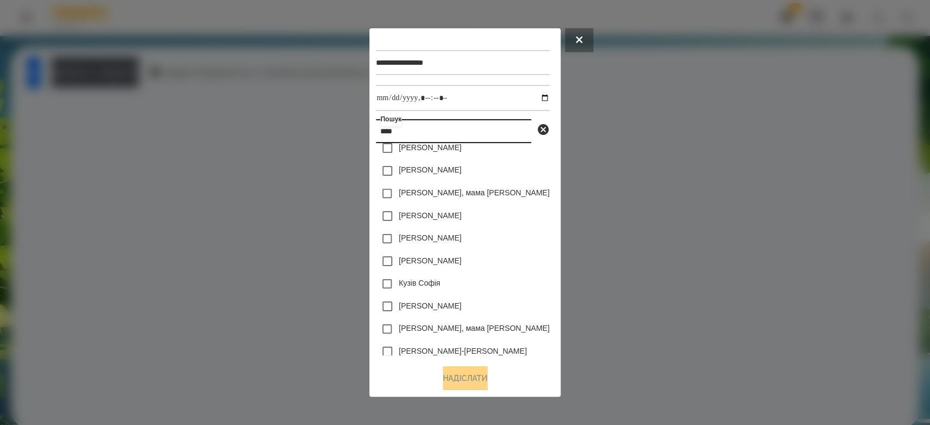
scroll to position [242, 0]
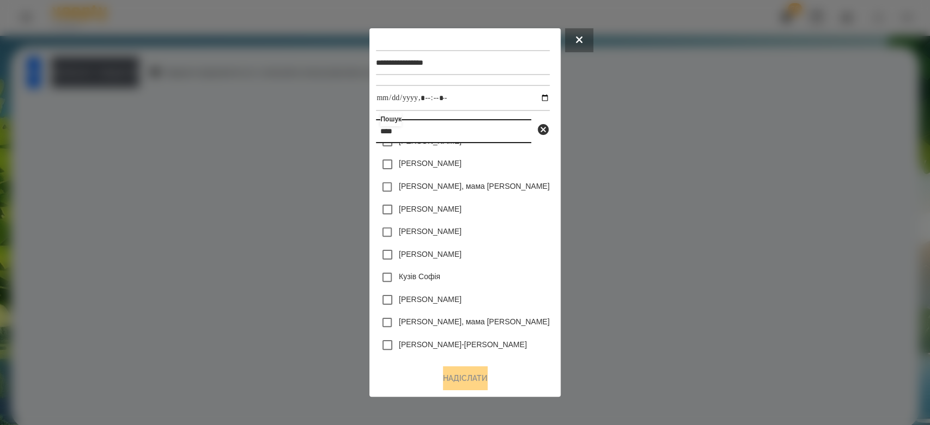
type input "****"
click at [702, 283] on div at bounding box center [465, 212] width 930 height 425
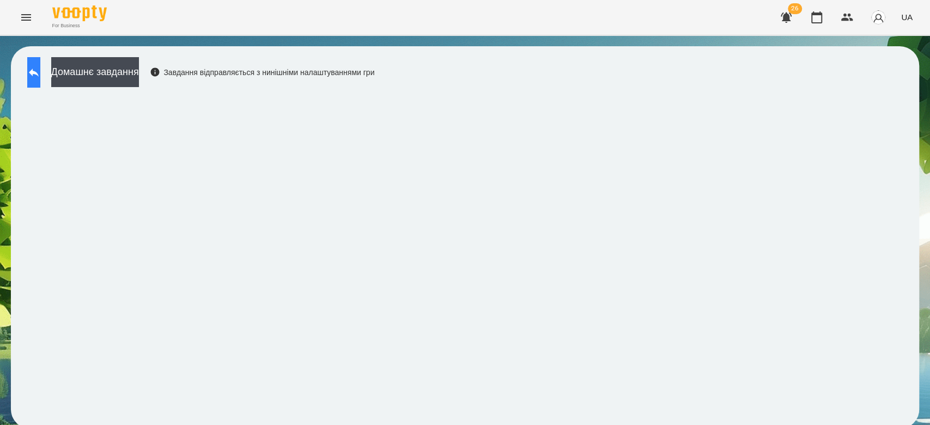
click at [40, 74] on button at bounding box center [33, 72] width 13 height 31
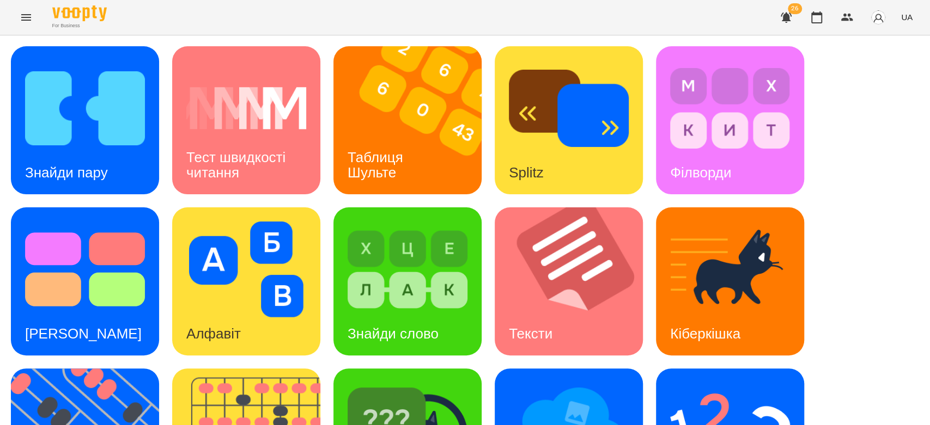
scroll to position [242, 0]
click at [22, 20] on icon "Menu" at bounding box center [26, 17] width 10 height 7
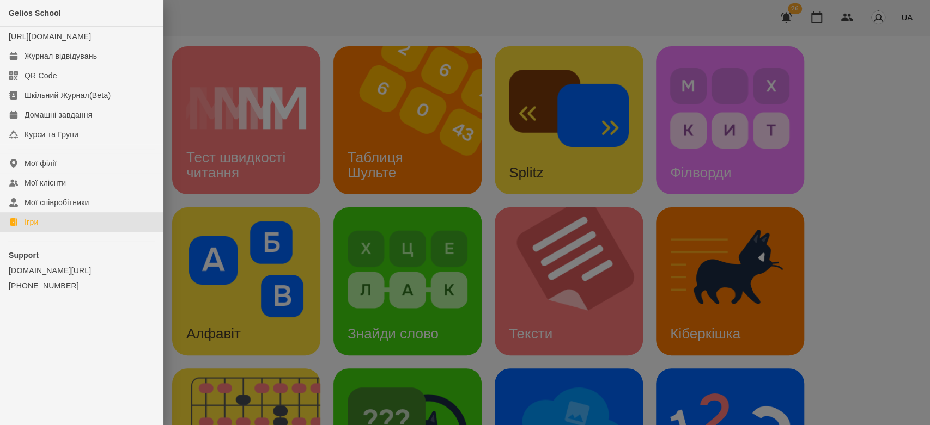
click at [340, 187] on div at bounding box center [465, 212] width 930 height 425
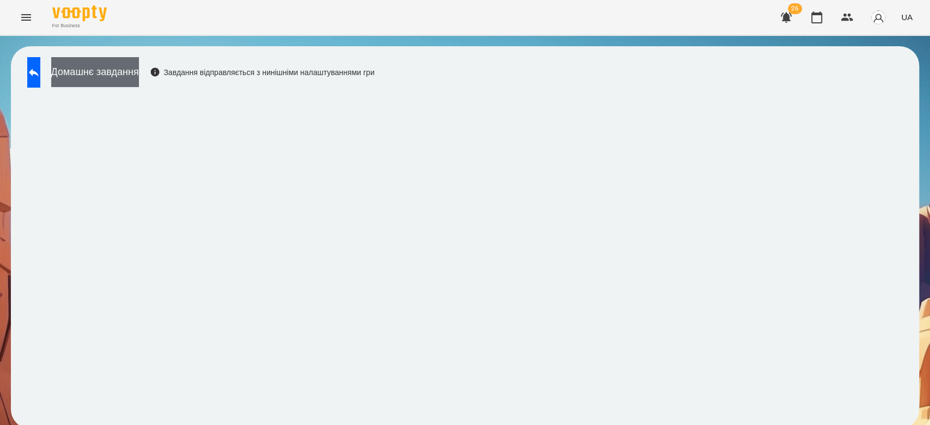
click at [98, 74] on button "Домашнє завдання" at bounding box center [95, 72] width 88 height 30
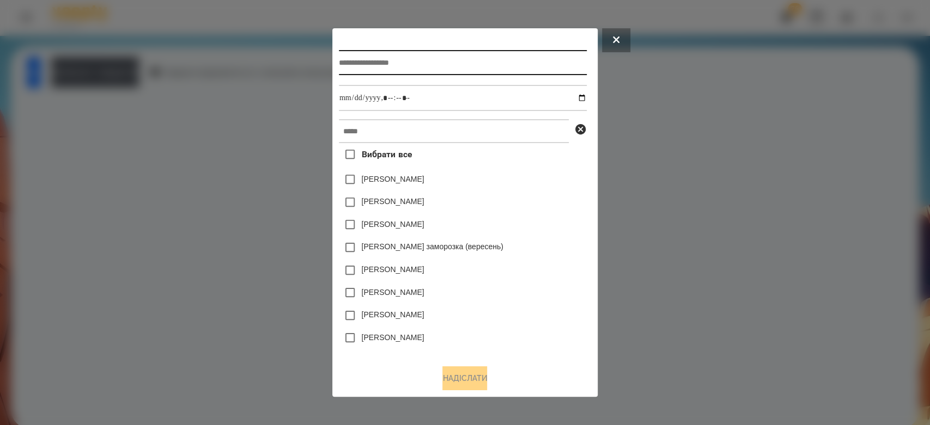
click at [476, 59] on input "text" at bounding box center [463, 62] width 248 height 25
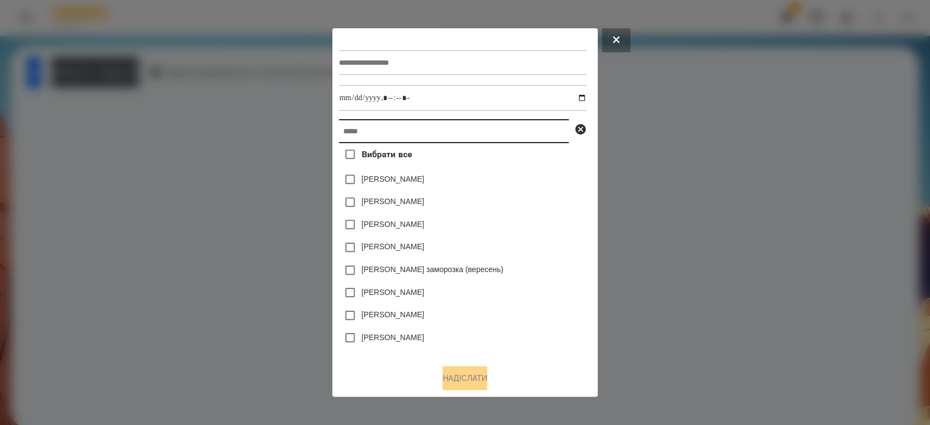
click at [446, 141] on input "text" at bounding box center [454, 131] width 230 height 24
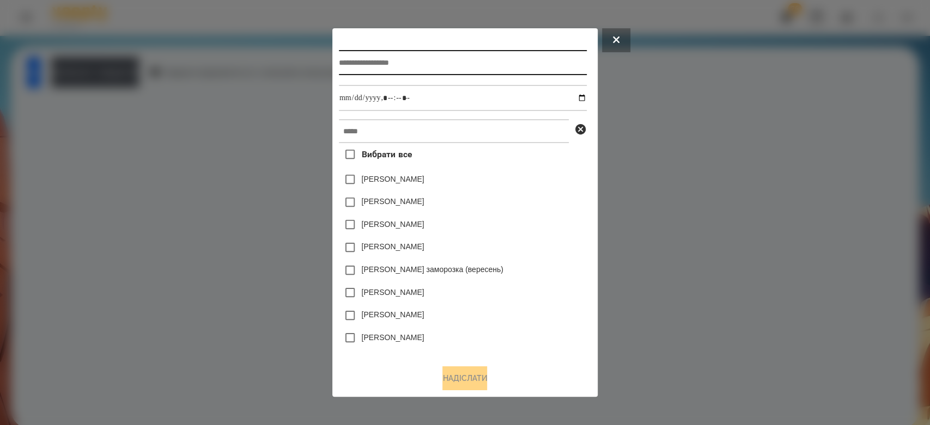
click at [434, 58] on input "text" at bounding box center [463, 62] width 248 height 25
type input "***"
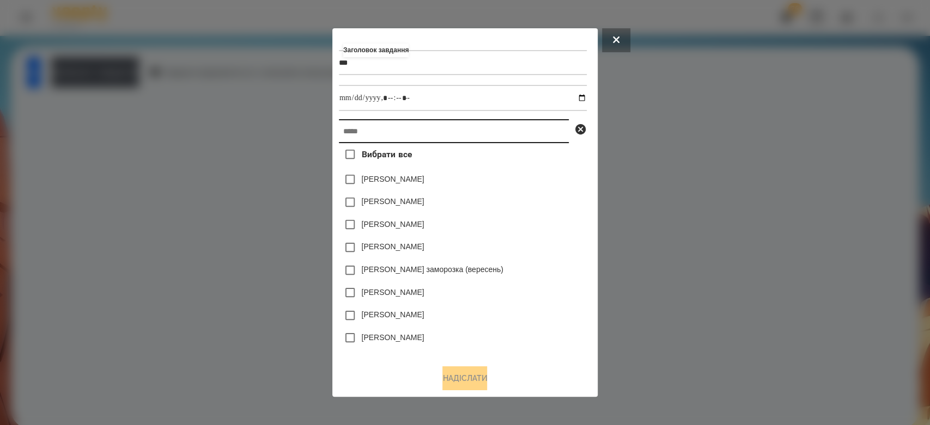
drag, startPoint x: 435, startPoint y: 124, endPoint x: 436, endPoint y: 142, distance: 18.0
click at [435, 125] on input "text" at bounding box center [454, 131] width 230 height 24
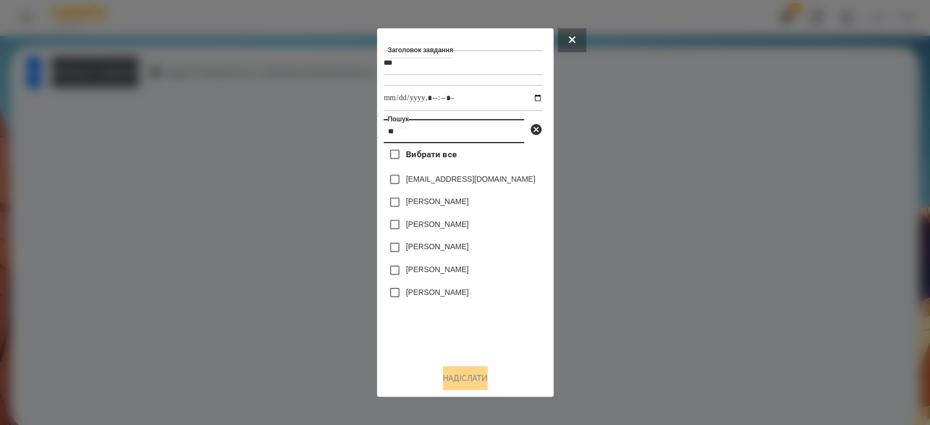
type input "**"
click at [592, 290] on div at bounding box center [465, 212] width 930 height 425
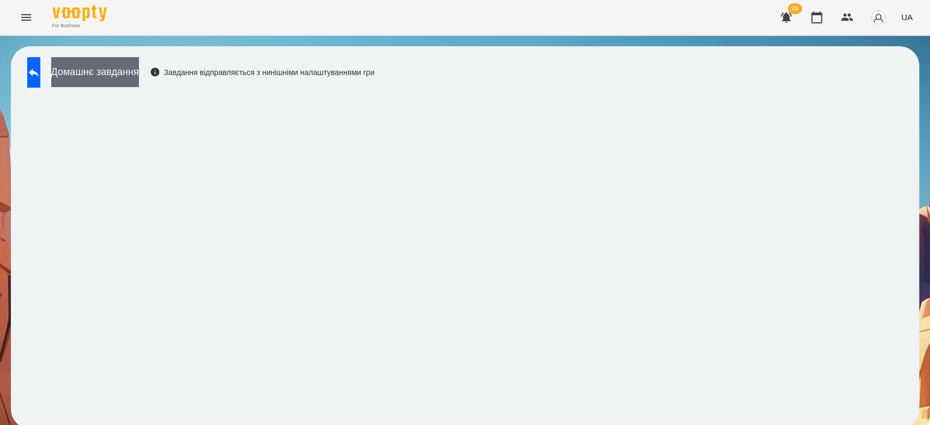
click at [128, 68] on button "Домашнє завдання" at bounding box center [95, 72] width 88 height 30
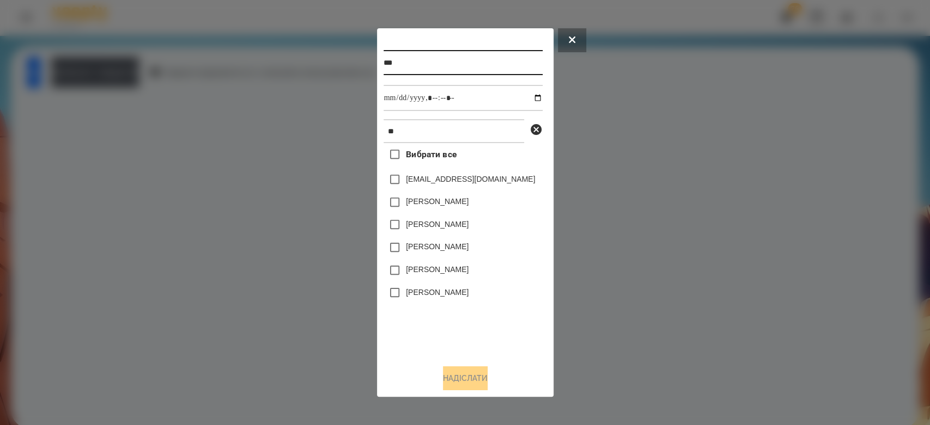
drag, startPoint x: 406, startPoint y: 60, endPoint x: 302, endPoint y: 62, distance: 104.6
click at [314, 60] on div "*** ** Вибрати все sova1810@ukr.net Sofiia Piankina Mark Allison Sofia Tortorel…" at bounding box center [465, 212] width 930 height 425
type input "*"
type input "*********"
click at [527, 94] on input "datetime-local" at bounding box center [462, 98] width 159 height 26
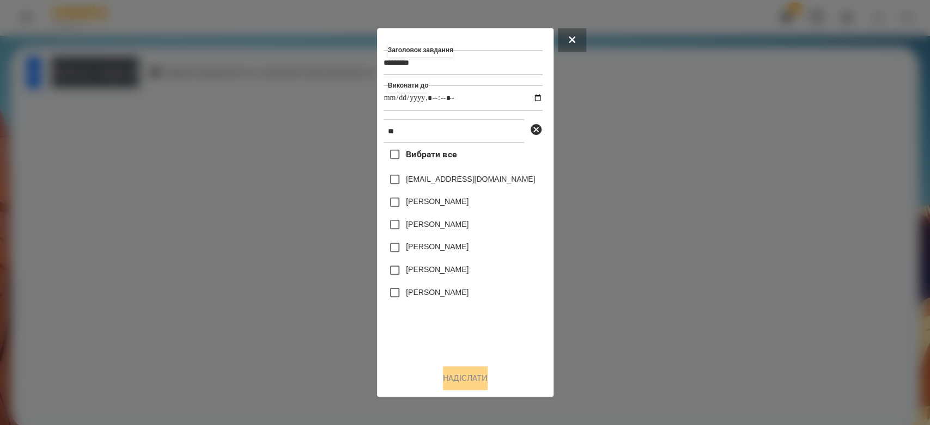
type input "**********"
click at [506, 328] on div "Вибрати все sova1810@ukr.net Sofiia Piankina Mark Allison Sofia Tortorella Vera…" at bounding box center [462, 249] width 159 height 213
click at [426, 290] on label "[PERSON_NAME]" at bounding box center [437, 292] width 63 height 11
click at [497, 389] on div "Надіслати" at bounding box center [464, 379] width 163 height 24
click at [107, 70] on div at bounding box center [465, 212] width 930 height 425
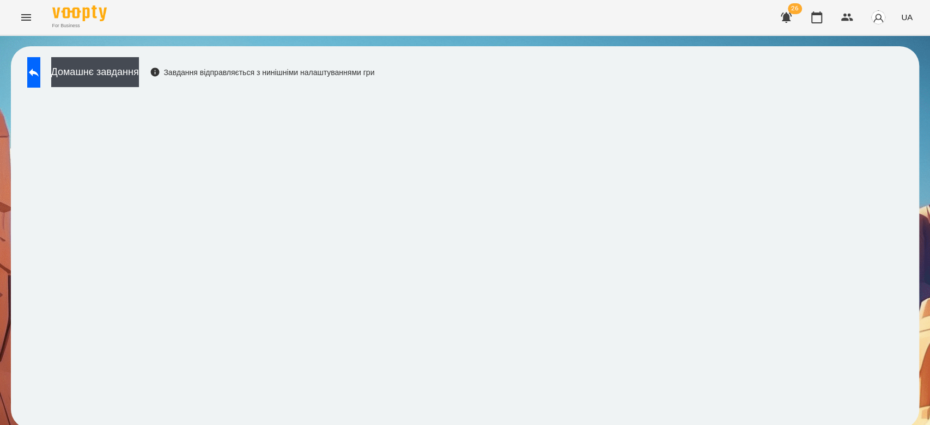
click at [107, 70] on button "Домашнє завдання" at bounding box center [95, 72] width 88 height 30
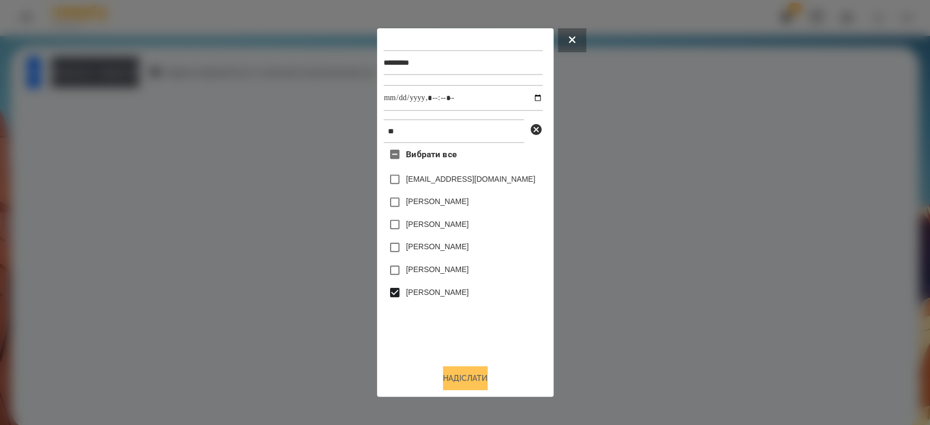
click at [460, 384] on button "Надіслати" at bounding box center [465, 379] width 45 height 24
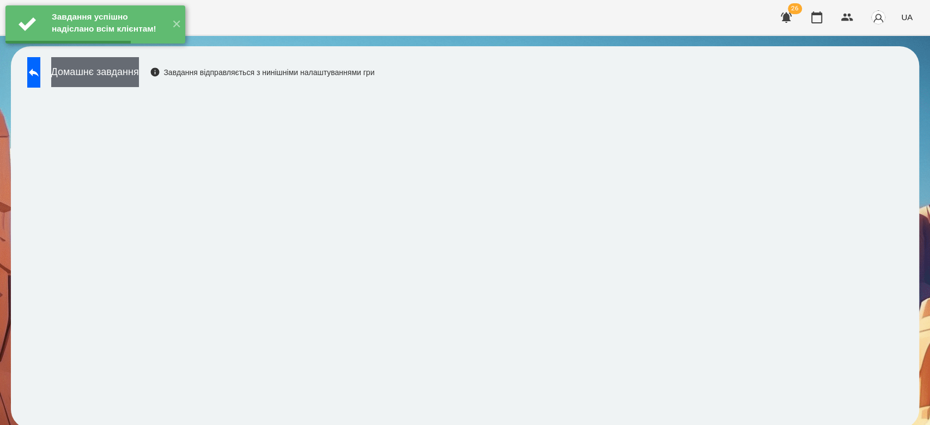
click at [138, 71] on button "Домашнє завдання" at bounding box center [95, 72] width 88 height 30
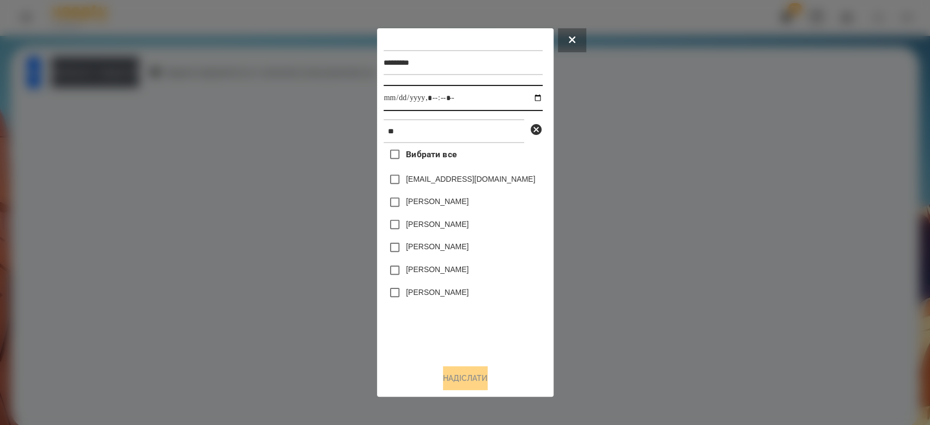
drag, startPoint x: 534, startPoint y: 95, endPoint x: 531, endPoint y: 109, distance: 14.5
click at [533, 96] on input "datetime-local" at bounding box center [462, 98] width 159 height 26
type input "**********"
drag, startPoint x: 487, startPoint y: 358, endPoint x: 462, endPoint y: 318, distance: 47.5
click at [487, 358] on div "********* Виконати до ** Вибрати все sova1810@ukr.net Sofiia Piankina Mark Alli…" at bounding box center [464, 213] width 163 height 356
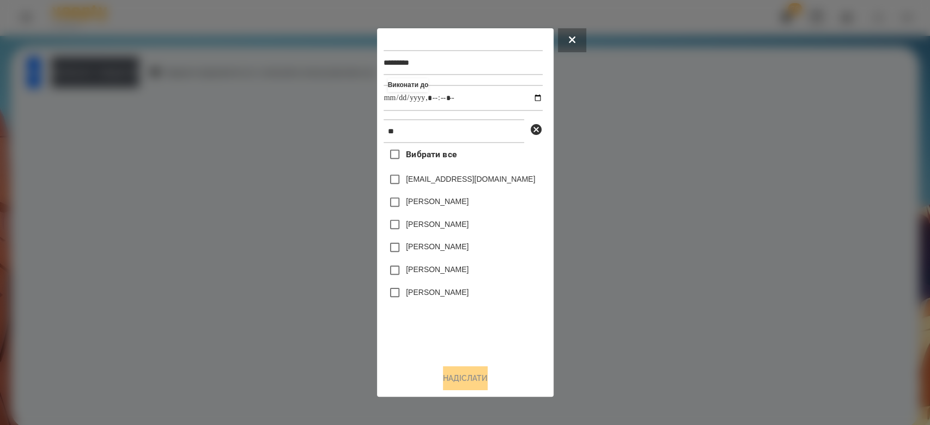
click at [425, 287] on div "[PERSON_NAME]" at bounding box center [462, 293] width 159 height 23
click at [430, 295] on label "[PERSON_NAME]" at bounding box center [437, 292] width 63 height 11
click at [465, 386] on button "Надіслати" at bounding box center [465, 379] width 45 height 24
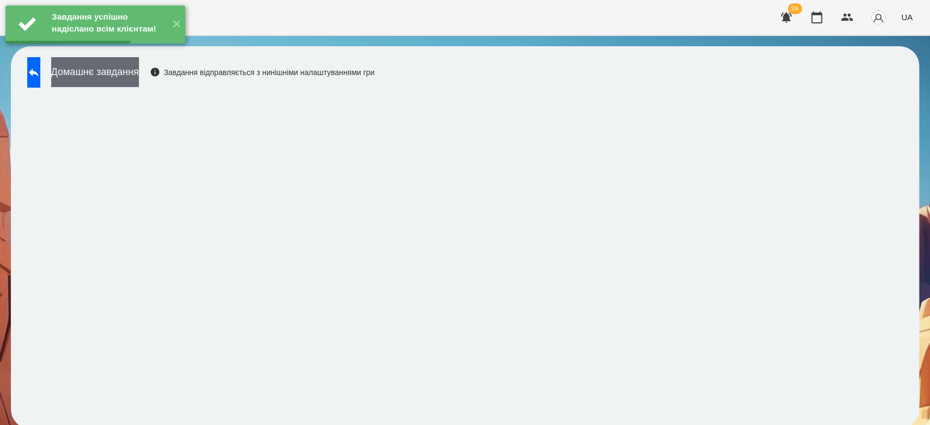
click at [139, 73] on button "Домашнє завдання" at bounding box center [95, 72] width 88 height 30
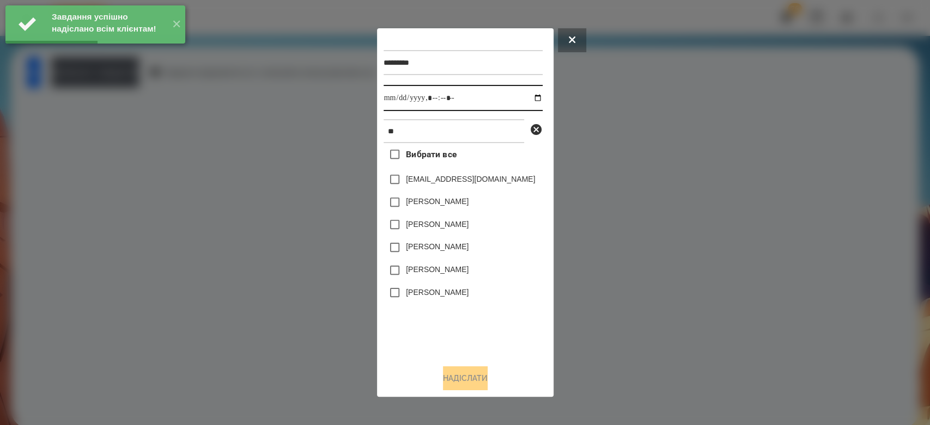
click at [527, 96] on input "datetime-local" at bounding box center [462, 98] width 159 height 26
type input "**********"
drag, startPoint x: 483, startPoint y: 301, endPoint x: 465, endPoint y: 285, distance: 23.6
click at [483, 301] on div "[PERSON_NAME]" at bounding box center [462, 293] width 159 height 23
drag, startPoint x: 432, startPoint y: 289, endPoint x: 448, endPoint y: 313, distance: 29.5
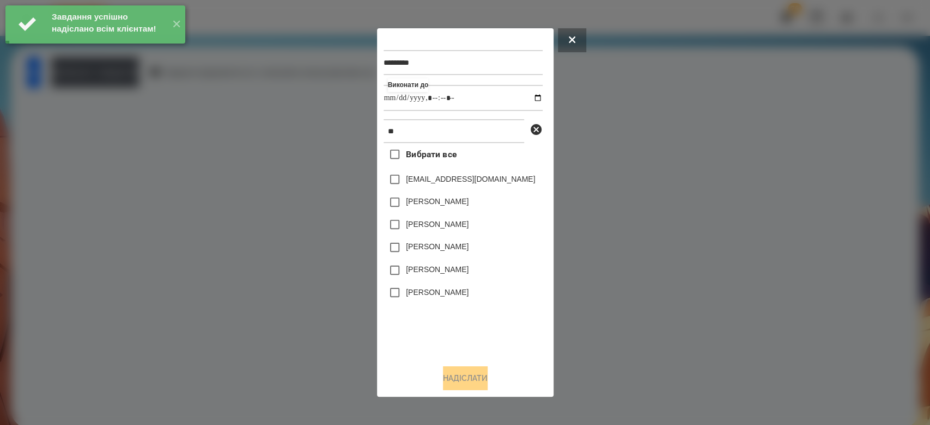
click at [432, 290] on label "[PERSON_NAME]" at bounding box center [437, 292] width 63 height 11
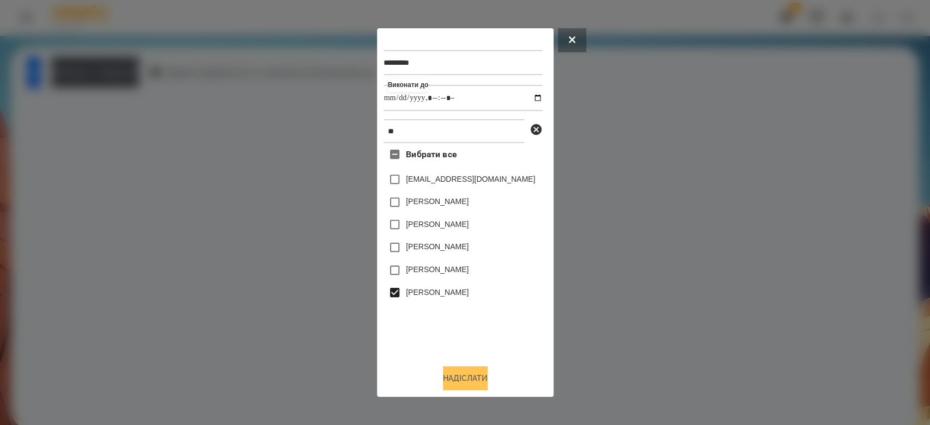
click at [476, 383] on button "Надіслати" at bounding box center [465, 379] width 45 height 24
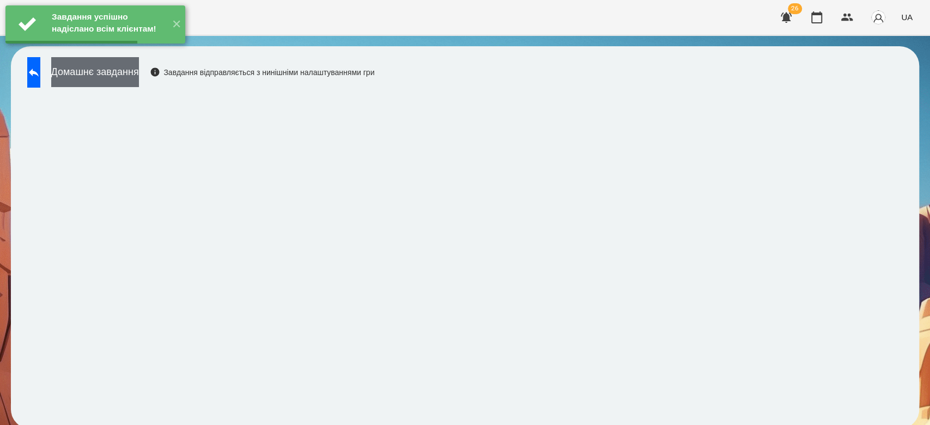
click at [139, 69] on button "Домашнє завдання" at bounding box center [95, 72] width 88 height 30
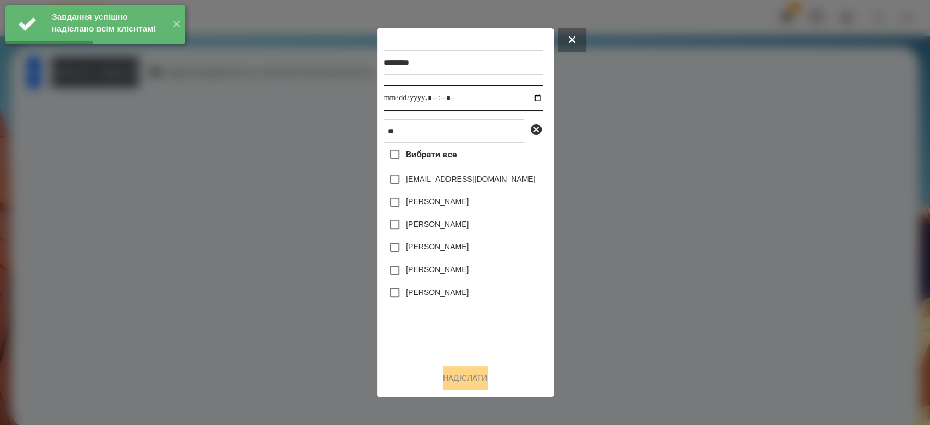
click at [531, 98] on input "datetime-local" at bounding box center [462, 98] width 159 height 26
type input "**********"
drag, startPoint x: 488, startPoint y: 348, endPoint x: 483, endPoint y: 331, distance: 18.3
click at [488, 348] on div "Вибрати все sova1810@ukr.net Sofiia Piankina Mark Allison Sofia Tortorella Vera…" at bounding box center [462, 249] width 159 height 213
click at [431, 292] on label "[PERSON_NAME]" at bounding box center [437, 292] width 63 height 11
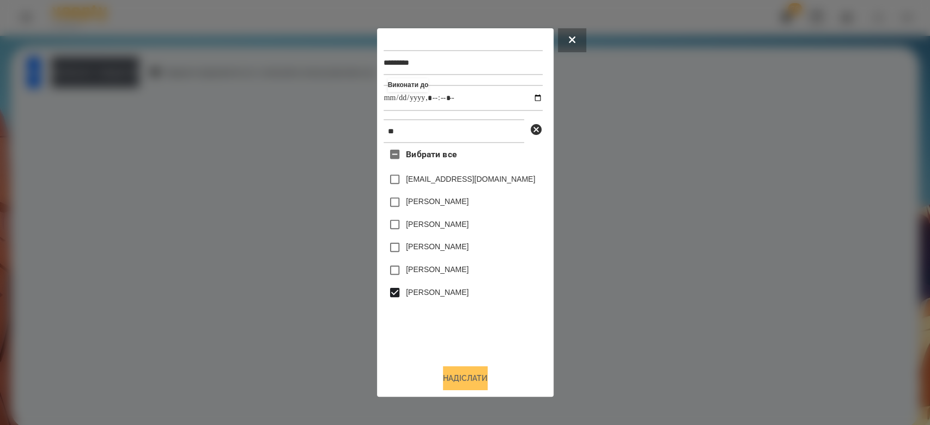
click at [473, 378] on button "Надіслати" at bounding box center [465, 379] width 45 height 24
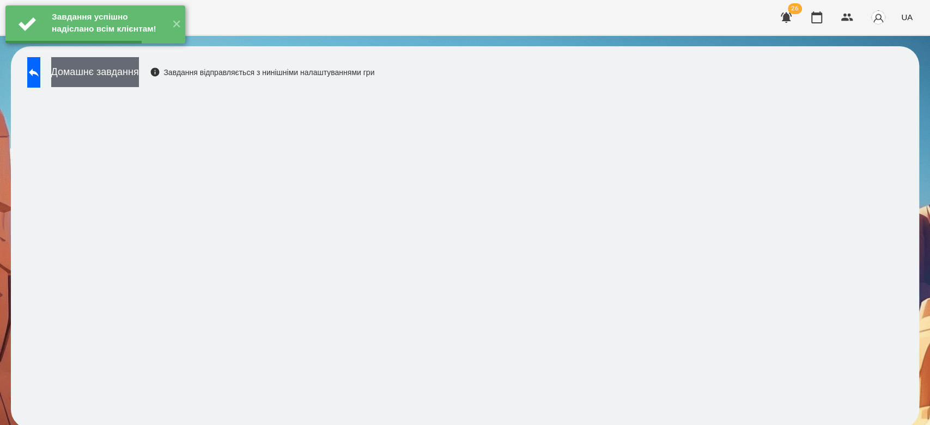
click at [114, 72] on button "Домашнє завдання" at bounding box center [95, 72] width 88 height 30
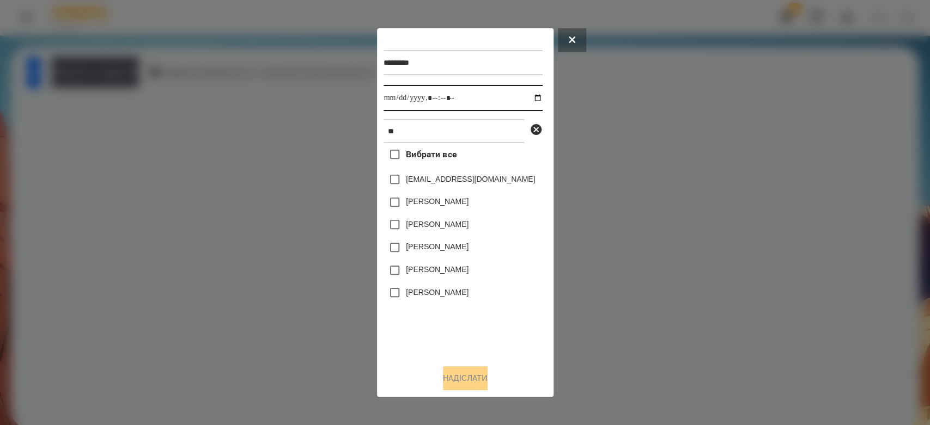
click at [528, 99] on input "datetime-local" at bounding box center [462, 98] width 159 height 26
type input "**********"
drag, startPoint x: 478, startPoint y: 330, endPoint x: 455, endPoint y: 308, distance: 31.2
click at [478, 330] on div "Вибрати все sova1810@ukr.net Sofiia Piankina Mark Allison Sofia Tortorella Vera…" at bounding box center [462, 249] width 159 height 213
click at [436, 298] on label "[PERSON_NAME]" at bounding box center [437, 292] width 63 height 11
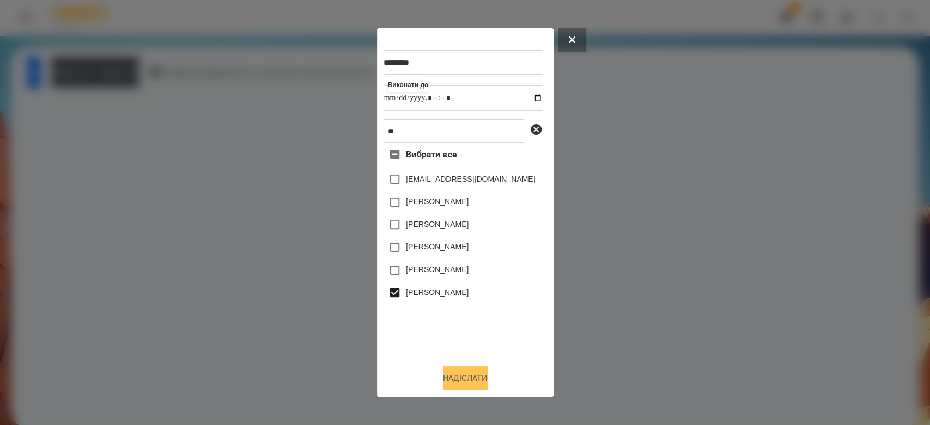
click at [465, 376] on button "Надіслати" at bounding box center [465, 379] width 45 height 24
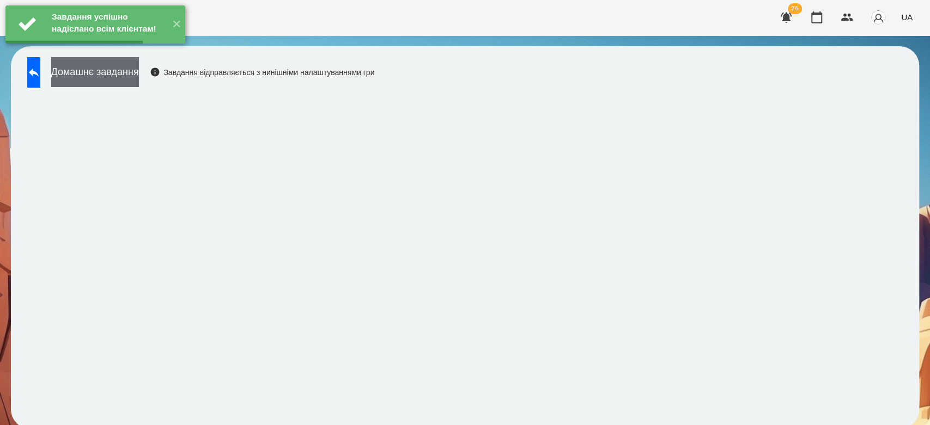
click at [139, 79] on button "Домашнє завдання" at bounding box center [95, 72] width 88 height 30
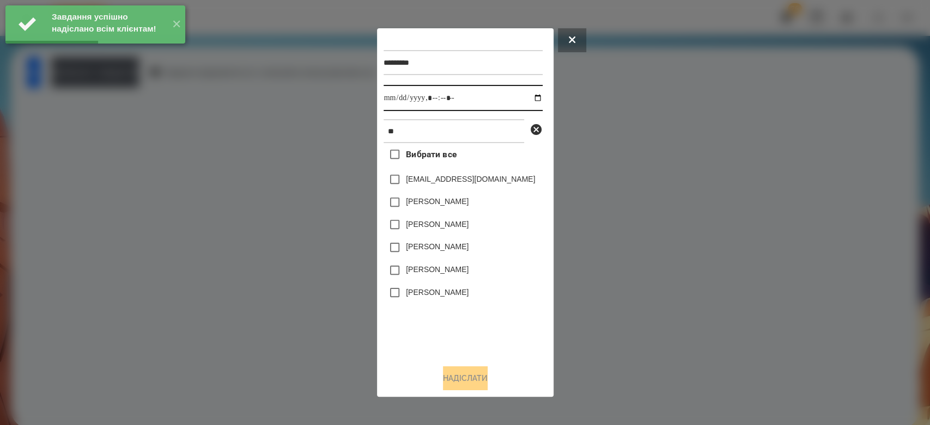
click at [527, 100] on input "datetime-local" at bounding box center [462, 98] width 159 height 26
type input "**********"
click at [488, 314] on div "Вибрати все sova1810@ukr.net Sofiia Piankina Mark Allison Sofia Tortorella Vera…" at bounding box center [462, 249] width 159 height 213
click at [417, 296] on label "[PERSON_NAME]" at bounding box center [437, 292] width 63 height 11
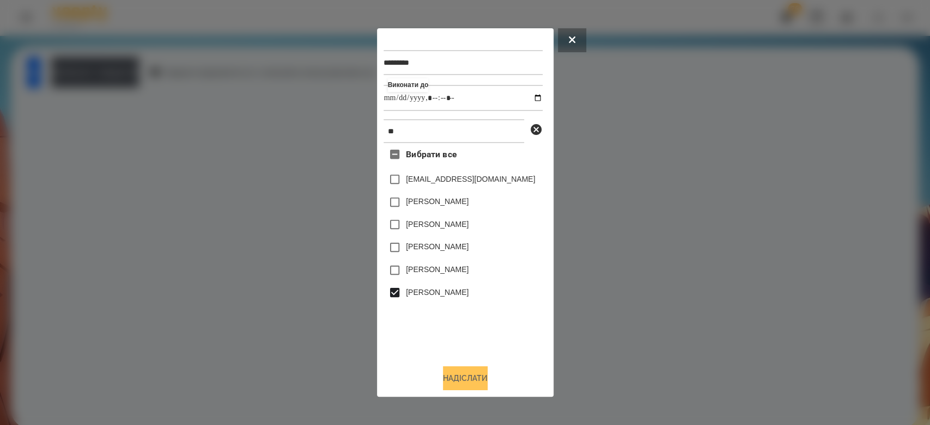
click at [474, 386] on button "Надіслати" at bounding box center [465, 379] width 45 height 24
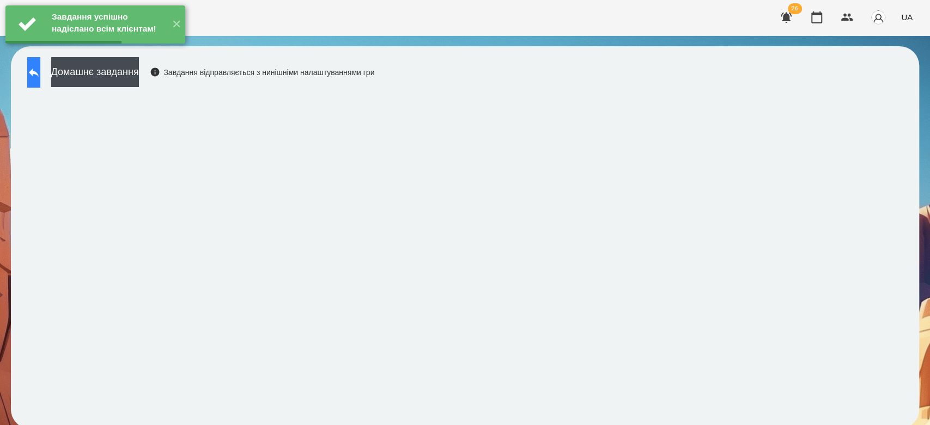
click at [39, 80] on button at bounding box center [33, 72] width 13 height 31
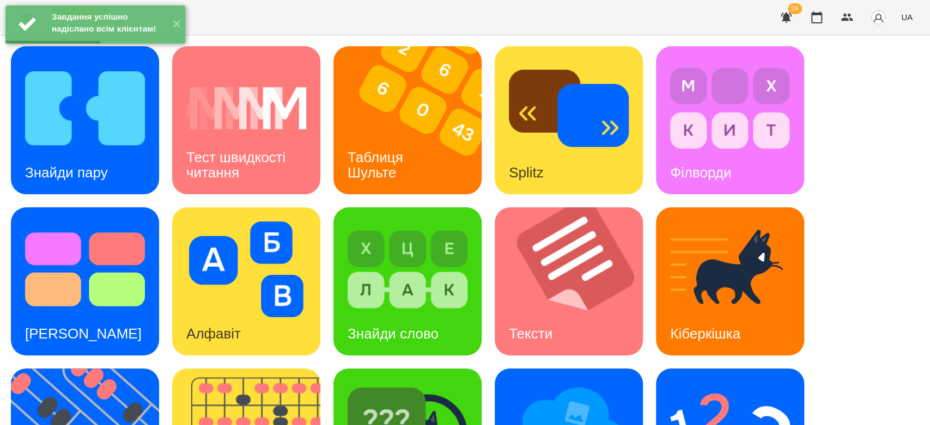
scroll to position [263, 0]
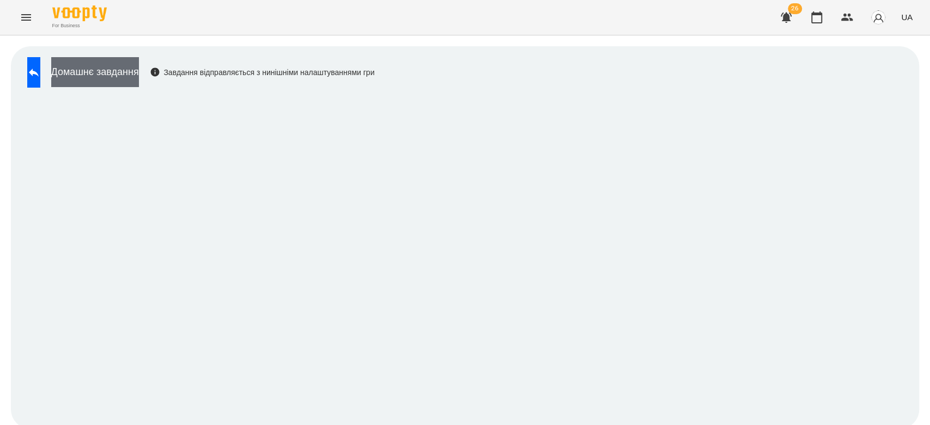
click at [139, 73] on button "Домашнє завдання" at bounding box center [95, 72] width 88 height 30
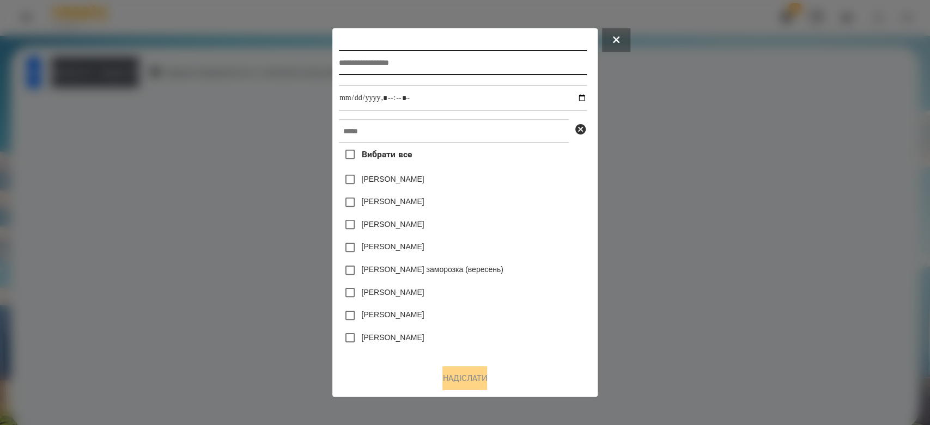
click at [486, 66] on input "text" at bounding box center [463, 62] width 248 height 25
type input "**********"
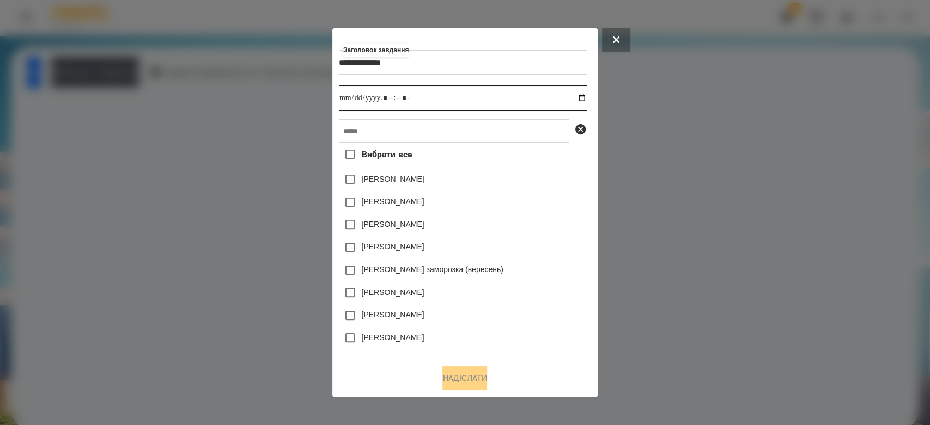
click at [587, 101] on input "datetime-local" at bounding box center [463, 98] width 248 height 26
type input "**********"
drag, startPoint x: 546, startPoint y: 203, endPoint x: 524, endPoint y: 149, distance: 58.4
click at [546, 202] on div "Коля Главач" at bounding box center [463, 202] width 248 height 23
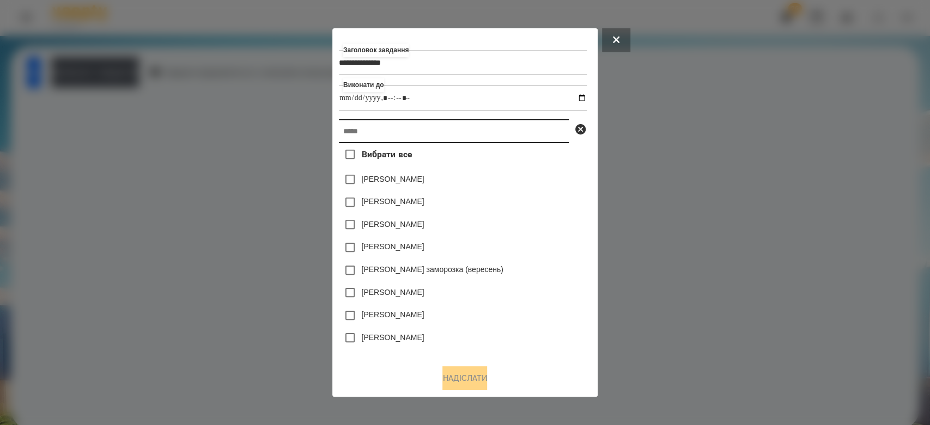
click at [522, 140] on input "text" at bounding box center [454, 131] width 230 height 24
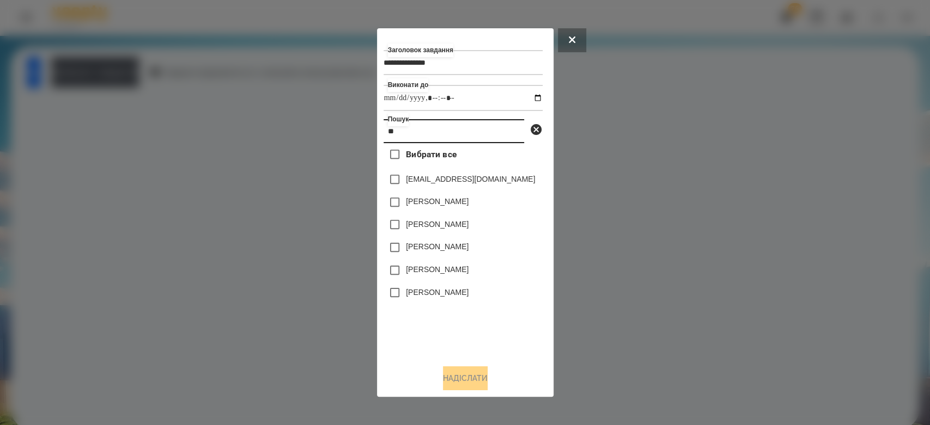
type input "**"
click at [432, 296] on label "[PERSON_NAME]" at bounding box center [437, 292] width 63 height 11
click at [476, 381] on button "Надіслати" at bounding box center [465, 379] width 45 height 24
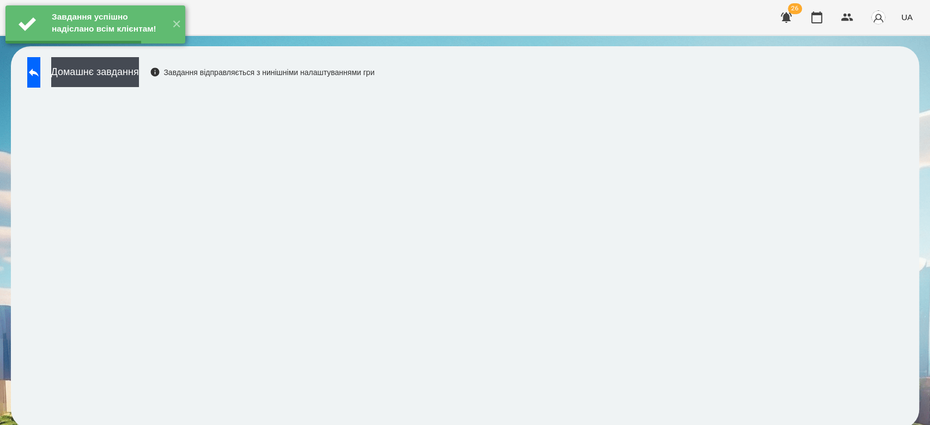
click at [139, 78] on button "Домашнє завдання" at bounding box center [95, 72] width 88 height 30
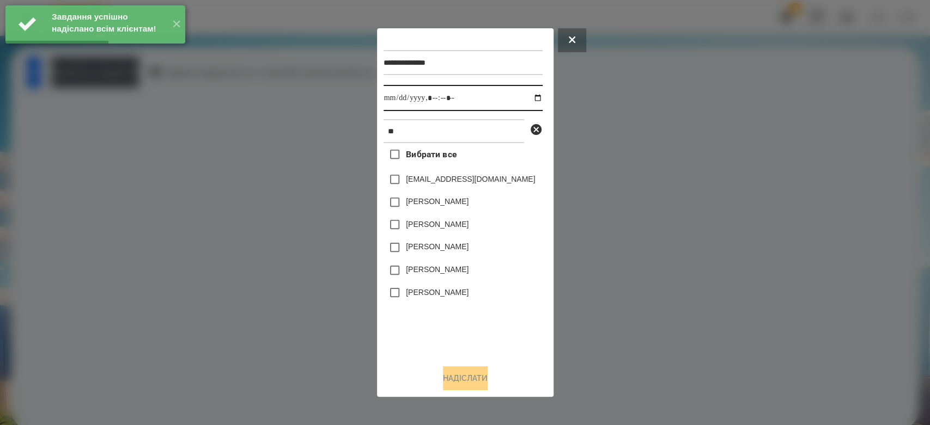
click at [534, 102] on input "datetime-local" at bounding box center [462, 98] width 159 height 26
type input "**********"
drag, startPoint x: 471, startPoint y: 328, endPoint x: 450, endPoint y: 299, distance: 35.8
click at [471, 329] on div "Вибрати все sova1810@ukr.net Sofiia Piankina Mark Allison Sofia Tortorella Vera…" at bounding box center [462, 249] width 159 height 213
click at [427, 294] on label "[PERSON_NAME]" at bounding box center [437, 292] width 63 height 11
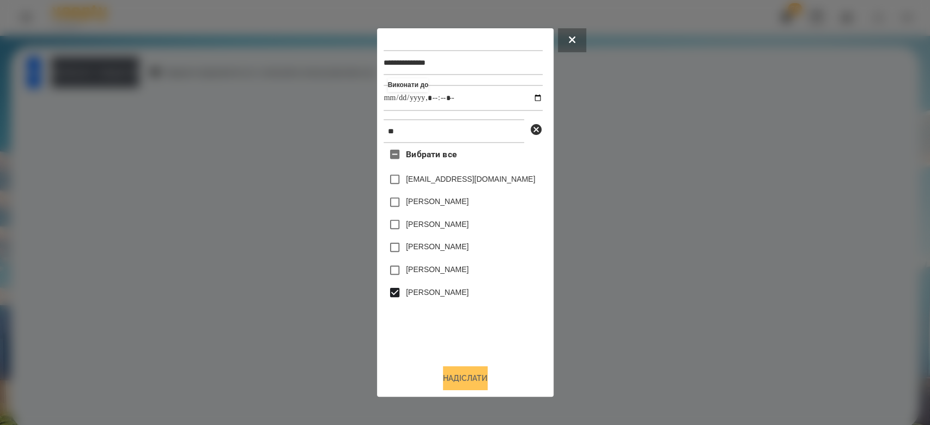
click at [472, 387] on button "Надіслати" at bounding box center [465, 379] width 45 height 24
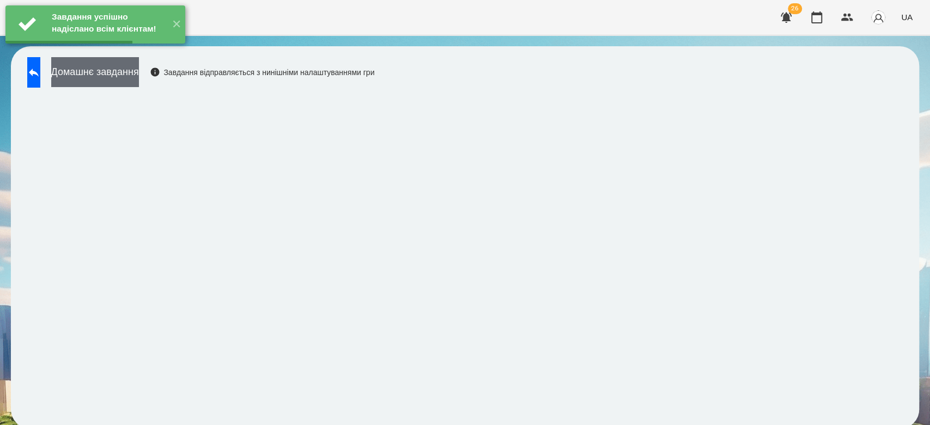
click at [139, 78] on button "Домашнє завдання" at bounding box center [95, 72] width 88 height 30
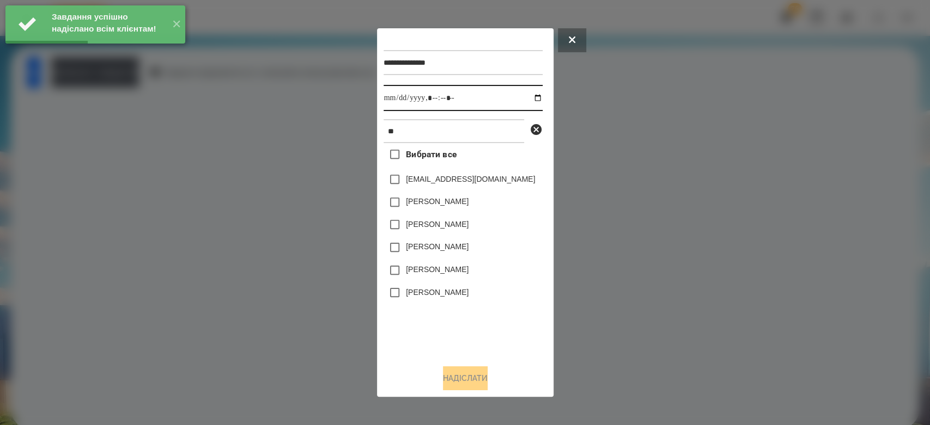
click at [531, 100] on input "datetime-local" at bounding box center [462, 98] width 159 height 26
type input "**********"
drag, startPoint x: 495, startPoint y: 343, endPoint x: 470, endPoint y: 326, distance: 31.0
click at [495, 343] on div "Вибрати все sova1810@ukr.net Sofiia Piankina Mark Allison Sofia Tortorella Vera…" at bounding box center [462, 249] width 159 height 213
click at [418, 285] on div "[PERSON_NAME]" at bounding box center [462, 293] width 159 height 23
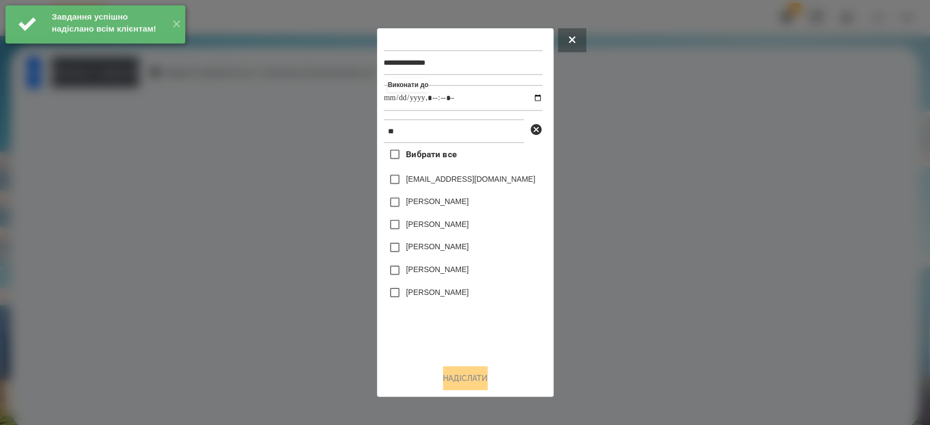
click at [426, 293] on label "[PERSON_NAME]" at bounding box center [437, 292] width 63 height 11
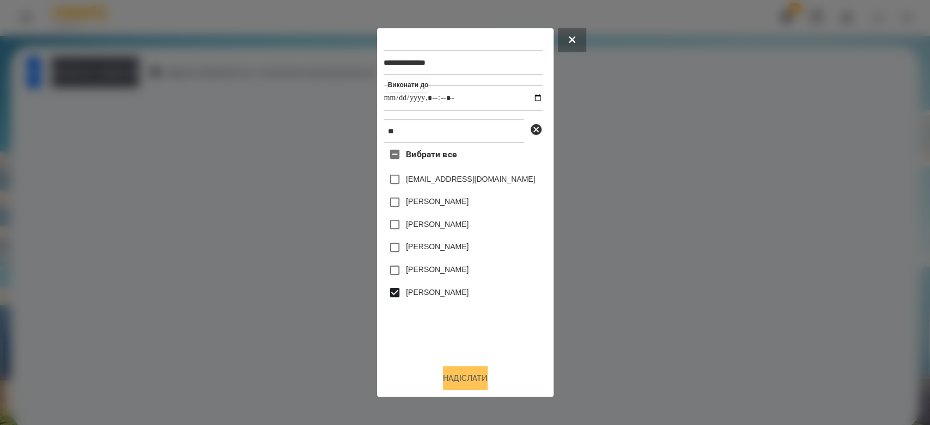
click at [481, 383] on button "Надіслати" at bounding box center [465, 379] width 45 height 24
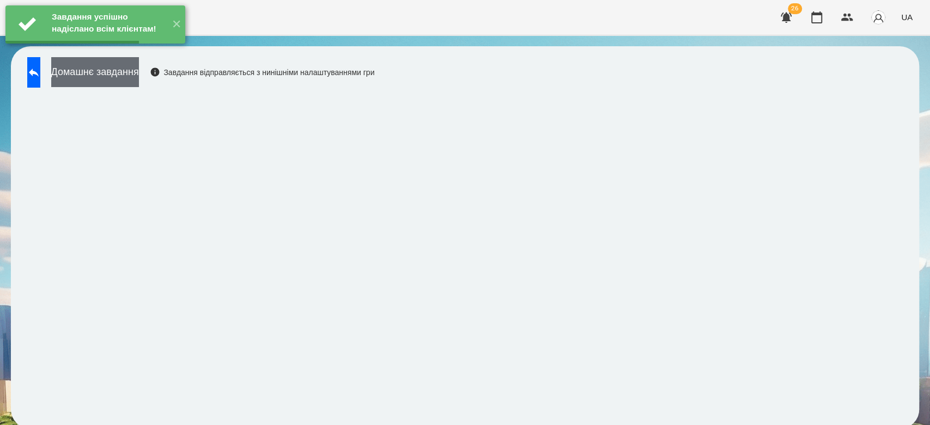
click at [139, 73] on button "Домашнє завдання" at bounding box center [95, 72] width 88 height 30
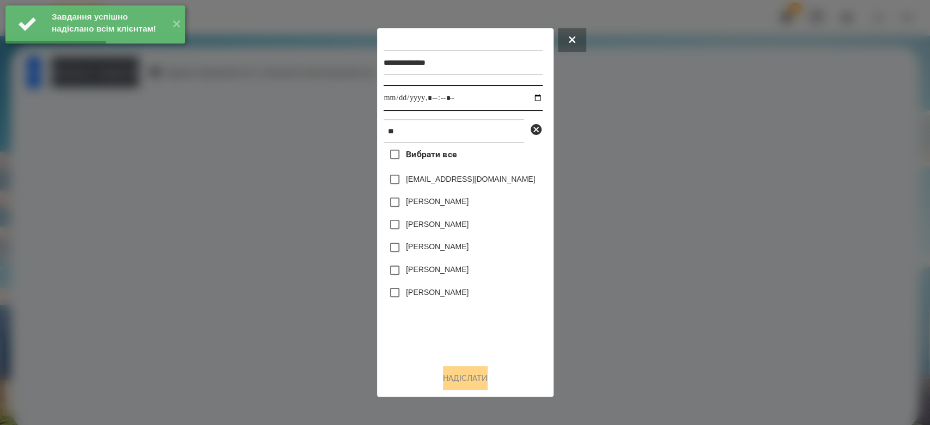
click at [528, 95] on input "datetime-local" at bounding box center [462, 98] width 159 height 26
type input "**********"
drag, startPoint x: 473, startPoint y: 324, endPoint x: 449, endPoint y: 314, distance: 26.1
click at [473, 325] on div "Вибрати все sova1810@ukr.net Sofiia Piankina Mark Allison Sofia Tortorella Vera…" at bounding box center [462, 249] width 159 height 213
click at [426, 296] on label "[PERSON_NAME]" at bounding box center [437, 292] width 63 height 11
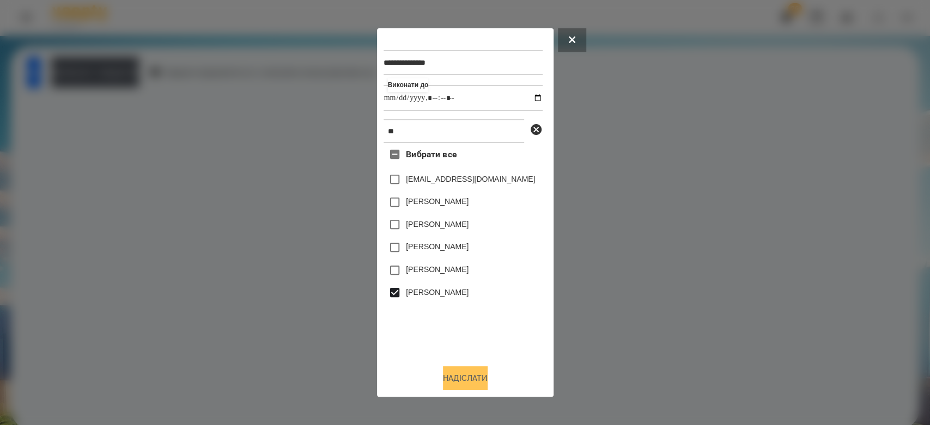
click at [467, 387] on button "Надіслати" at bounding box center [465, 379] width 45 height 24
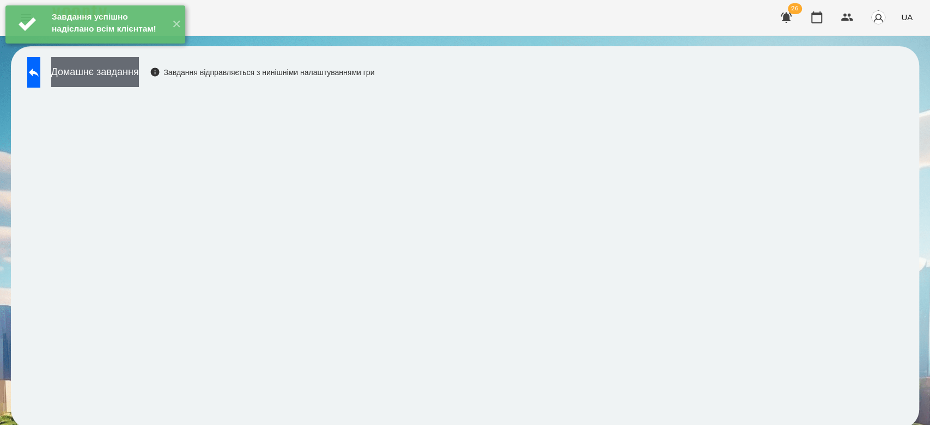
click at [103, 76] on button "Домашнє завдання" at bounding box center [95, 72] width 88 height 30
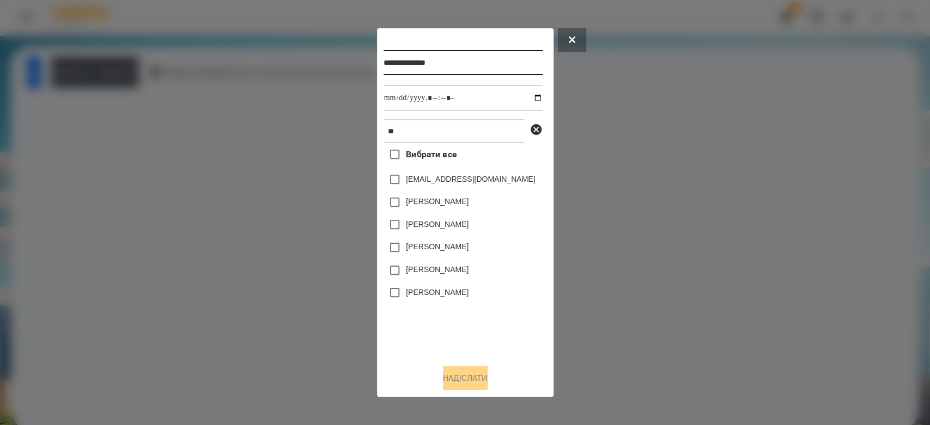
drag, startPoint x: 425, startPoint y: 61, endPoint x: 332, endPoint y: 63, distance: 92.6
click at [332, 63] on div "**********" at bounding box center [465, 212] width 930 height 425
type input "**********"
click at [527, 98] on input "datetime-local" at bounding box center [462, 98] width 159 height 26
type input "**********"
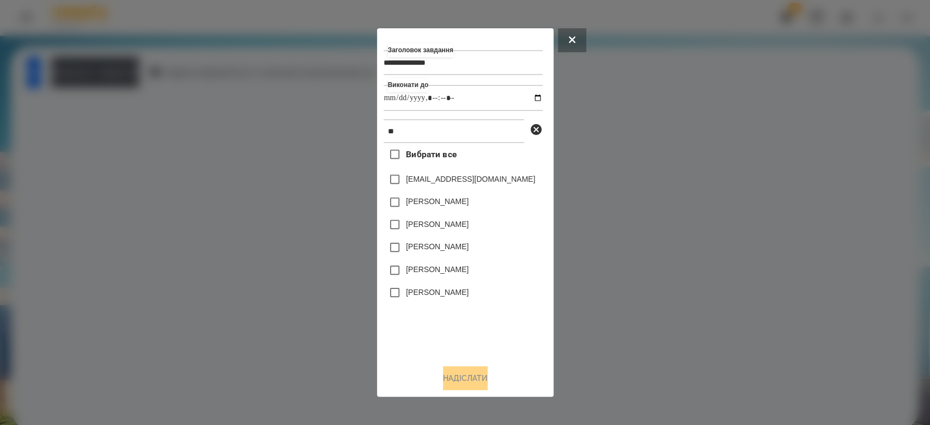
drag, startPoint x: 458, startPoint y: 354, endPoint x: 444, endPoint y: 332, distance: 25.4
click at [457, 354] on div "Вибрати все sova1810@ukr.net Sofiia Piankina Mark Allison Sofia Tortorella Vera…" at bounding box center [462, 249] width 159 height 213
click at [427, 292] on label "[PERSON_NAME]" at bounding box center [437, 292] width 63 height 11
click at [453, 383] on button "Надіслати" at bounding box center [465, 379] width 45 height 24
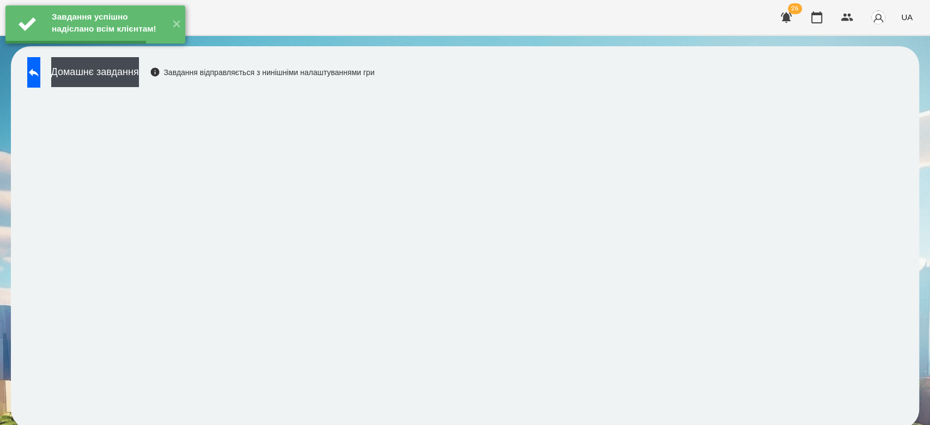
click at [139, 81] on button "Домашнє завдання" at bounding box center [95, 72] width 88 height 30
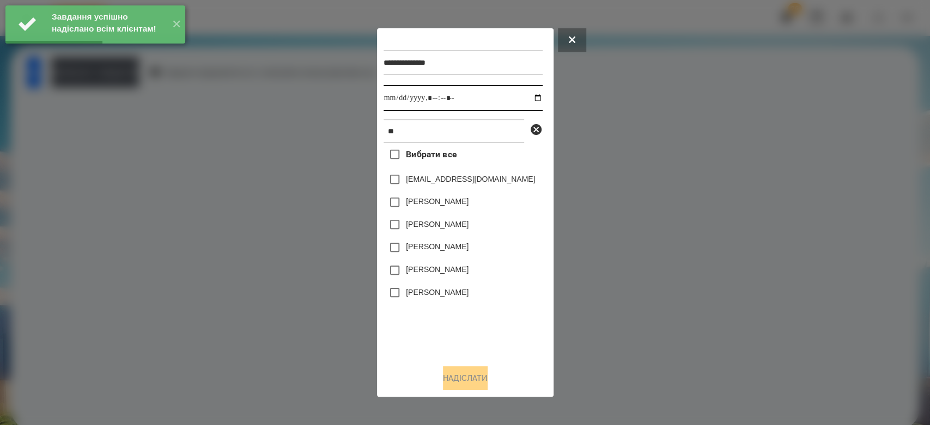
click at [527, 96] on input "datetime-local" at bounding box center [462, 98] width 159 height 26
type input "**********"
click at [466, 336] on div "Вибрати все sova1810@ukr.net Sofiia Piankina Mark Allison Sofia Tortorella Vera…" at bounding box center [462, 249] width 159 height 213
drag, startPoint x: 416, startPoint y: 288, endPoint x: 433, endPoint y: 327, distance: 42.7
click at [416, 289] on label "[PERSON_NAME]" at bounding box center [437, 292] width 63 height 11
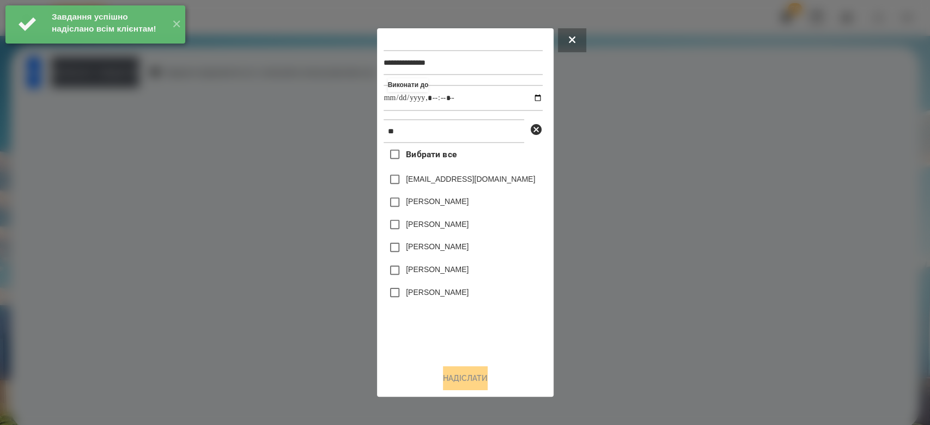
click at [428, 288] on div "[PERSON_NAME]" at bounding box center [462, 293] width 159 height 23
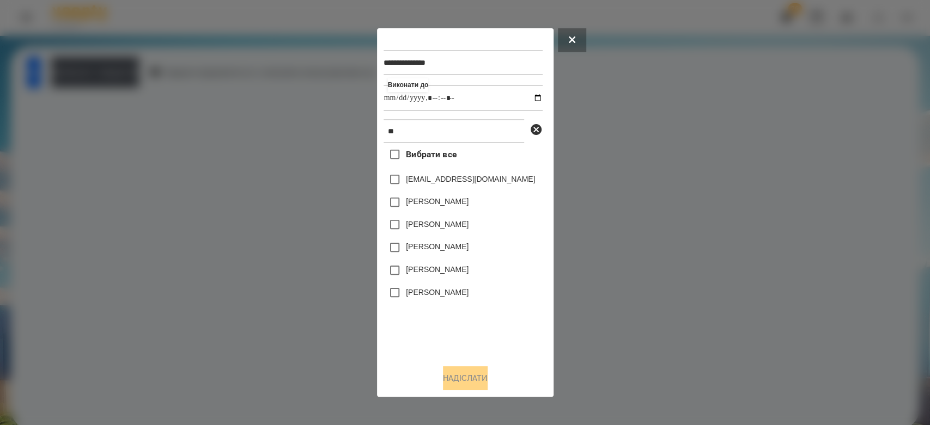
click at [439, 298] on label "[PERSON_NAME]" at bounding box center [437, 292] width 63 height 11
click at [470, 389] on button "Надіслати" at bounding box center [465, 379] width 45 height 24
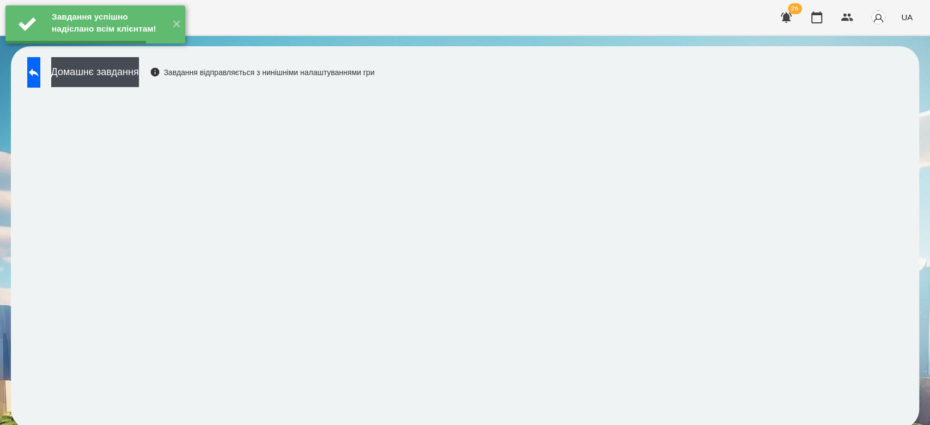
click at [139, 77] on button "Домашнє завдання" at bounding box center [95, 72] width 88 height 30
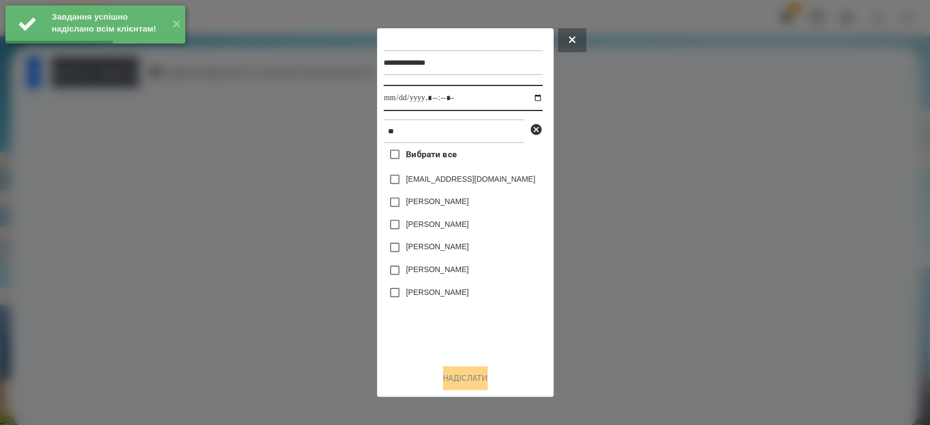
click at [533, 98] on input "datetime-local" at bounding box center [462, 98] width 159 height 26
type input "**********"
drag, startPoint x: 476, startPoint y: 326, endPoint x: 440, endPoint y: 293, distance: 48.6
click at [476, 326] on div "Вибрати все sova1810@ukr.net Sofiia Piankina Mark Allison Sofia Tortorella Vera…" at bounding box center [462, 249] width 159 height 213
click at [434, 290] on label "[PERSON_NAME]" at bounding box center [437, 292] width 63 height 11
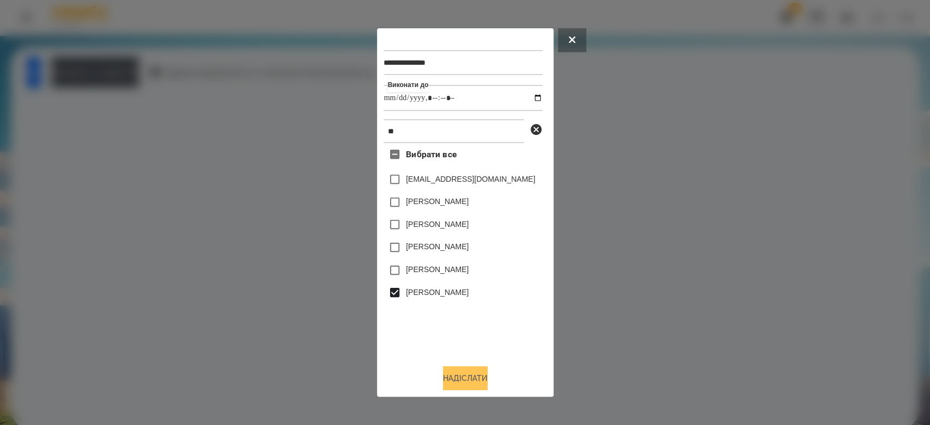
click at [454, 374] on button "Надіслати" at bounding box center [465, 379] width 45 height 24
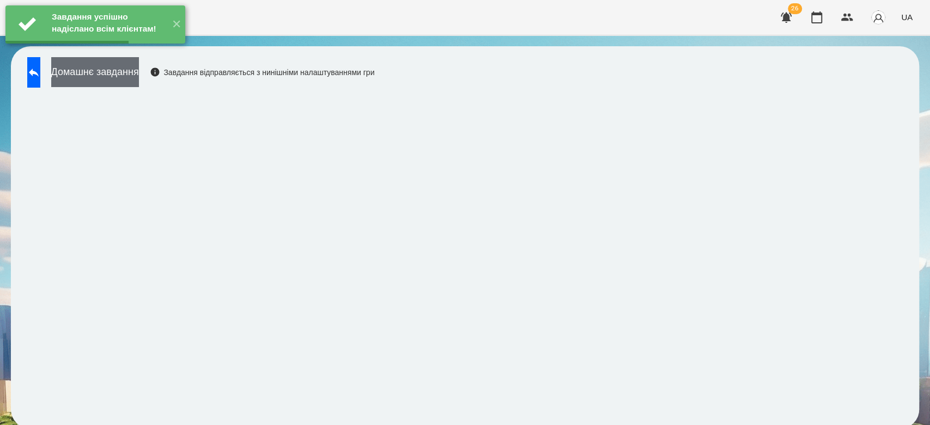
click at [139, 71] on button "Домашнє завдання" at bounding box center [95, 72] width 88 height 30
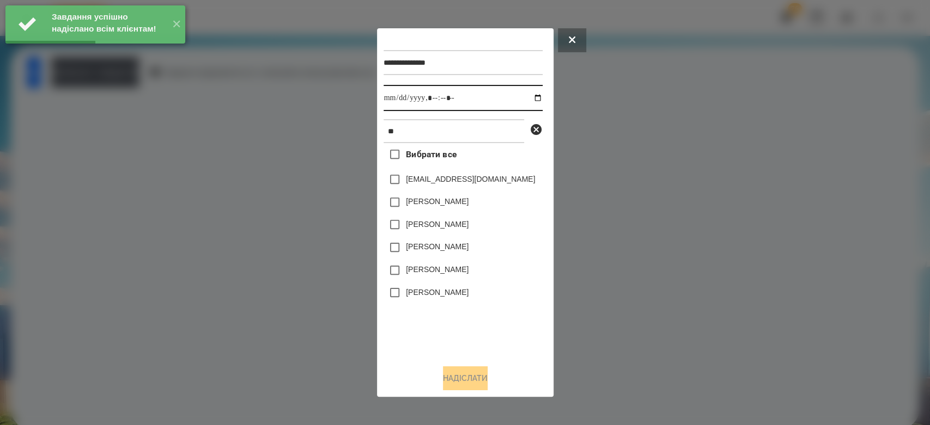
click at [528, 99] on input "datetime-local" at bounding box center [462, 98] width 159 height 26
type input "**********"
click at [480, 308] on div "Вибрати все sova1810@ukr.net Sofiia Piankina Mark Allison Sofia Tortorella Vera…" at bounding box center [462, 249] width 159 height 213
click at [425, 298] on label "[PERSON_NAME]" at bounding box center [437, 292] width 63 height 11
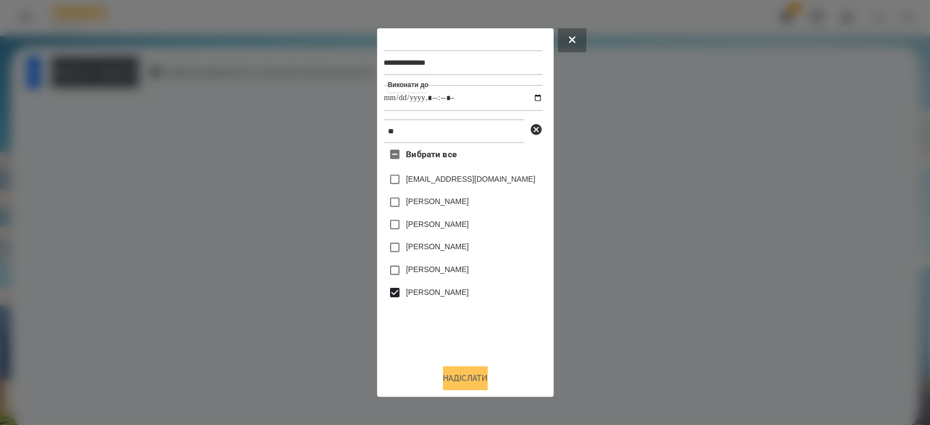
click at [462, 382] on button "Надіслати" at bounding box center [465, 379] width 45 height 24
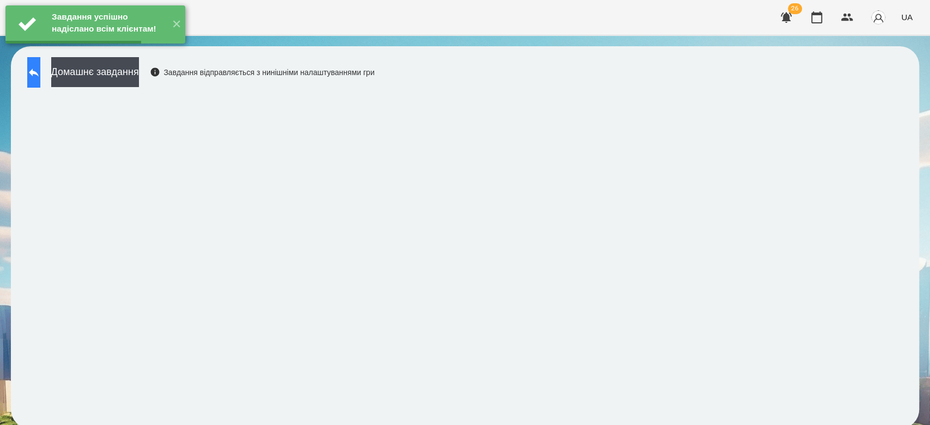
click at [40, 82] on button at bounding box center [33, 72] width 13 height 31
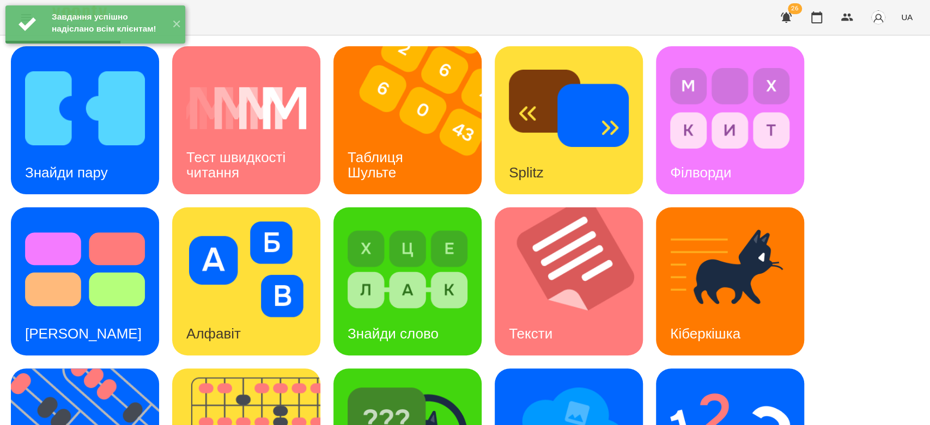
scroll to position [263, 0]
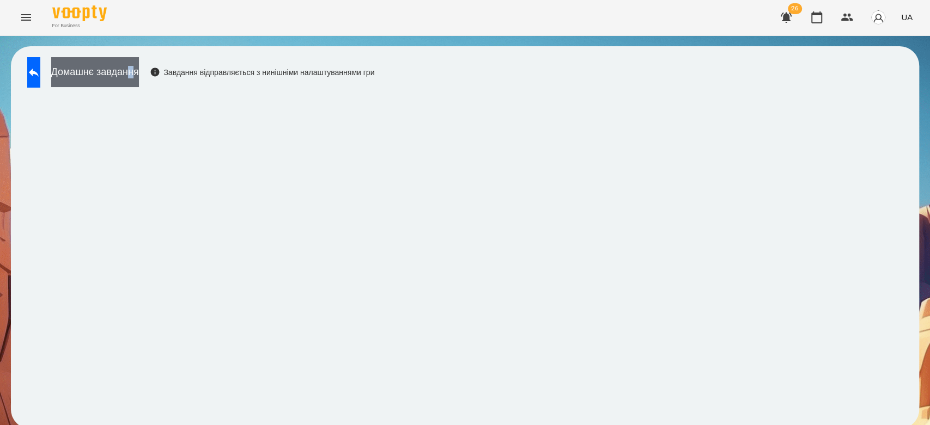
click at [166, 66] on div "Домашнє завдання Завдання відправляється з нинішніми налаштуваннями гри" at bounding box center [465, 237] width 908 height 383
click at [139, 67] on button "Домашнє завдання" at bounding box center [95, 72] width 88 height 30
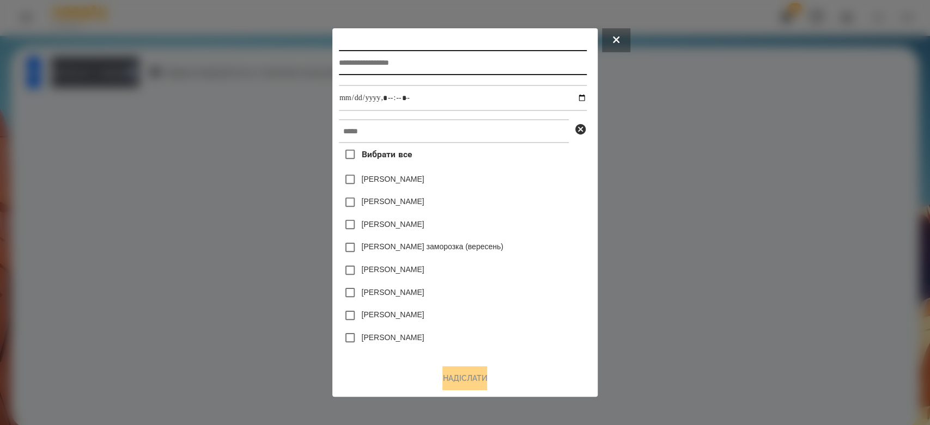
click at [438, 57] on input "text" at bounding box center [463, 62] width 248 height 25
type input "**********"
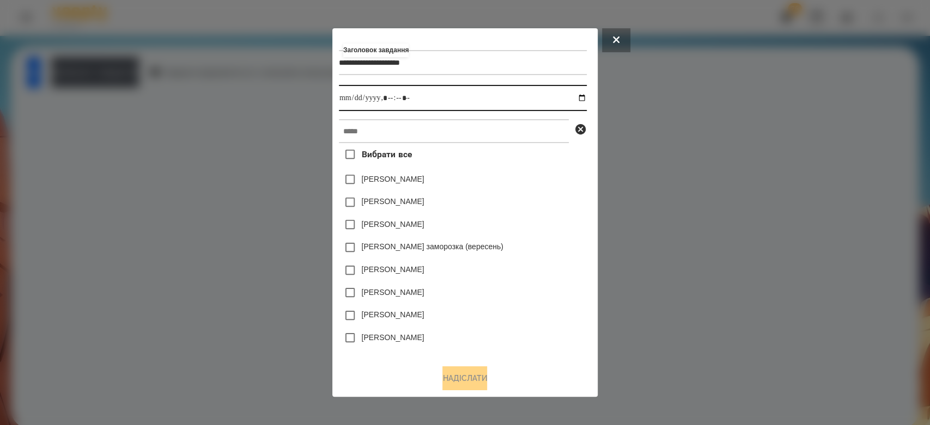
click at [583, 98] on input "datetime-local" at bounding box center [463, 98] width 248 height 26
type input "**********"
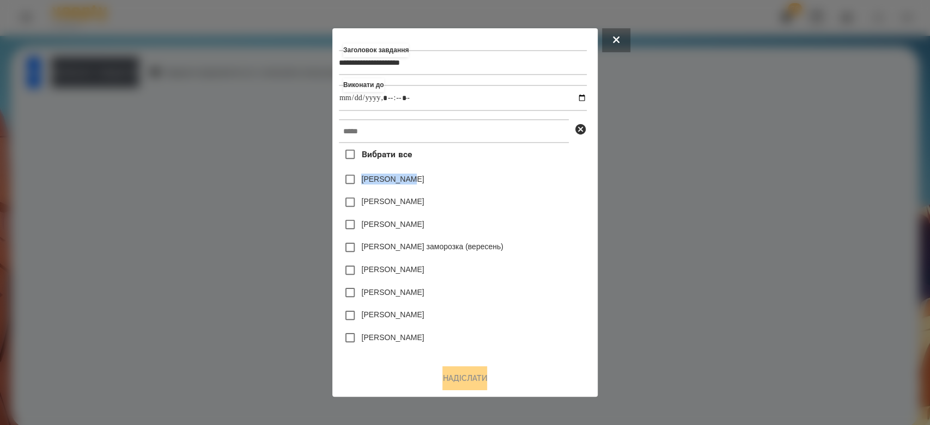
click at [575, 165] on div "Вибрати все Коля Главач Емма Северен Яна Щербакова Злата Миц заморозка (вересен…" at bounding box center [463, 249] width 248 height 213
click at [536, 125] on input "text" at bounding box center [454, 131] width 230 height 24
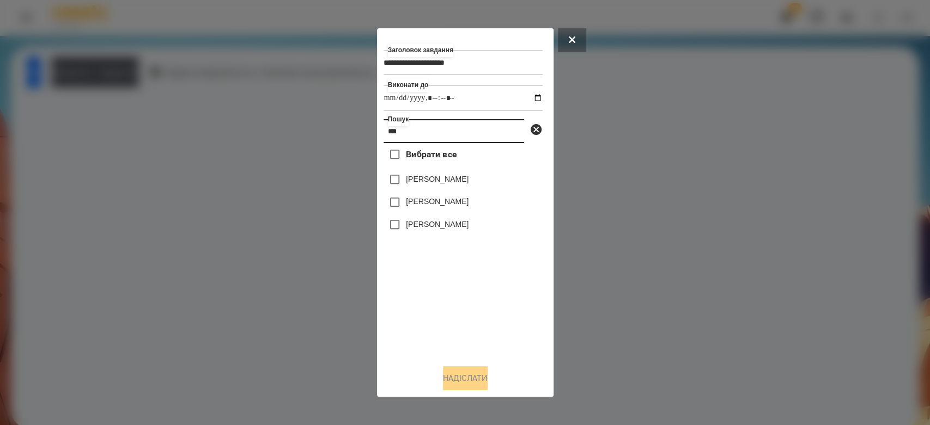
type input "***"
click at [423, 226] on label "[PERSON_NAME]" at bounding box center [437, 224] width 63 height 11
click at [485, 379] on button "Надіслати" at bounding box center [465, 379] width 45 height 24
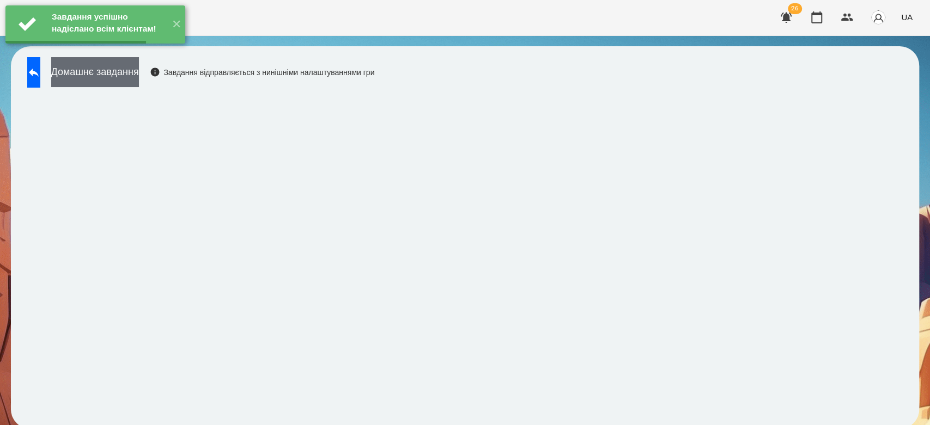
click at [139, 74] on button "Домашнє завдання" at bounding box center [95, 72] width 88 height 30
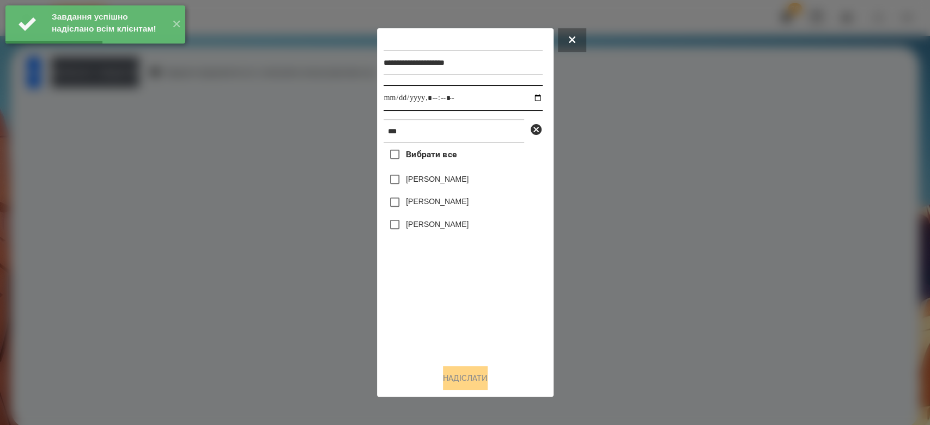
click at [531, 96] on input "datetime-local" at bounding box center [462, 98] width 159 height 26
type input "**********"
click at [479, 291] on div "Вибрати все Sofiia Piankina Sofia Tortorella Sofi Kiner" at bounding box center [462, 249] width 159 height 213
click at [429, 226] on label "[PERSON_NAME]" at bounding box center [437, 224] width 63 height 11
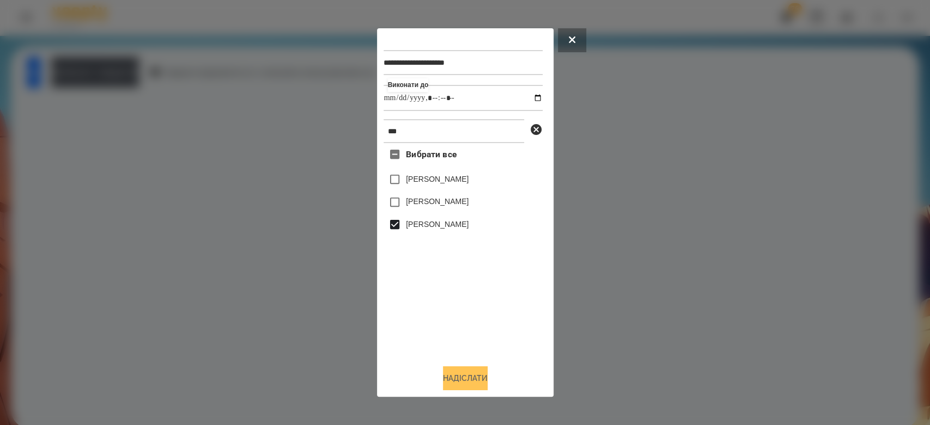
click at [483, 379] on button "Надіслати" at bounding box center [465, 379] width 45 height 24
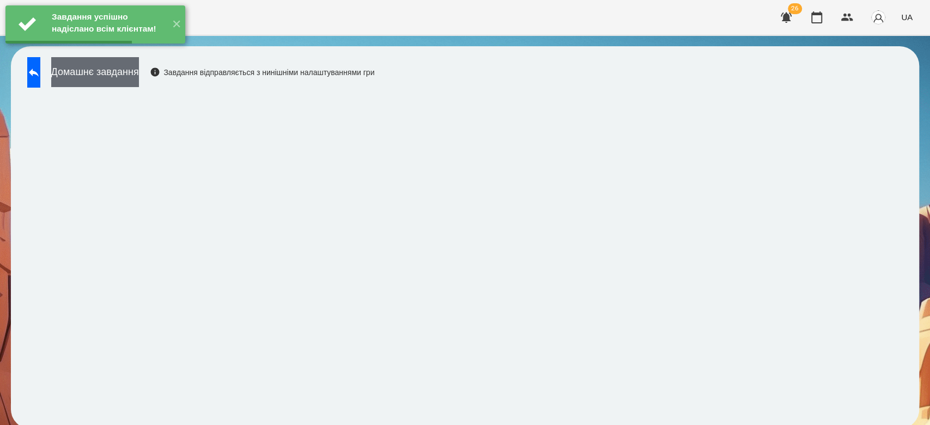
click at [139, 74] on button "Домашнє завдання" at bounding box center [95, 72] width 88 height 30
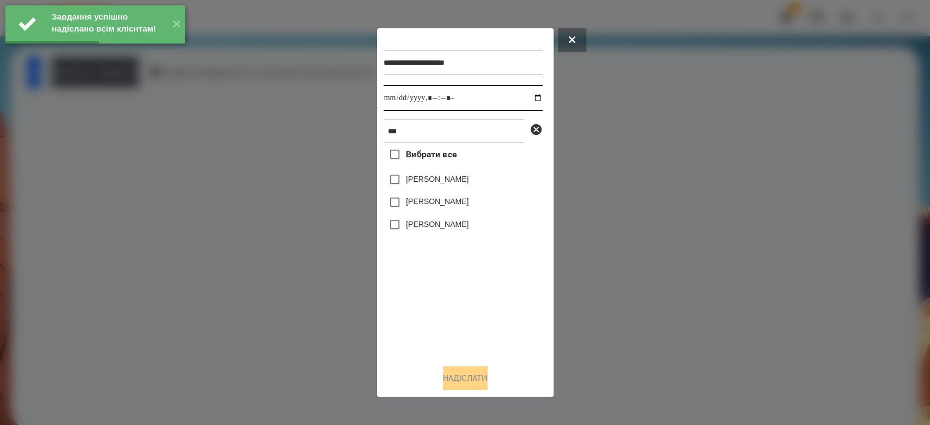
click at [527, 98] on input "datetime-local" at bounding box center [462, 98] width 159 height 26
type input "**********"
drag, startPoint x: 481, startPoint y: 333, endPoint x: 436, endPoint y: 282, distance: 68.3
click at [481, 333] on div "Вибрати все Sofiia Piankina Sofia Tortorella Sofi Kiner" at bounding box center [462, 249] width 159 height 213
click at [423, 226] on label "[PERSON_NAME]" at bounding box center [437, 224] width 63 height 11
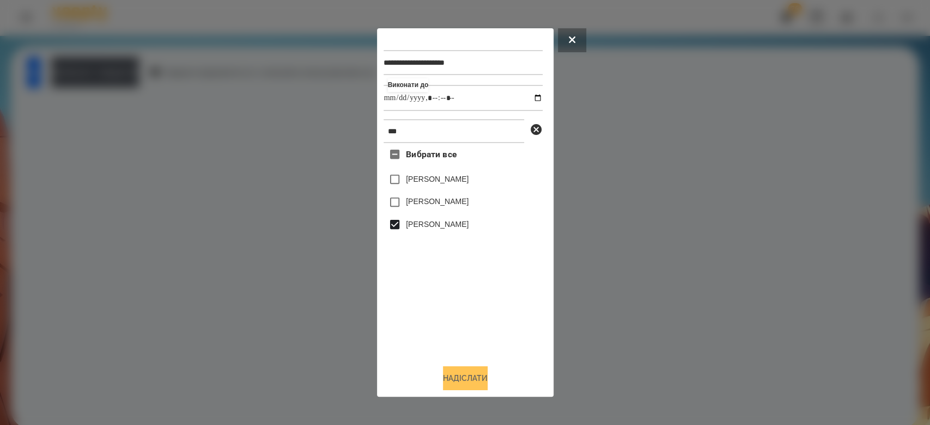
click at [475, 378] on button "Надіслати" at bounding box center [465, 379] width 45 height 24
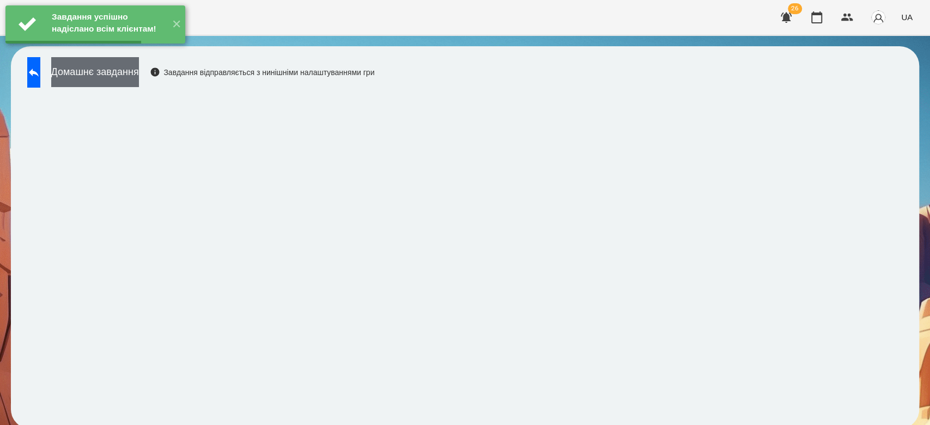
click at [139, 76] on button "Домашнє завдання" at bounding box center [95, 72] width 88 height 30
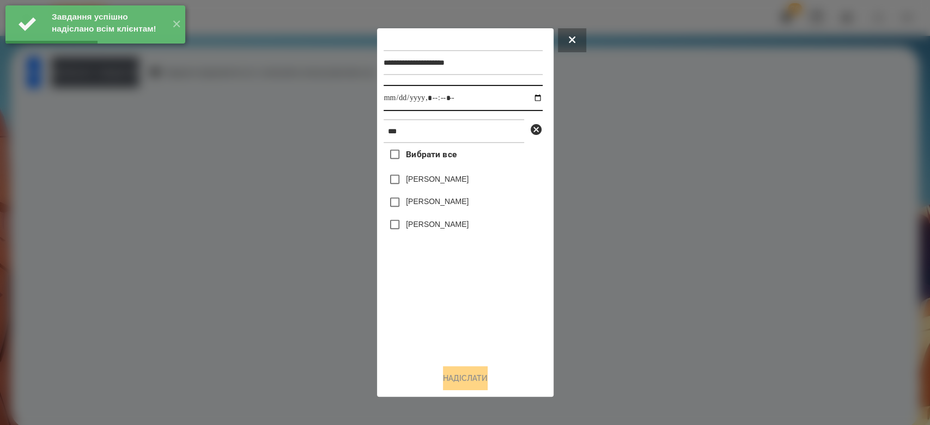
click at [527, 99] on input "datetime-local" at bounding box center [462, 98] width 159 height 26
type input "**********"
click at [492, 308] on div "Вибрати все Sofiia Piankina Sofia Tortorella Sofi Kiner" at bounding box center [462, 249] width 159 height 213
click at [425, 223] on label "[PERSON_NAME]" at bounding box center [437, 224] width 63 height 11
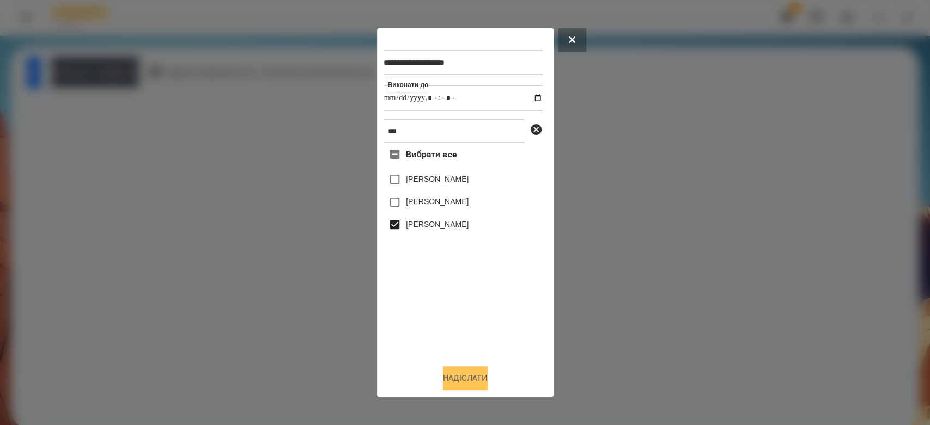
click at [476, 380] on button "Надіслати" at bounding box center [465, 379] width 45 height 24
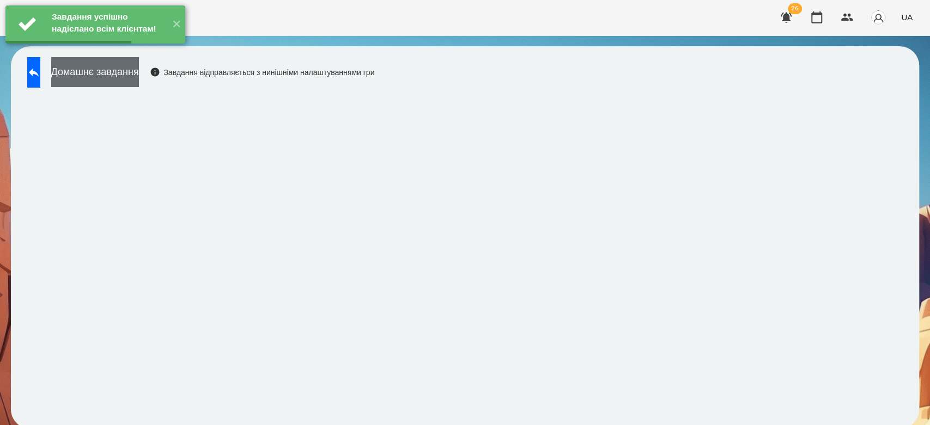
click at [139, 84] on button "Домашнє завдання" at bounding box center [95, 72] width 88 height 30
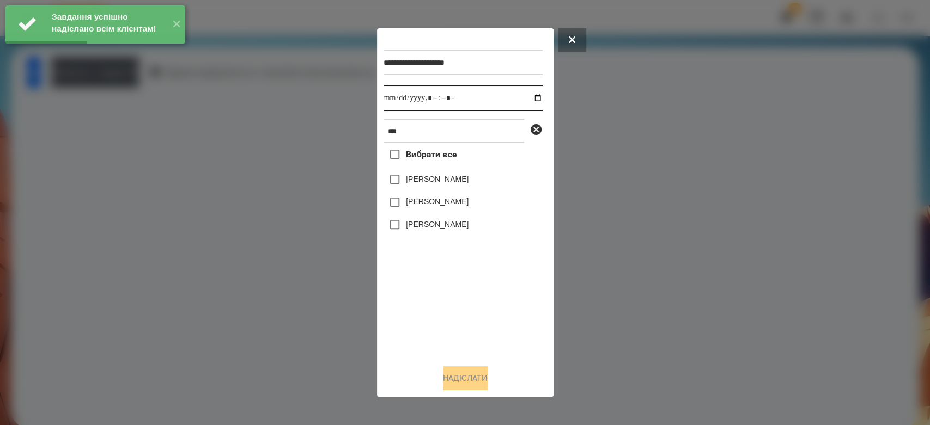
click at [532, 98] on input "datetime-local" at bounding box center [462, 98] width 159 height 26
type input "**********"
drag, startPoint x: 527, startPoint y: 333, endPoint x: 452, endPoint y: 294, distance: 84.5
click at [527, 333] on div "Вибрати все Sofiia Piankina Sofia Tortorella Sofi Kiner" at bounding box center [462, 249] width 159 height 213
click at [419, 230] on label "[PERSON_NAME]" at bounding box center [437, 224] width 63 height 11
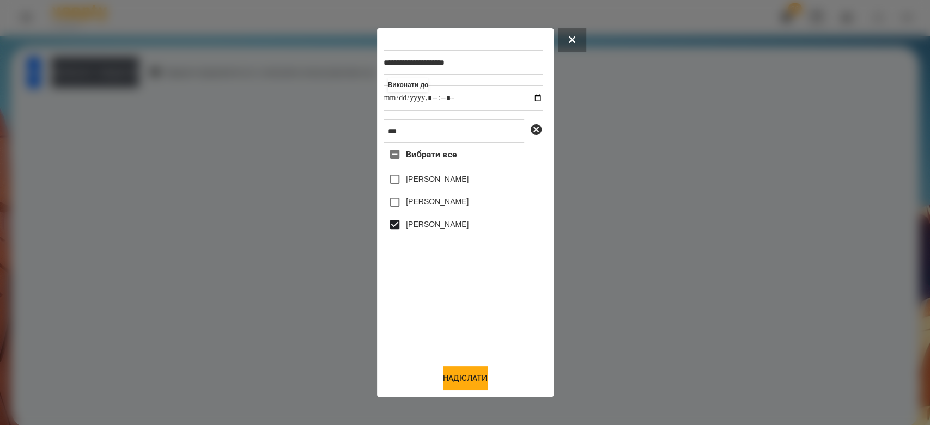
click at [464, 367] on div "**********" at bounding box center [464, 213] width 163 height 356
click at [467, 386] on button "Надіслати" at bounding box center [465, 379] width 45 height 24
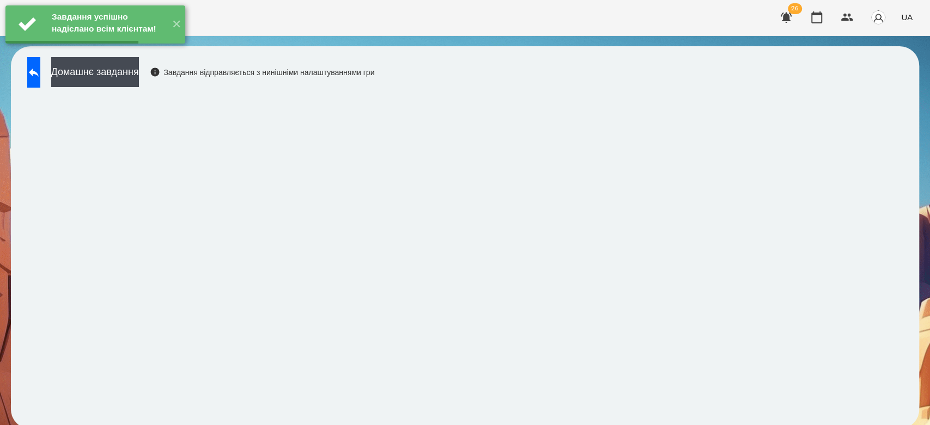
click at [124, 73] on button "Домашнє завдання" at bounding box center [95, 72] width 88 height 30
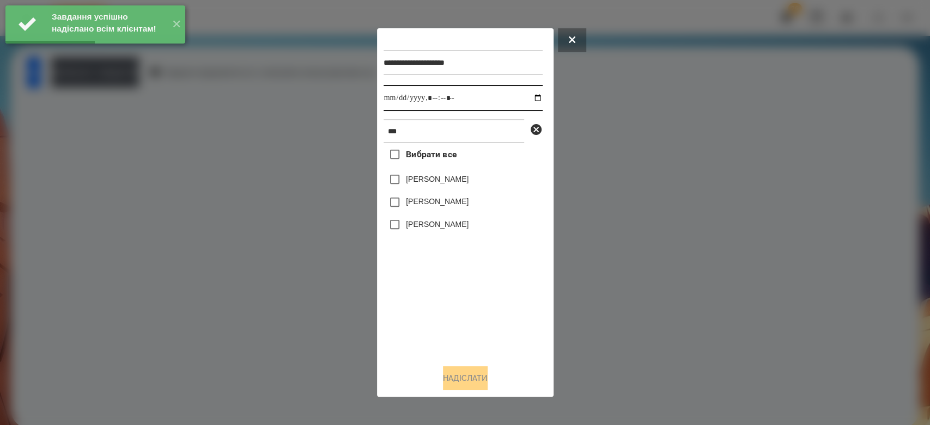
click at [534, 100] on input "datetime-local" at bounding box center [462, 98] width 159 height 26
type input "**********"
drag, startPoint x: 472, startPoint y: 318, endPoint x: 459, endPoint y: 308, distance: 17.1
click at [472, 318] on div "Вибрати все Sofiia Piankina Sofia Tortorella Sofi Kiner" at bounding box center [462, 249] width 159 height 213
click at [427, 224] on label "[PERSON_NAME]" at bounding box center [437, 224] width 63 height 11
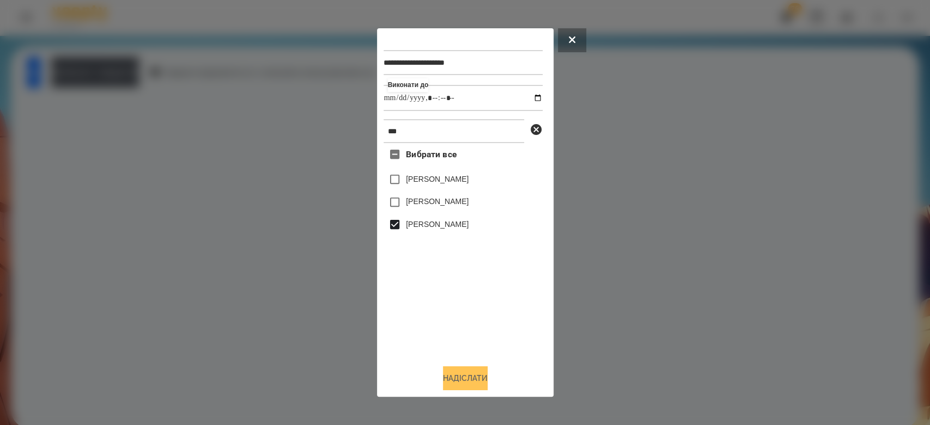
click at [467, 377] on button "Надіслати" at bounding box center [465, 379] width 45 height 24
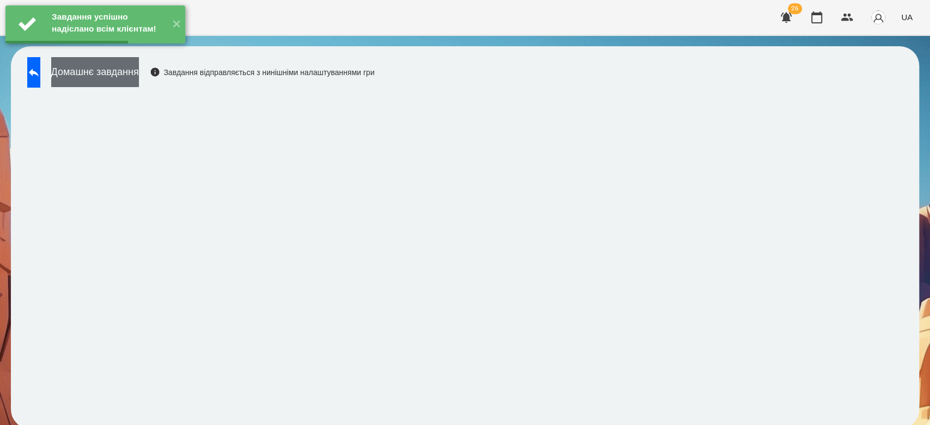
click at [139, 78] on button "Домашнє завдання" at bounding box center [95, 72] width 88 height 30
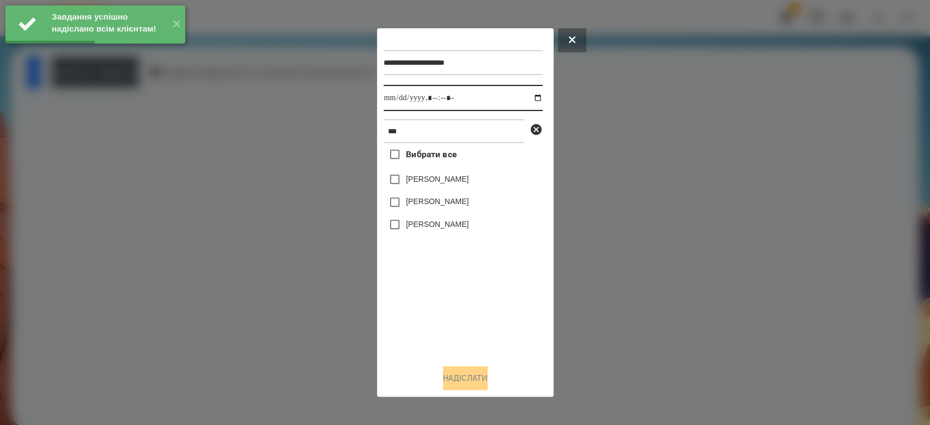
click at [530, 96] on input "datetime-local" at bounding box center [462, 98] width 159 height 26
type input "**********"
click at [479, 318] on div "Вибрати все Sofiia Piankina Sofia Tortorella Sofi Kiner" at bounding box center [462, 249] width 159 height 213
click at [435, 222] on label "[PERSON_NAME]" at bounding box center [437, 224] width 63 height 11
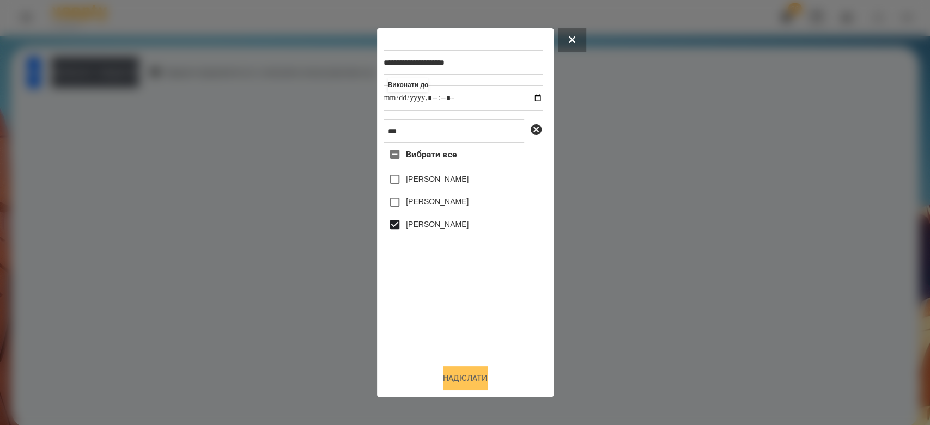
click at [467, 375] on button "Надіслати" at bounding box center [465, 379] width 45 height 24
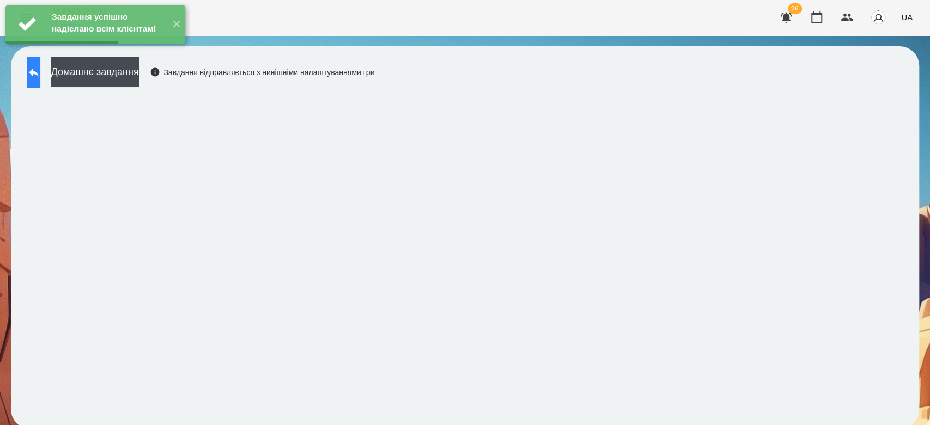
click at [40, 86] on button at bounding box center [33, 72] width 13 height 31
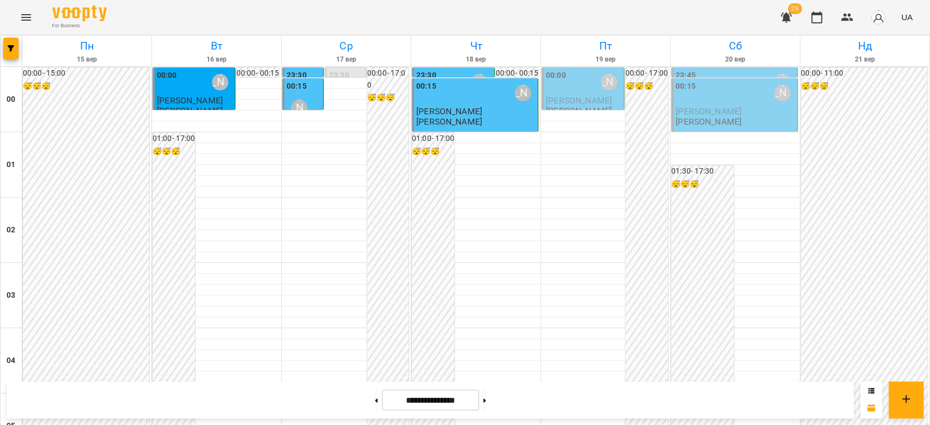
scroll to position [1259, 0]
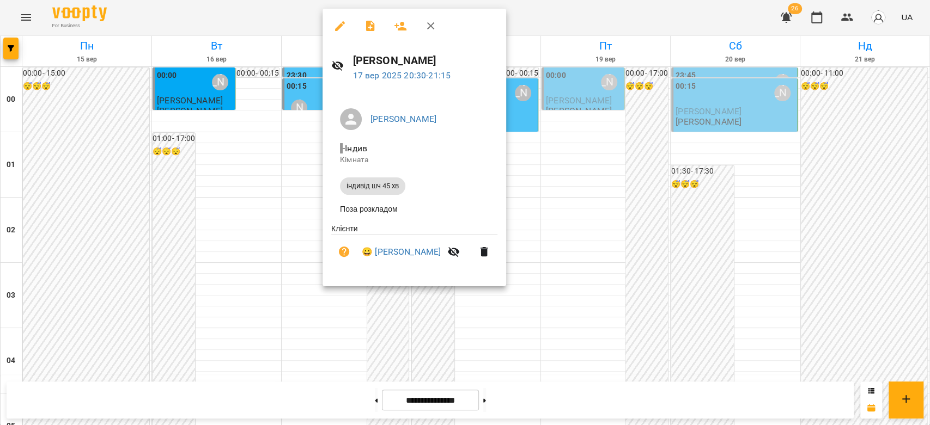
click at [524, 173] on div at bounding box center [465, 212] width 930 height 425
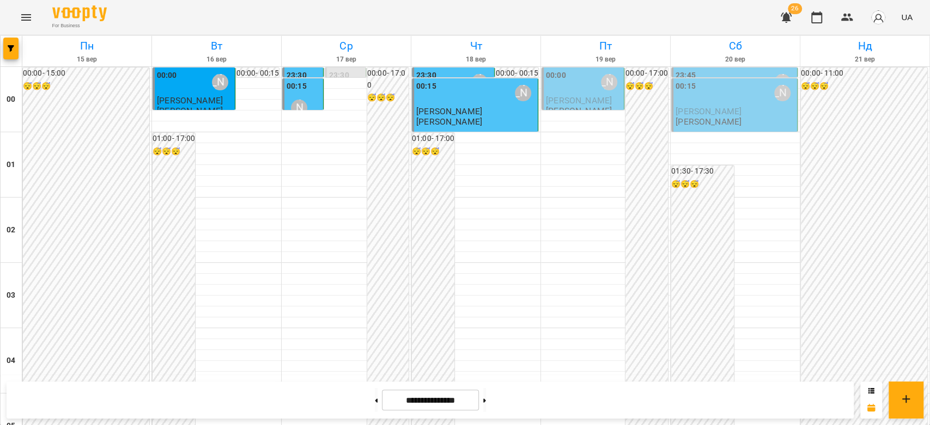
scroll to position [957, 0]
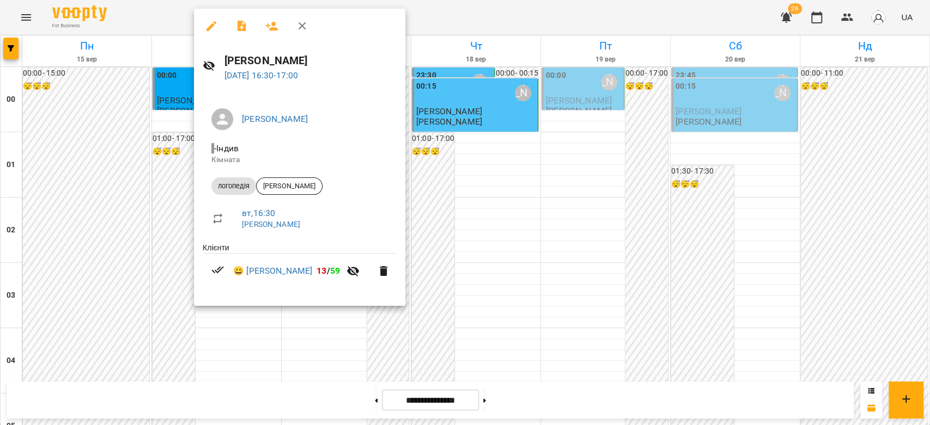
click at [522, 179] on div at bounding box center [465, 212] width 930 height 425
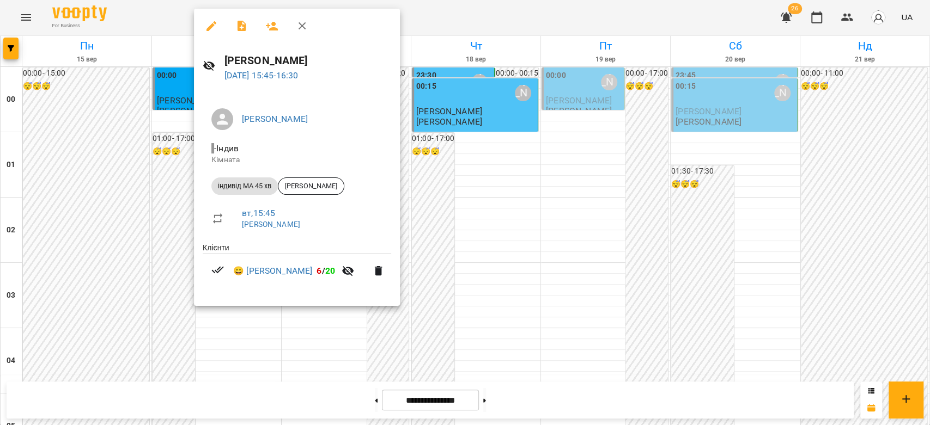
click at [470, 156] on div at bounding box center [465, 212] width 930 height 425
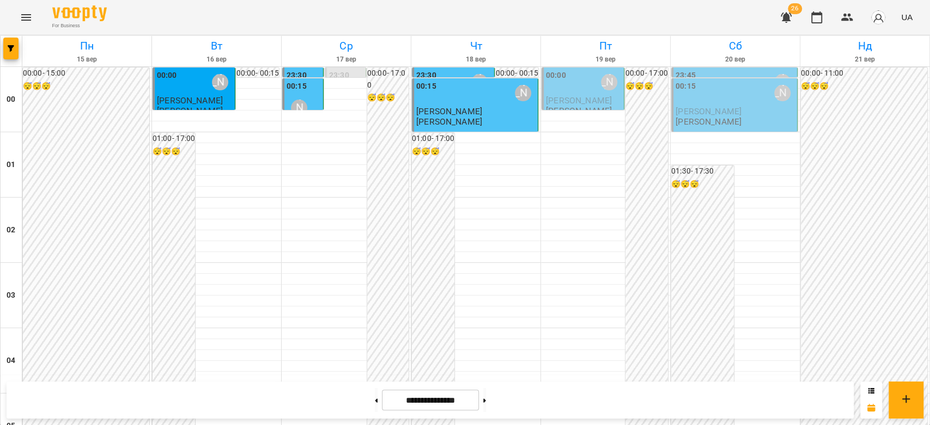
scroll to position [1138, 0]
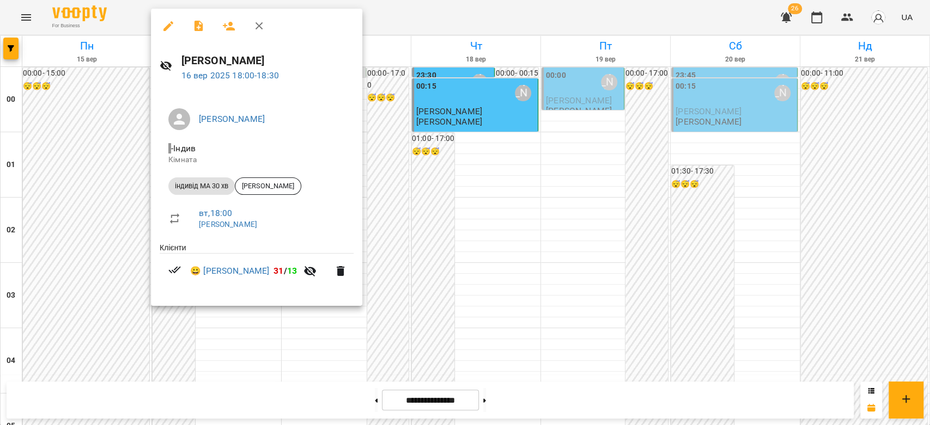
click at [480, 151] on div at bounding box center [465, 212] width 930 height 425
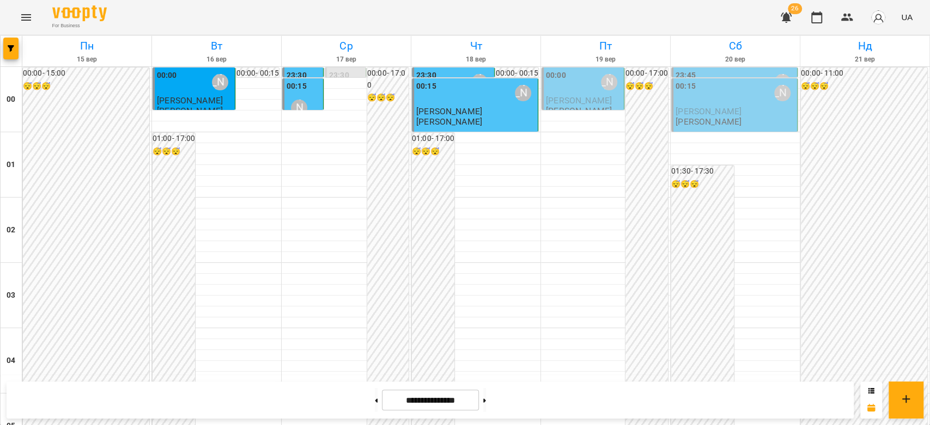
scroll to position [1259, 0]
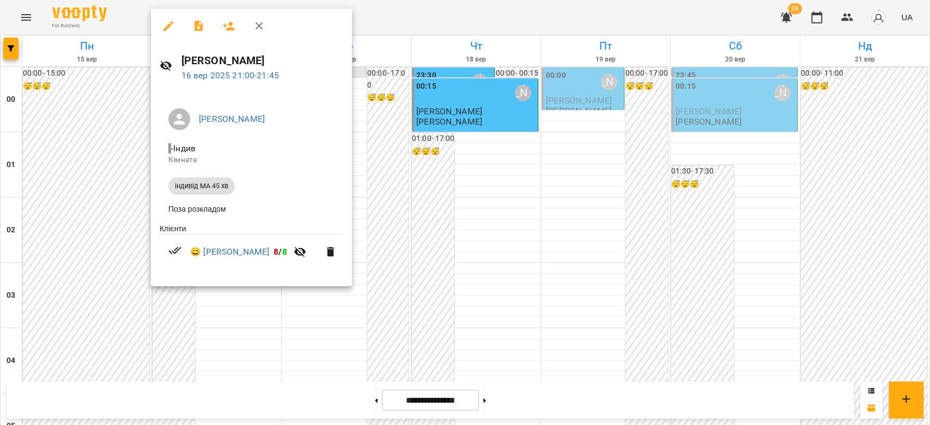
click at [172, 31] on icon "button" at bounding box center [168, 26] width 13 height 13
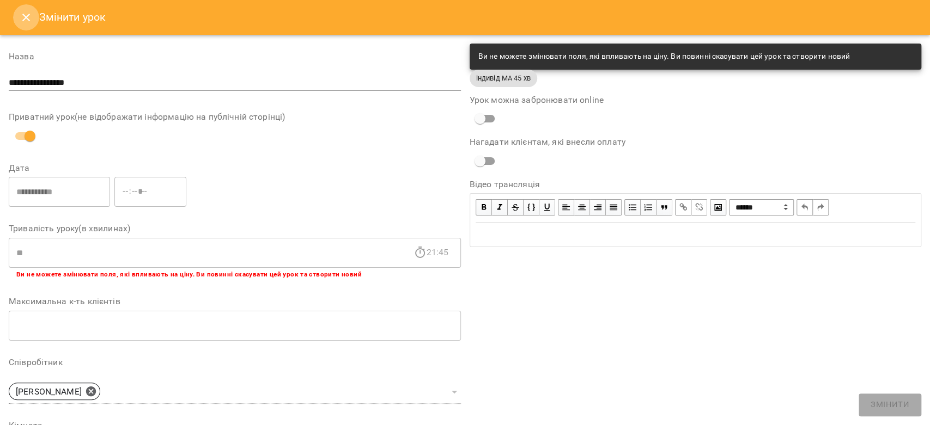
click at [31, 21] on icon "Close" at bounding box center [26, 17] width 13 height 13
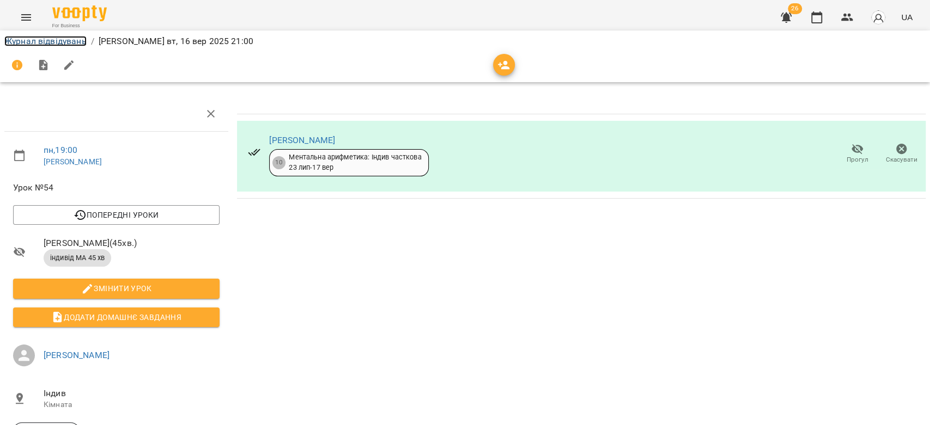
click at [52, 42] on link "Журнал відвідувань" at bounding box center [45, 41] width 82 height 10
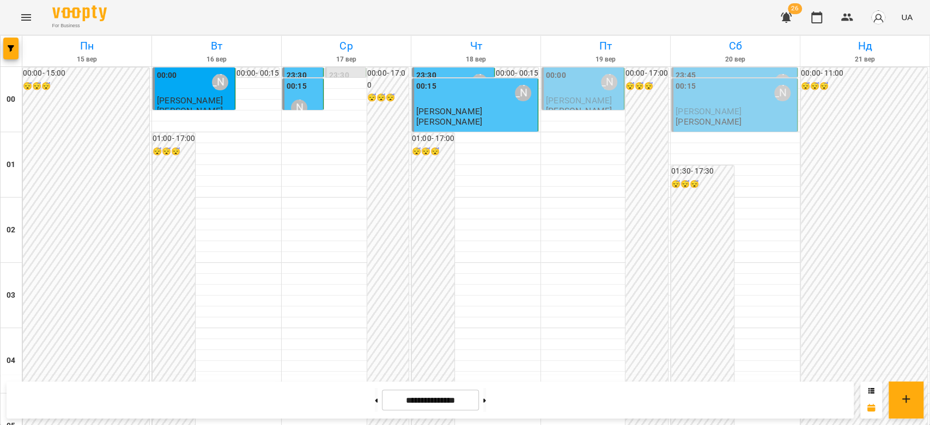
scroll to position [1150, 0]
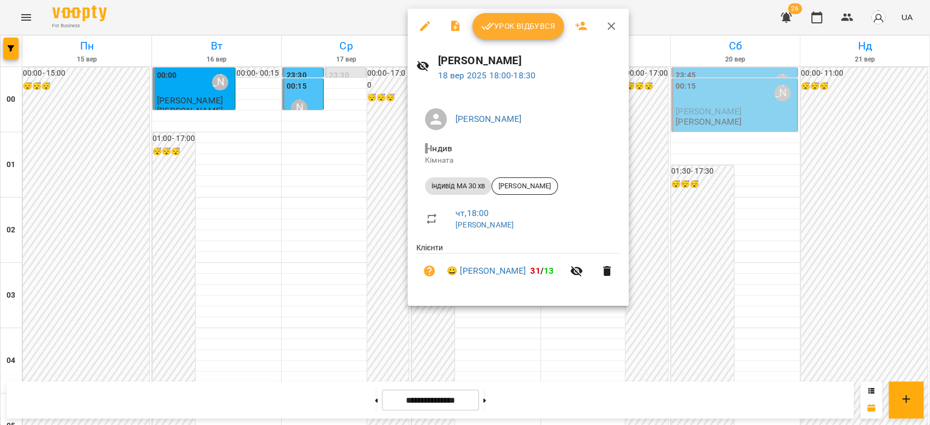
click at [672, 176] on div at bounding box center [465, 212] width 930 height 425
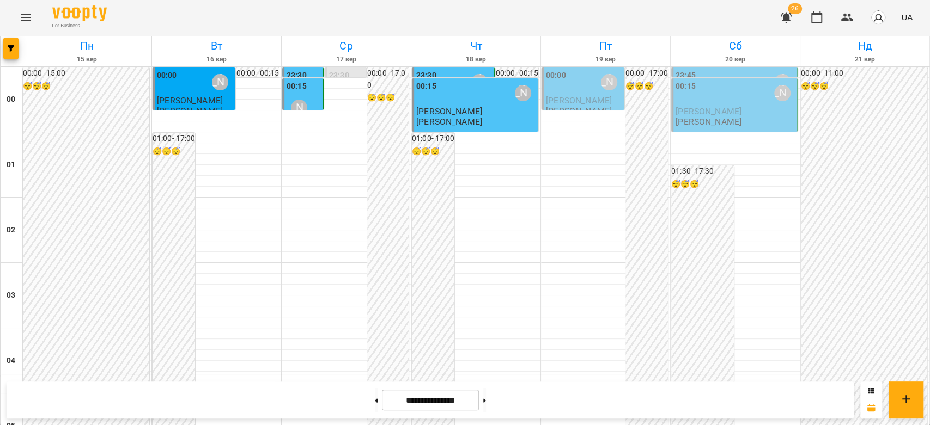
scroll to position [1259, 0]
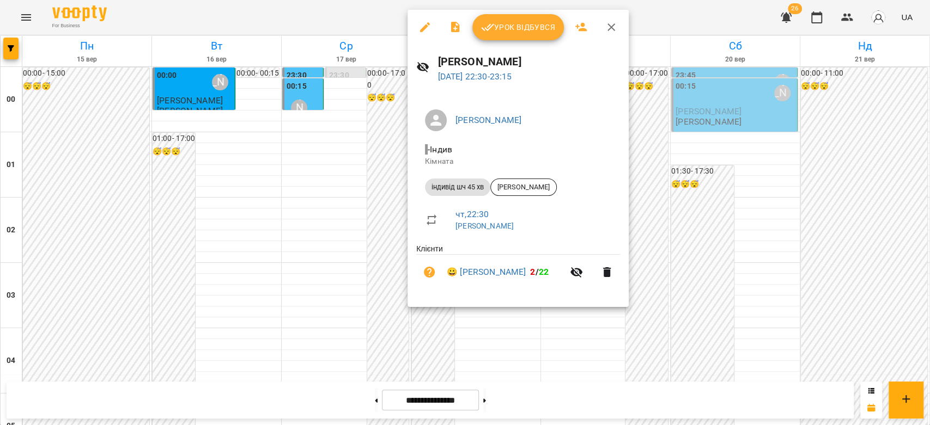
click at [705, 250] on div at bounding box center [465, 212] width 930 height 425
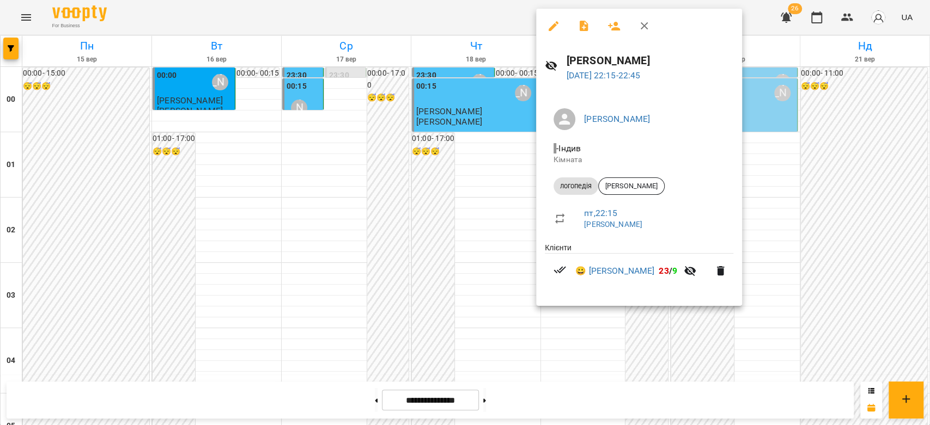
click at [802, 269] on div at bounding box center [465, 212] width 930 height 425
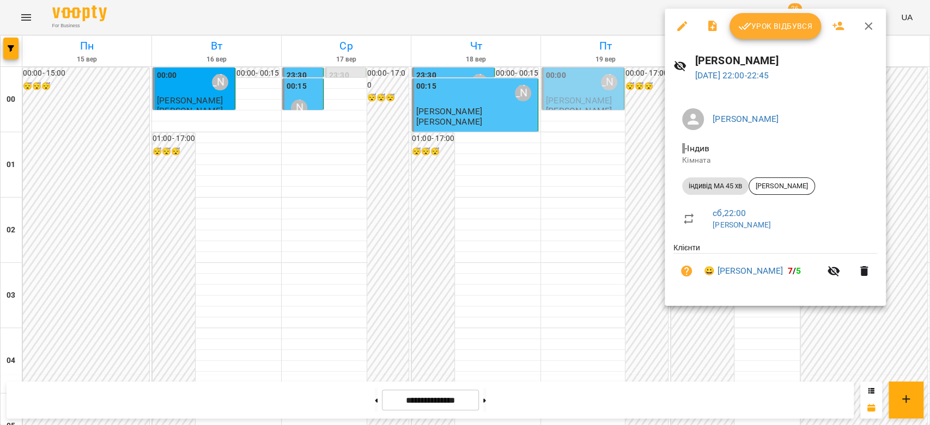
click at [628, 282] on div at bounding box center [465, 212] width 930 height 425
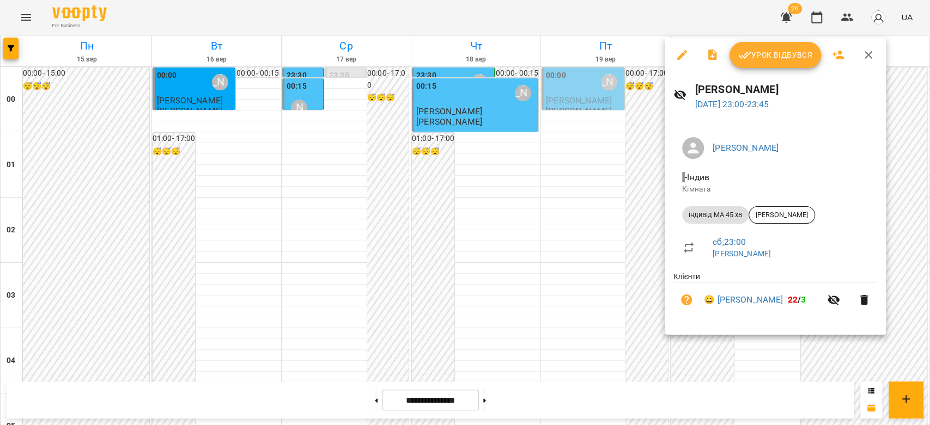
click at [571, 255] on div at bounding box center [465, 212] width 930 height 425
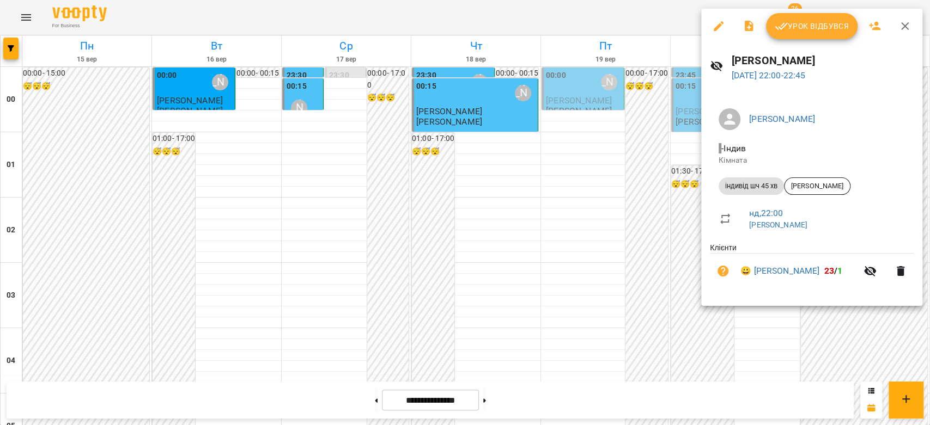
click at [635, 263] on div at bounding box center [465, 212] width 930 height 425
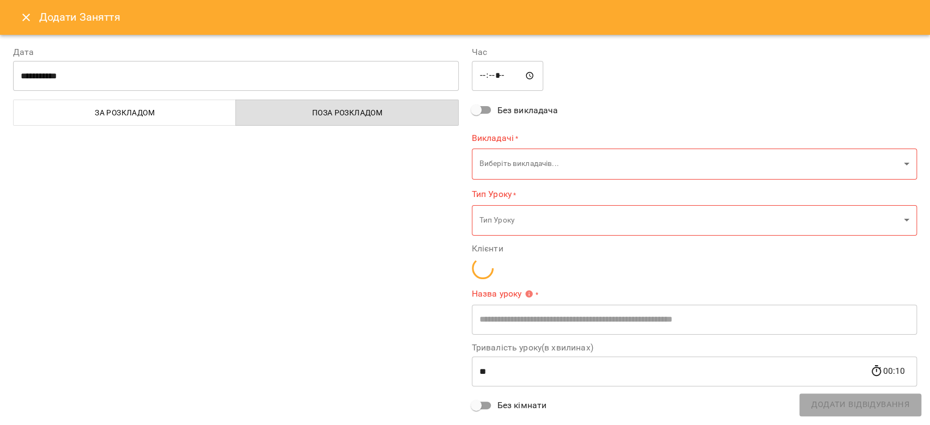
type input "**********"
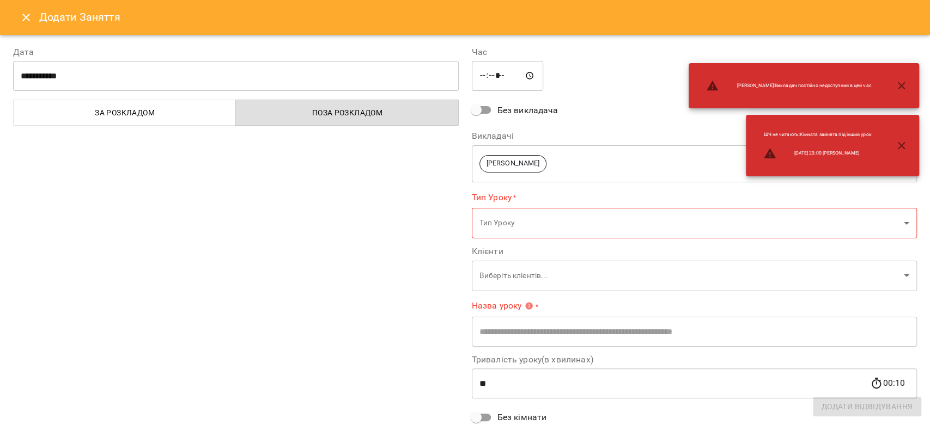
click at [29, 20] on icon "Close" at bounding box center [26, 18] width 8 height 8
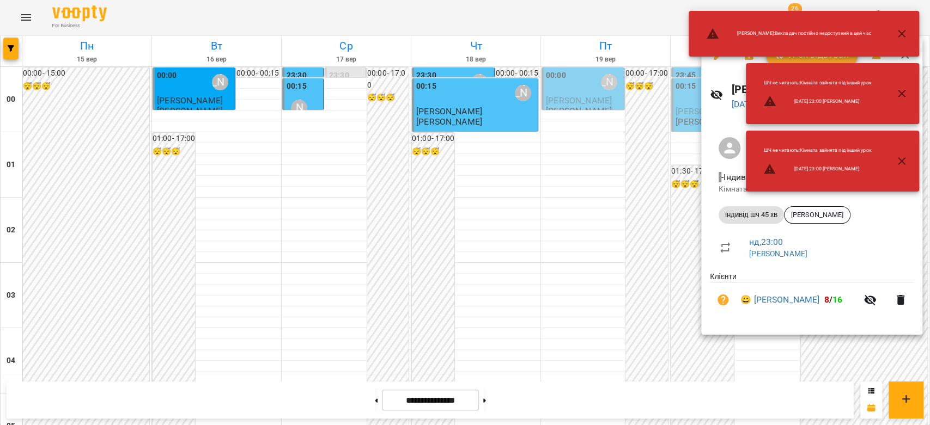
click at [640, 289] on div at bounding box center [465, 212] width 930 height 425
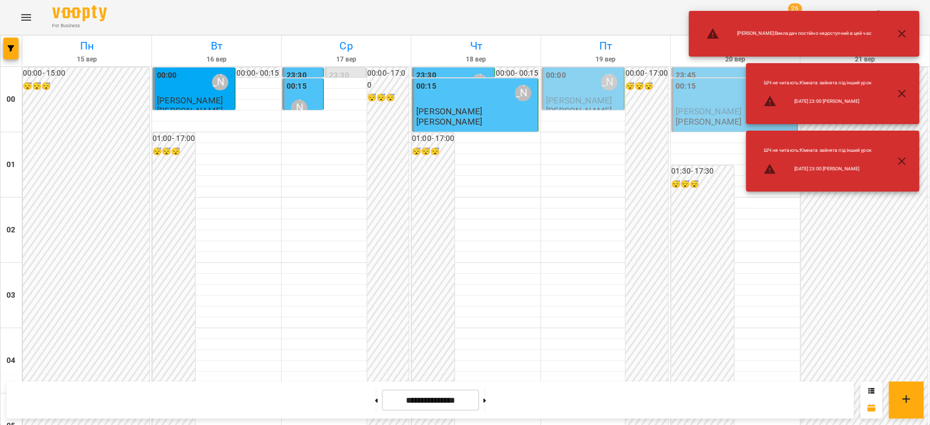
scroll to position [1077, 0]
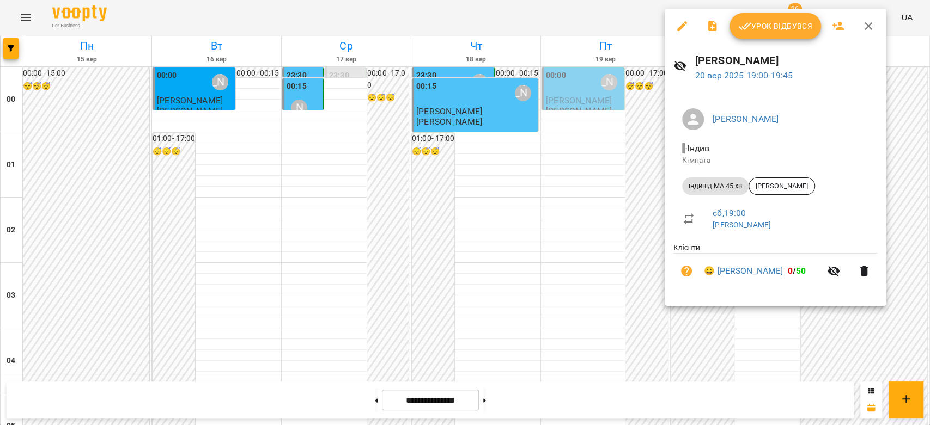
click at [611, 273] on div at bounding box center [465, 212] width 930 height 425
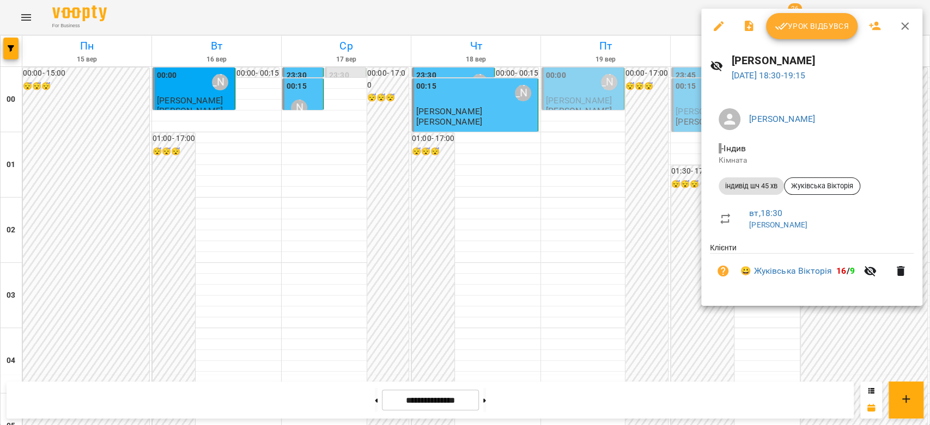
click at [511, 234] on div at bounding box center [465, 212] width 930 height 425
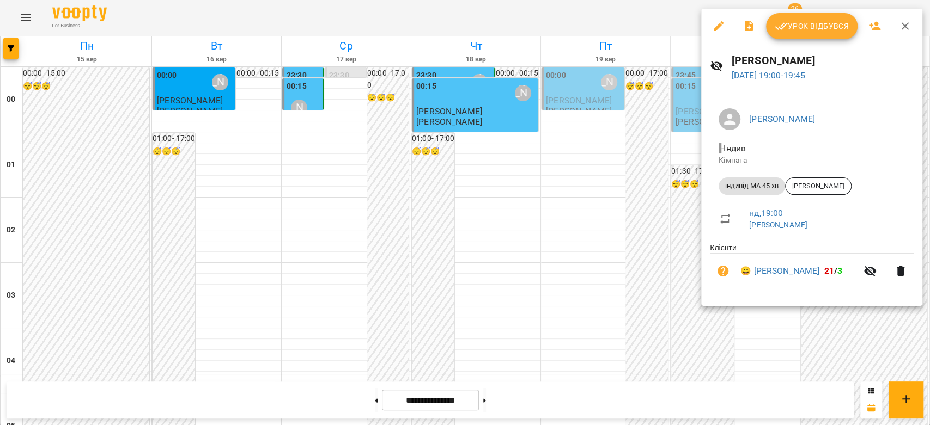
click at [630, 247] on div at bounding box center [465, 212] width 930 height 425
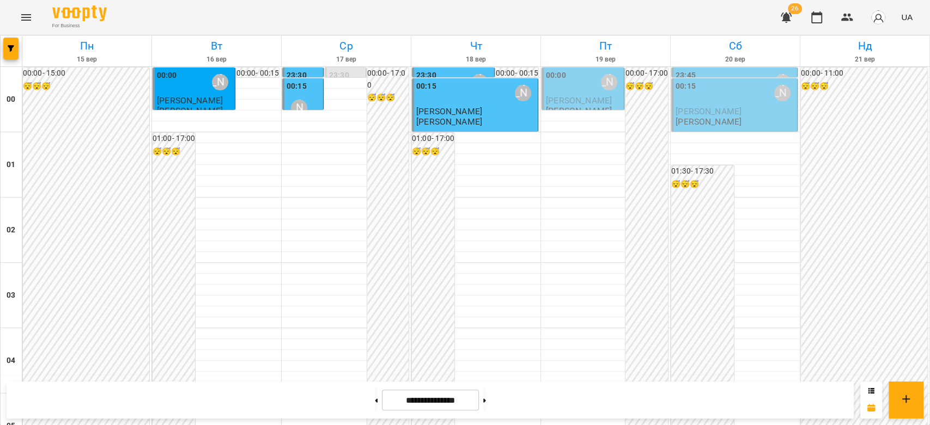
scroll to position [1138, 0]
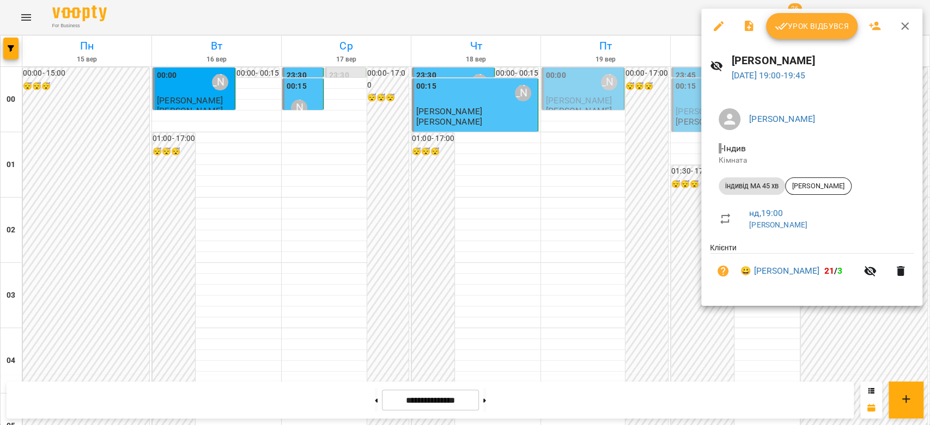
click at [567, 195] on div at bounding box center [465, 212] width 930 height 425
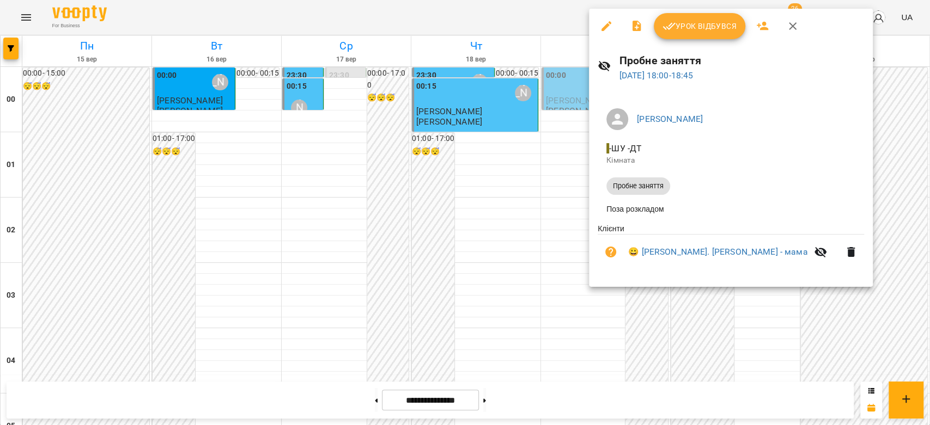
click at [453, 185] on div at bounding box center [465, 212] width 930 height 425
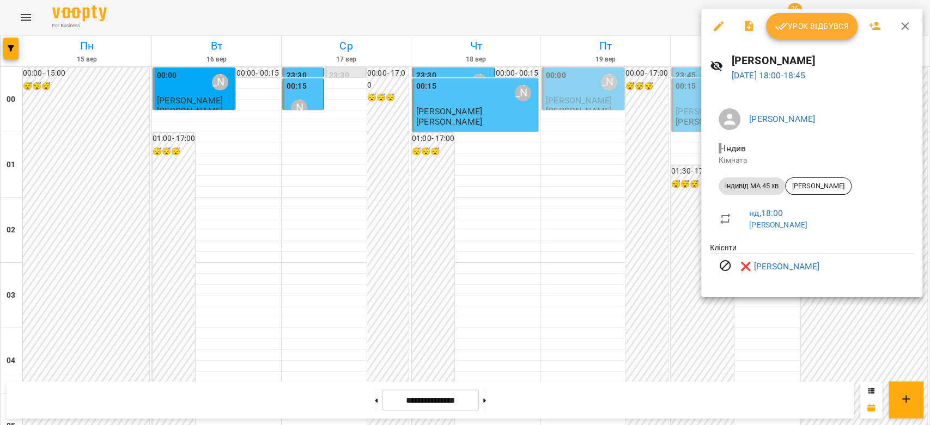
click at [566, 177] on div at bounding box center [465, 212] width 930 height 425
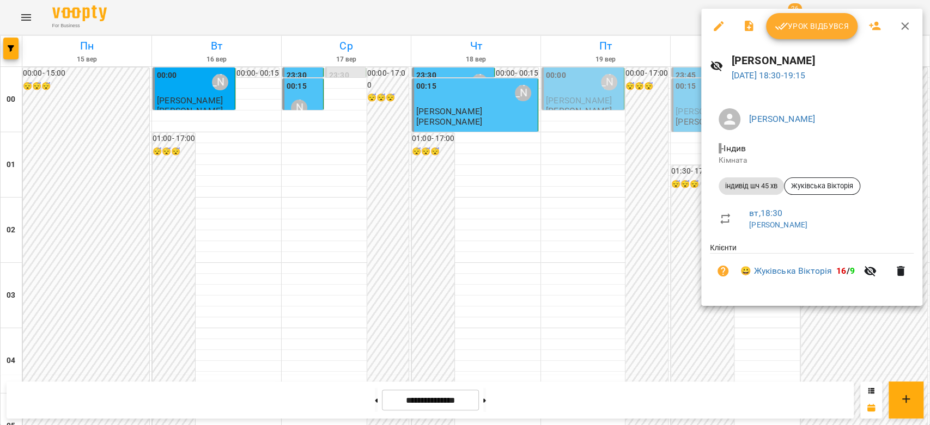
click at [432, 202] on div at bounding box center [465, 212] width 930 height 425
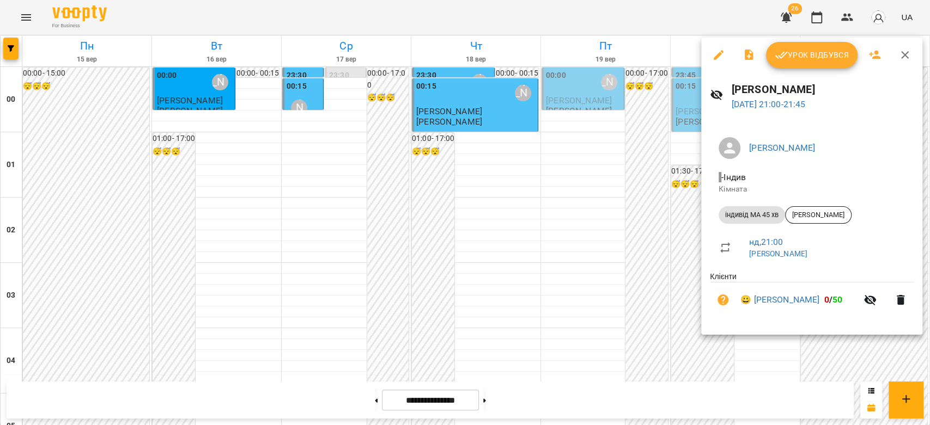
click at [456, 243] on div at bounding box center [465, 212] width 930 height 425
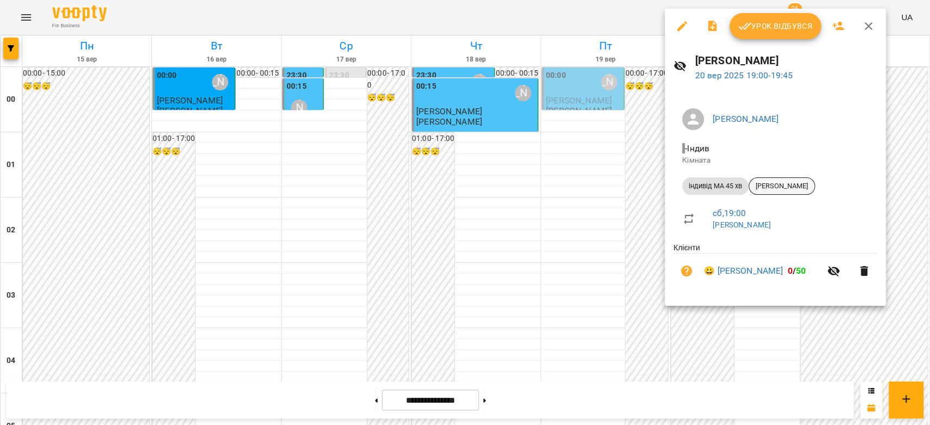
click at [792, 193] on div "[PERSON_NAME]" at bounding box center [781, 186] width 66 height 17
